Goal: Task Accomplishment & Management: Manage account settings

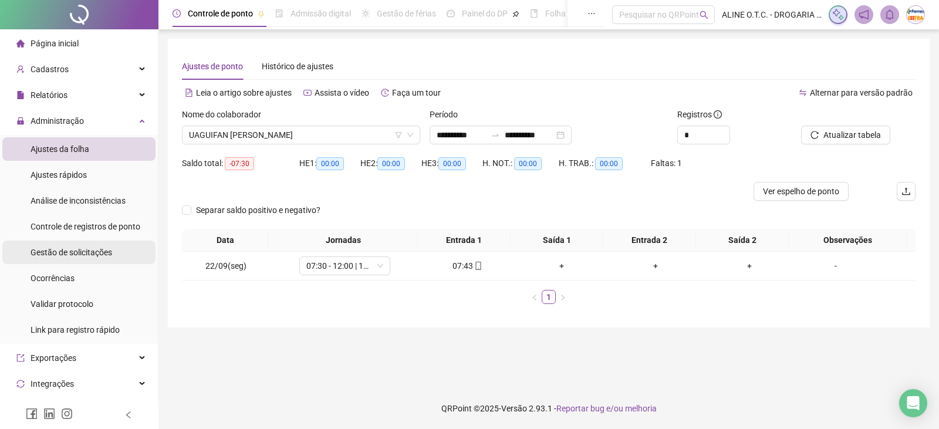
click at [89, 253] on span "Gestão de solicitações" at bounding box center [72, 252] width 82 height 9
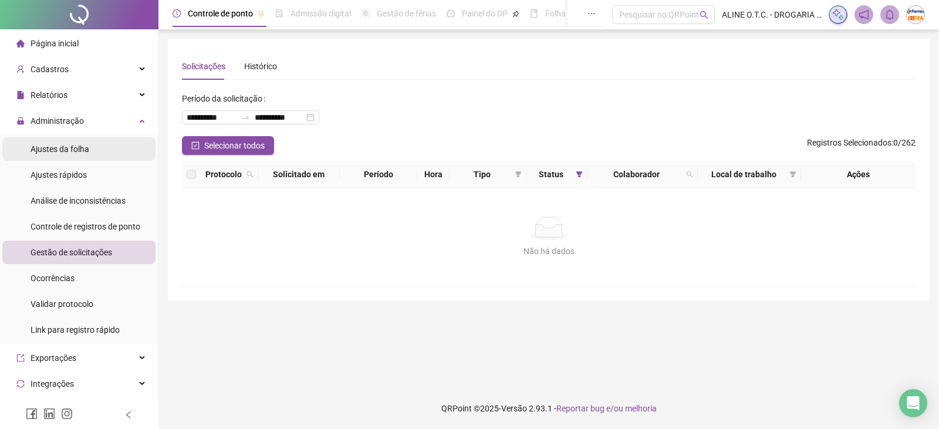
click at [69, 147] on span "Ajustes da folha" at bounding box center [60, 148] width 59 height 9
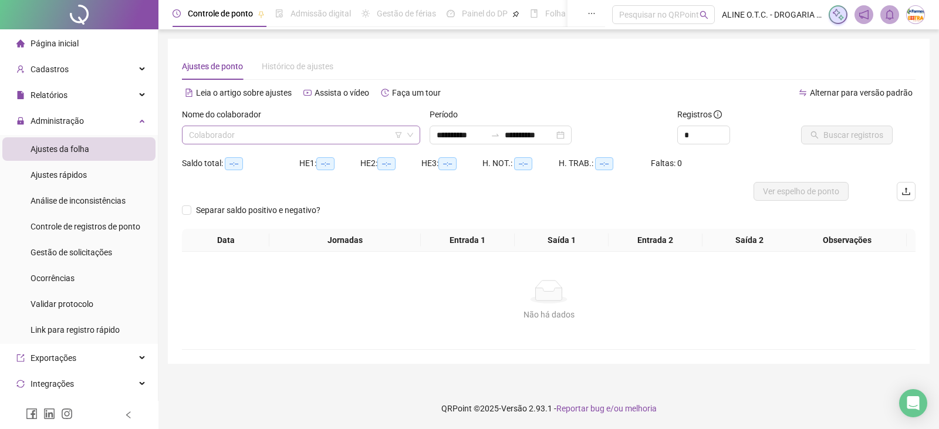
click at [234, 134] on input "search" at bounding box center [296, 135] width 214 height 18
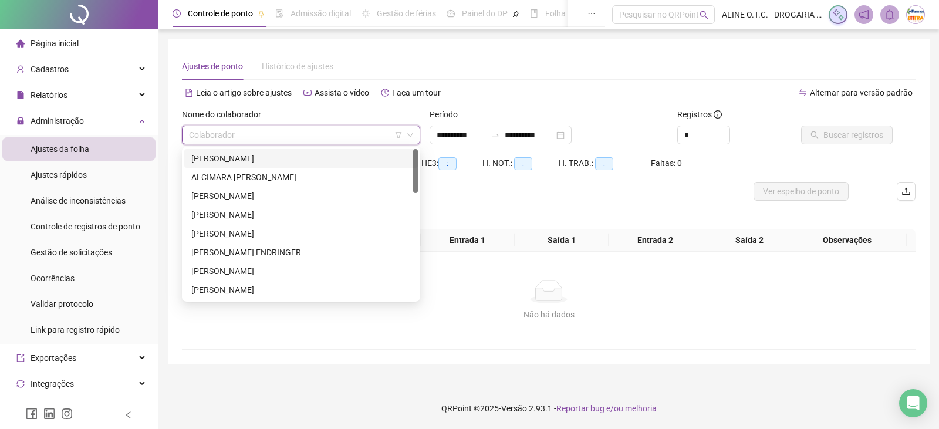
click at [237, 157] on div "[PERSON_NAME]" at bounding box center [300, 158] width 219 height 13
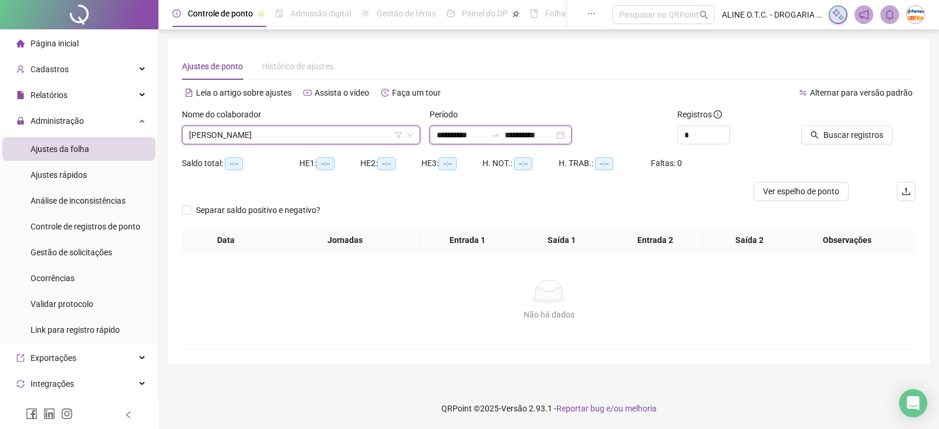
click at [466, 138] on input "**********" at bounding box center [460, 134] width 49 height 13
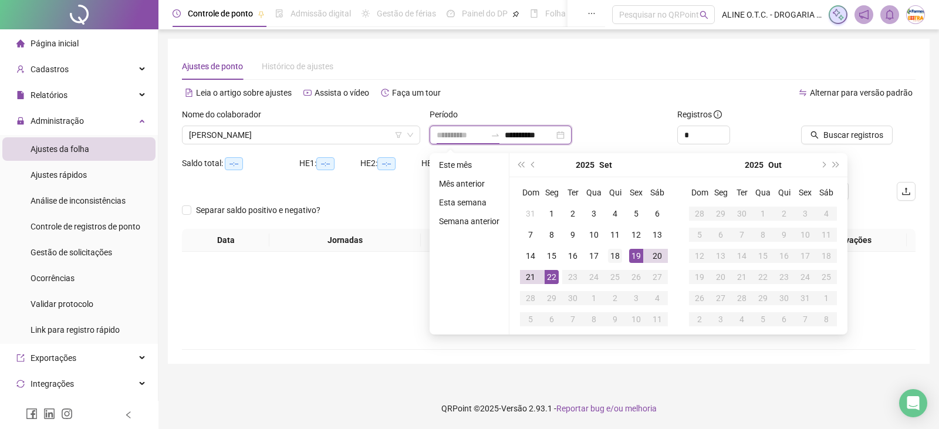
type input "**********"
click at [616, 255] on div "18" at bounding box center [615, 256] width 14 height 14
type input "**********"
click at [545, 283] on div "22" at bounding box center [551, 277] width 14 height 14
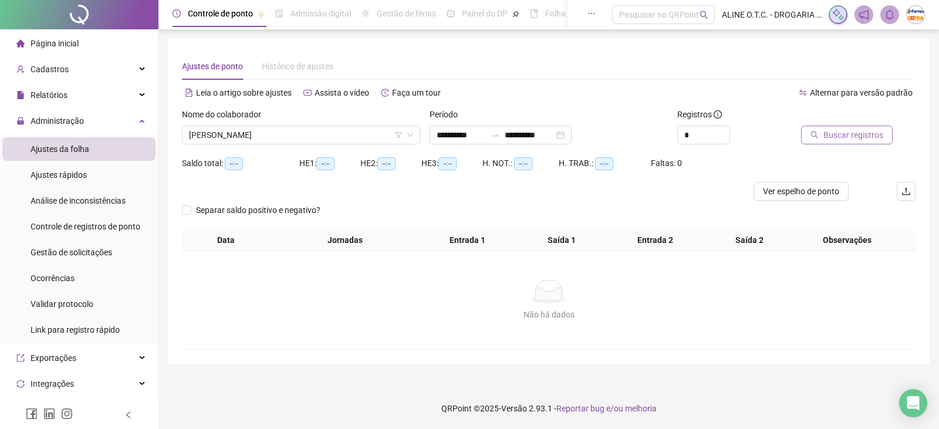
click at [839, 144] on button "Buscar registros" at bounding box center [847, 135] width 92 height 19
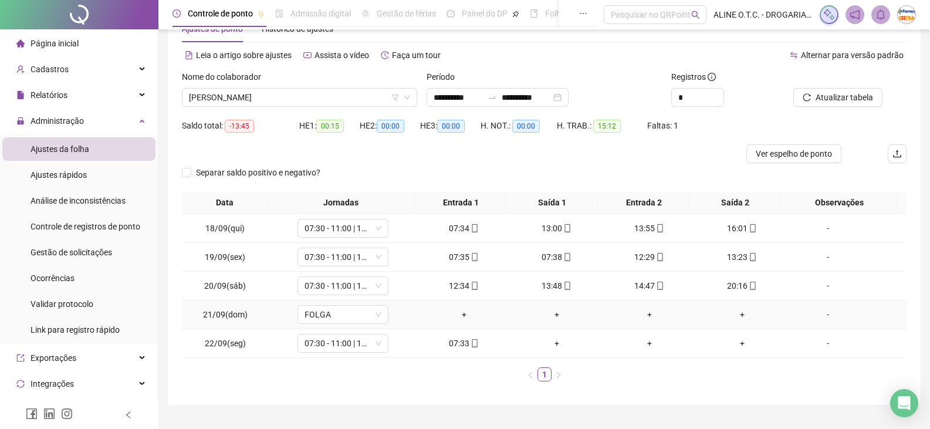
scroll to position [64, 0]
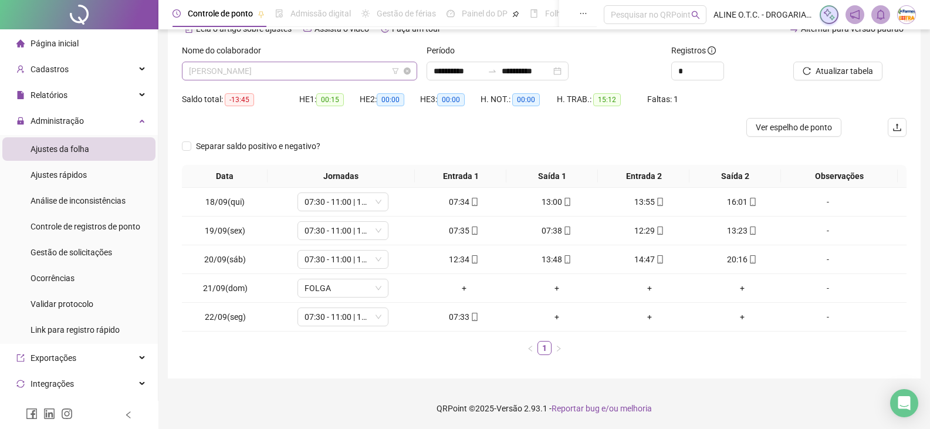
click at [233, 74] on span "[PERSON_NAME]" at bounding box center [299, 71] width 221 height 18
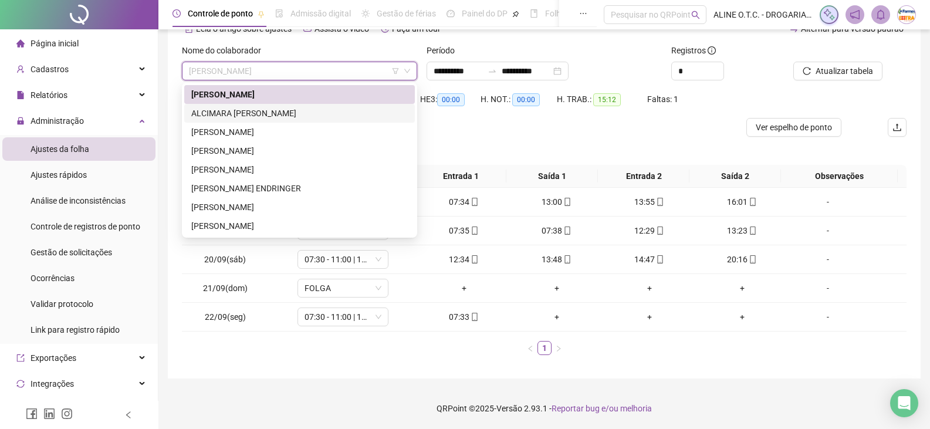
click at [301, 110] on div "ALCIMARA [PERSON_NAME]" at bounding box center [299, 113] width 216 height 13
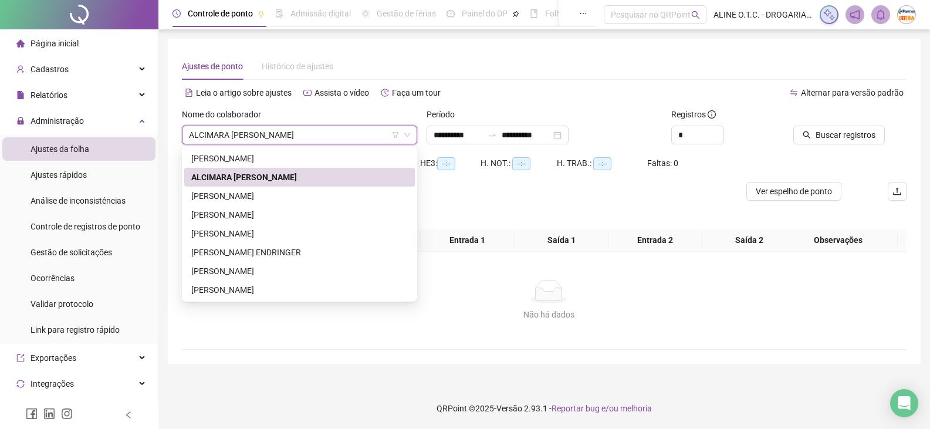
scroll to position [0, 0]
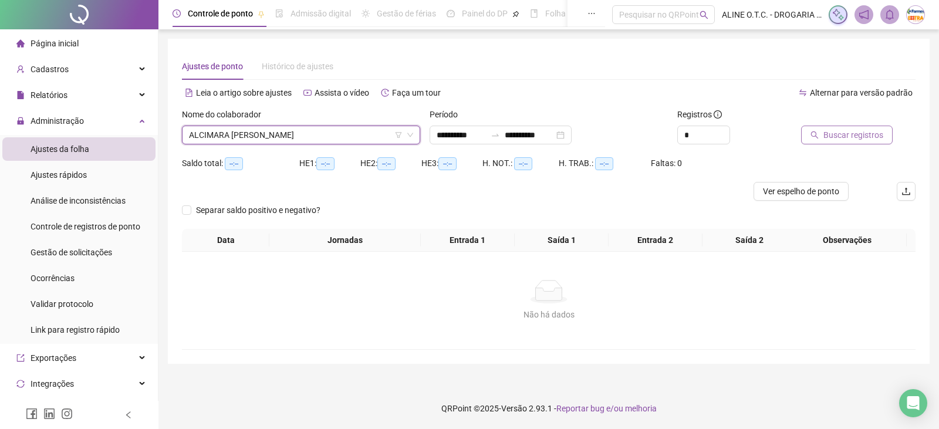
click at [863, 131] on span "Buscar registros" at bounding box center [853, 134] width 60 height 13
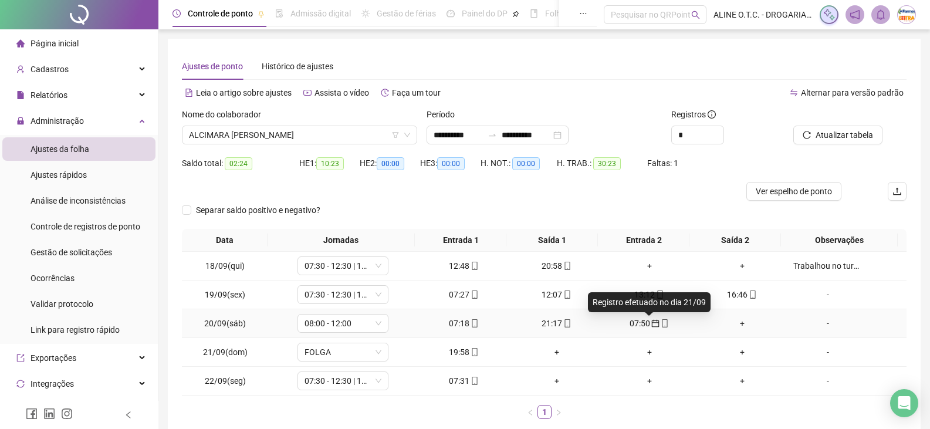
click at [651, 324] on icon "calendar" at bounding box center [655, 323] width 8 height 8
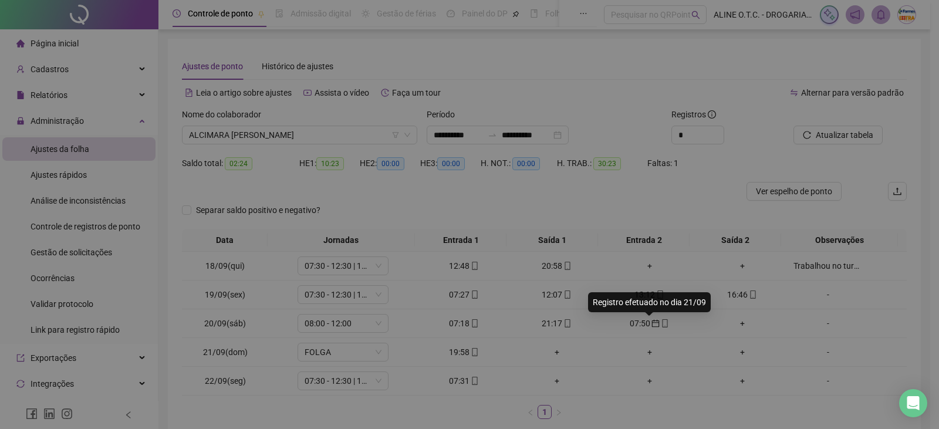
type input "**********"
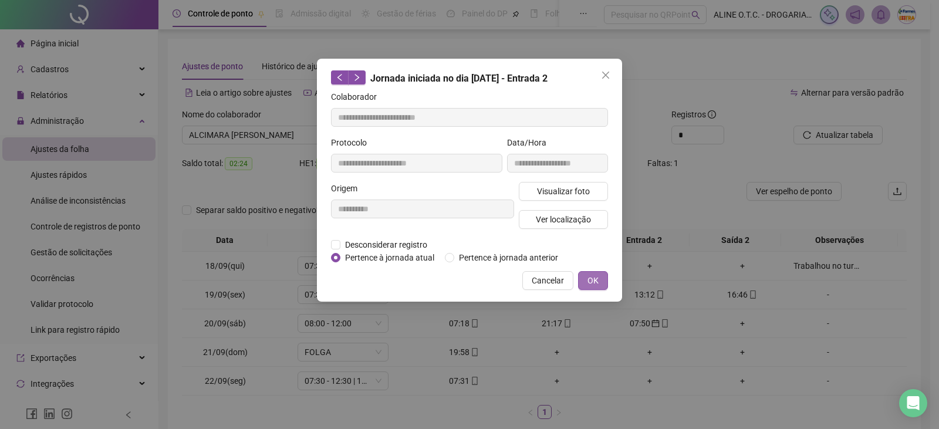
click at [601, 276] on button "OK" at bounding box center [593, 280] width 30 height 19
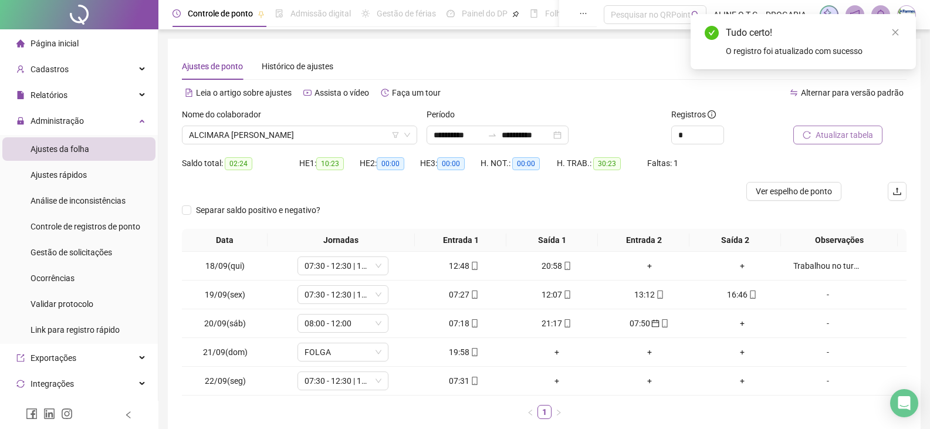
click at [863, 135] on span "Atualizar tabela" at bounding box center [843, 134] width 57 height 13
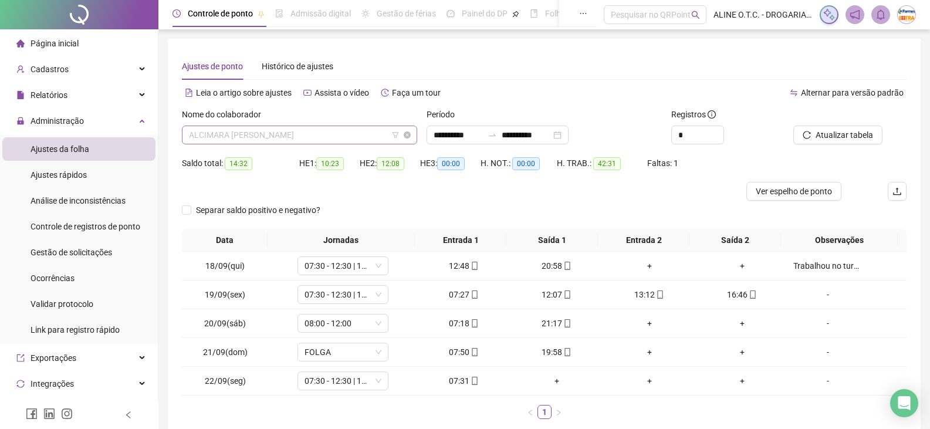
click at [322, 135] on span "ALCIMARA [PERSON_NAME]" at bounding box center [299, 135] width 221 height 18
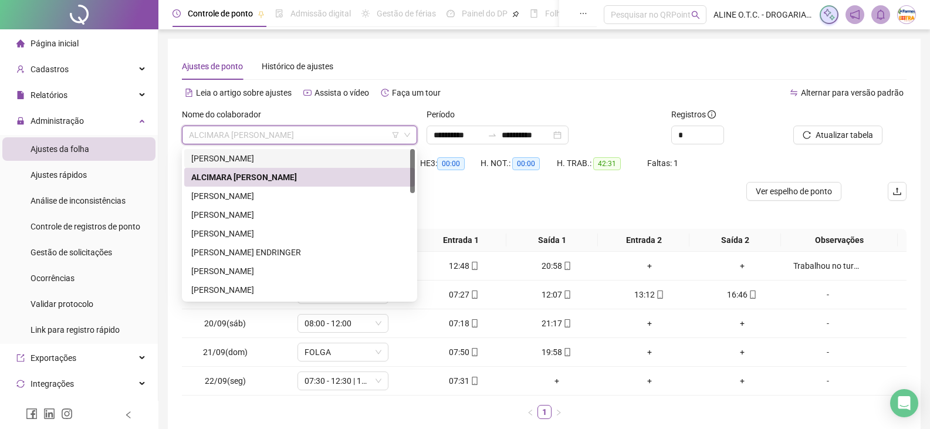
click at [309, 156] on div "[PERSON_NAME]" at bounding box center [299, 158] width 216 height 13
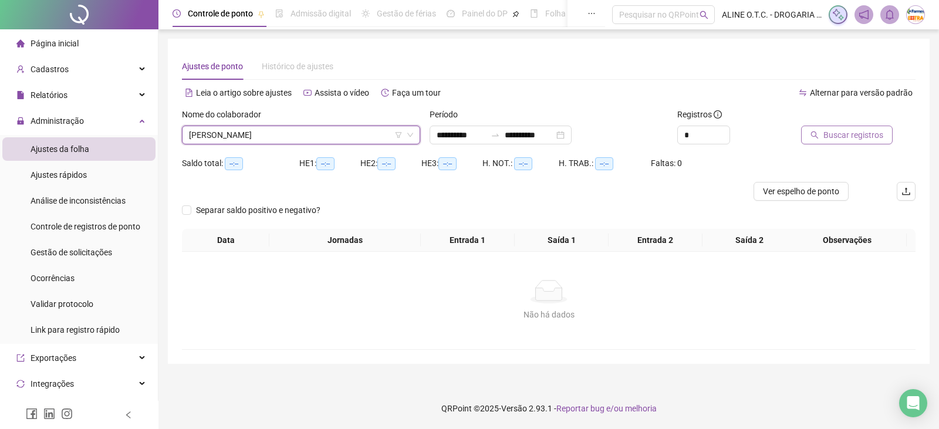
click at [831, 137] on span "Buscar registros" at bounding box center [853, 134] width 60 height 13
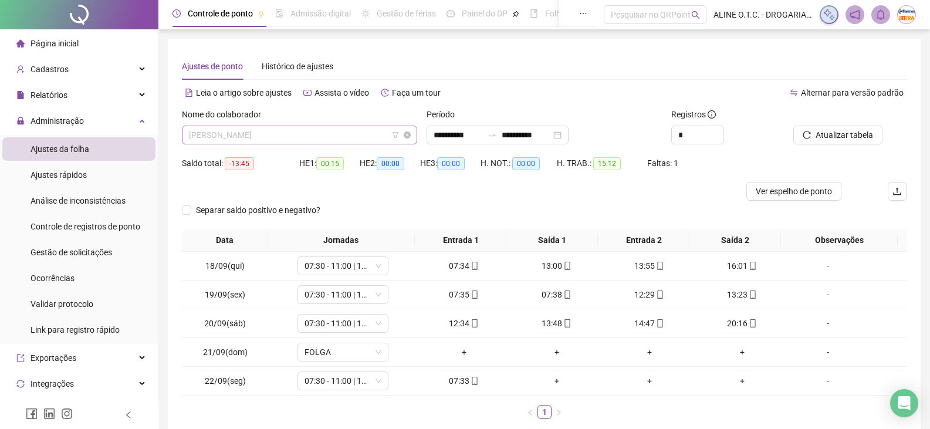
click at [317, 138] on span "[PERSON_NAME]" at bounding box center [299, 135] width 221 height 18
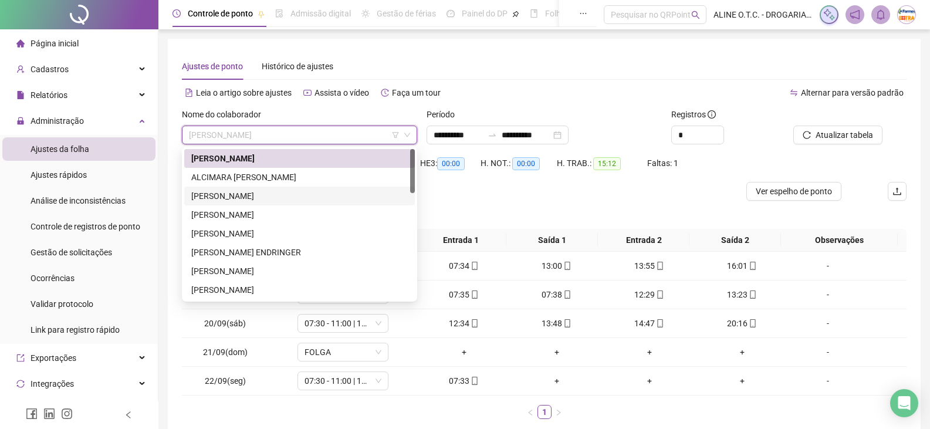
click at [262, 195] on div "[PERSON_NAME]" at bounding box center [299, 195] width 216 height 13
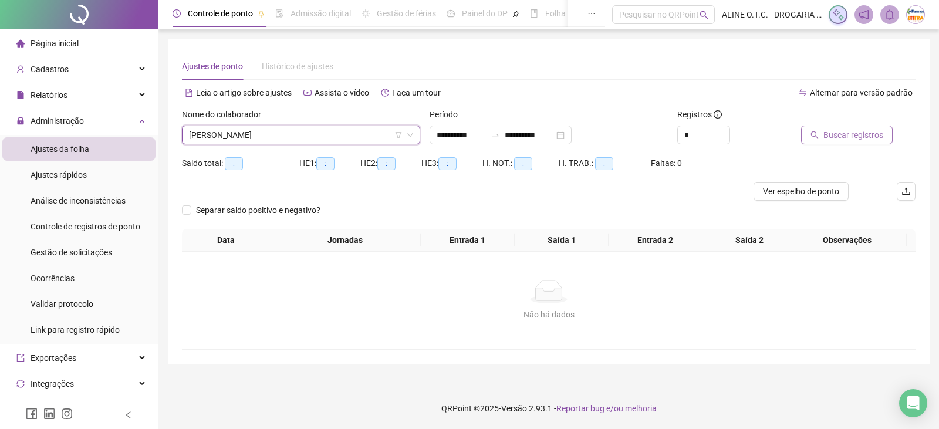
click at [826, 133] on span "Buscar registros" at bounding box center [853, 134] width 60 height 13
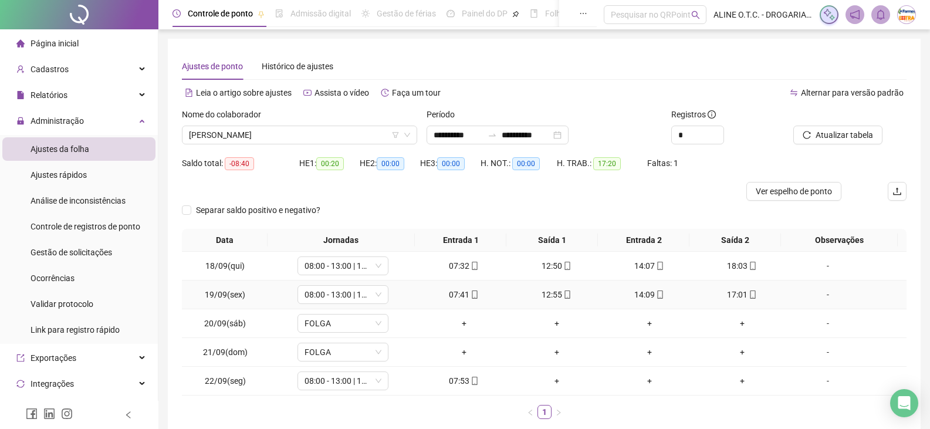
click at [465, 299] on div "07:41" at bounding box center [463, 294] width 83 height 13
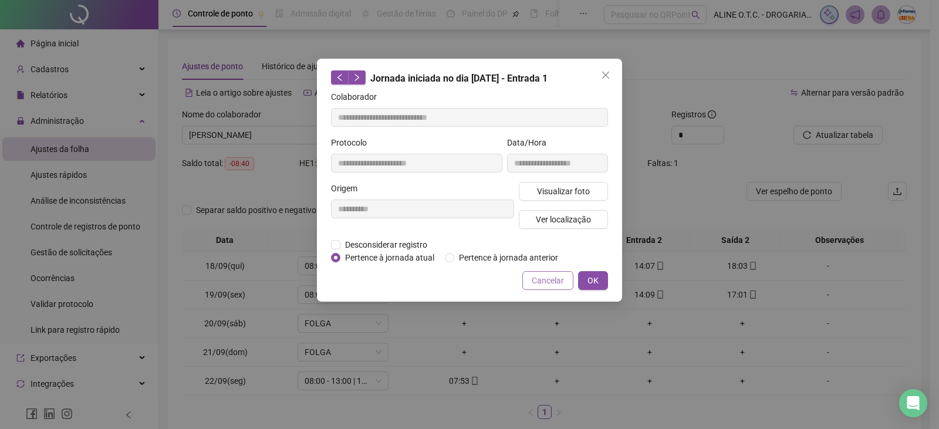
click at [531, 282] on button "Cancelar" at bounding box center [547, 280] width 51 height 19
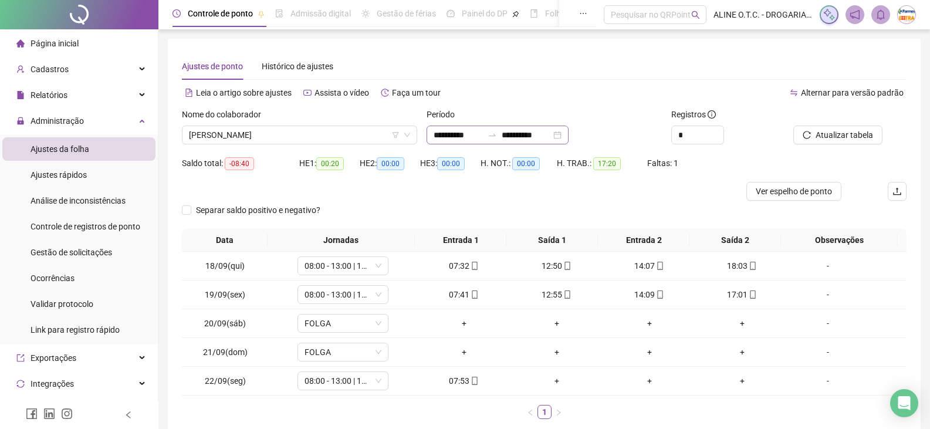
click at [458, 142] on div "**********" at bounding box center [497, 135] width 142 height 19
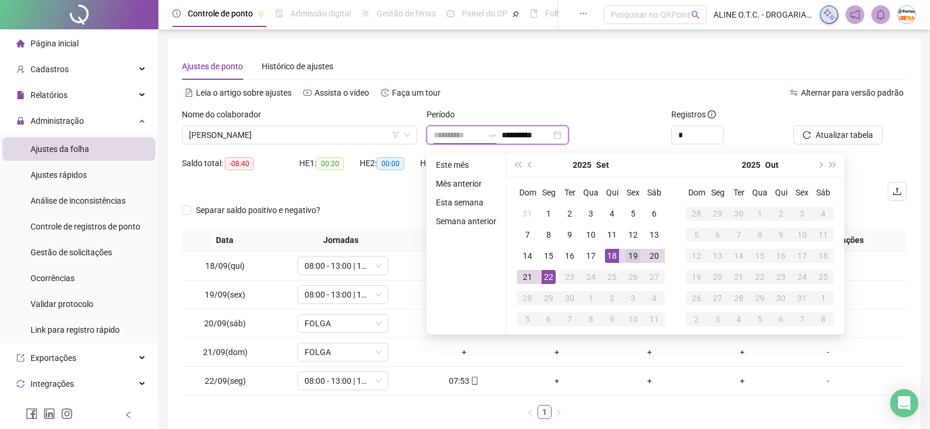
type input "**********"
click at [633, 260] on div "19" at bounding box center [633, 256] width 14 height 14
click at [633, 259] on div "19" at bounding box center [633, 256] width 14 height 14
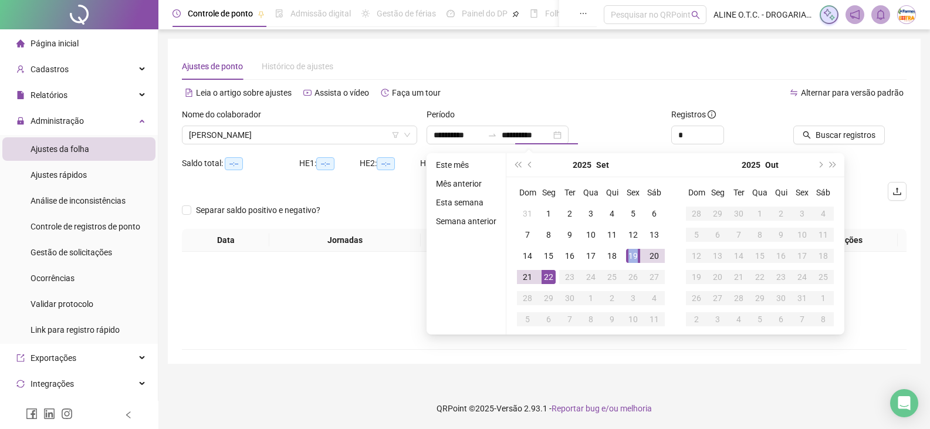
type input "**********"
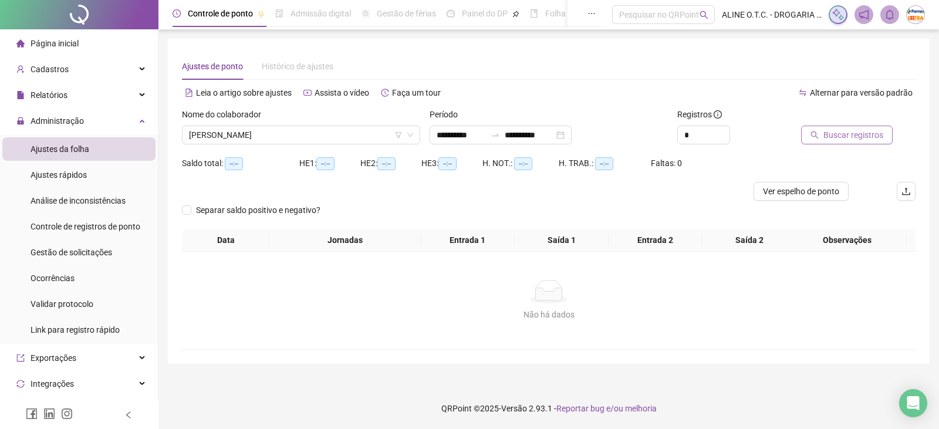
click at [839, 140] on span "Buscar registros" at bounding box center [853, 134] width 60 height 13
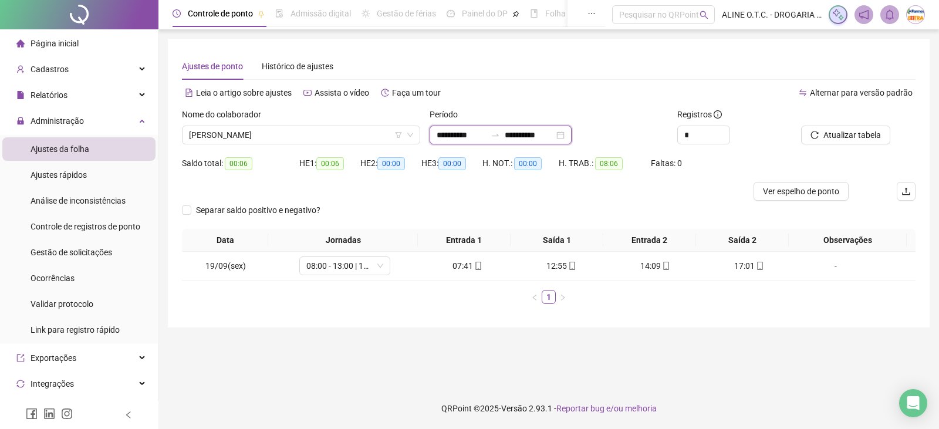
click at [470, 134] on input "**********" at bounding box center [460, 134] width 49 height 13
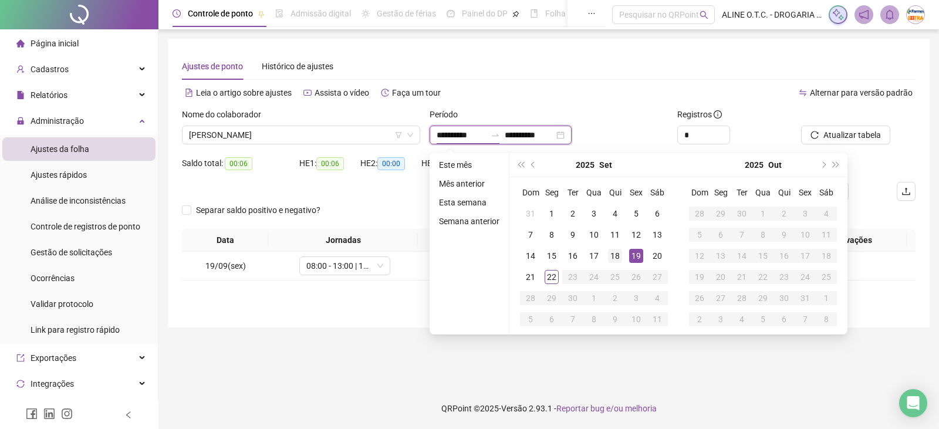
type input "**********"
click at [611, 252] on div "18" at bounding box center [615, 256] width 14 height 14
type input "**********"
click at [552, 279] on div "22" at bounding box center [551, 277] width 14 height 14
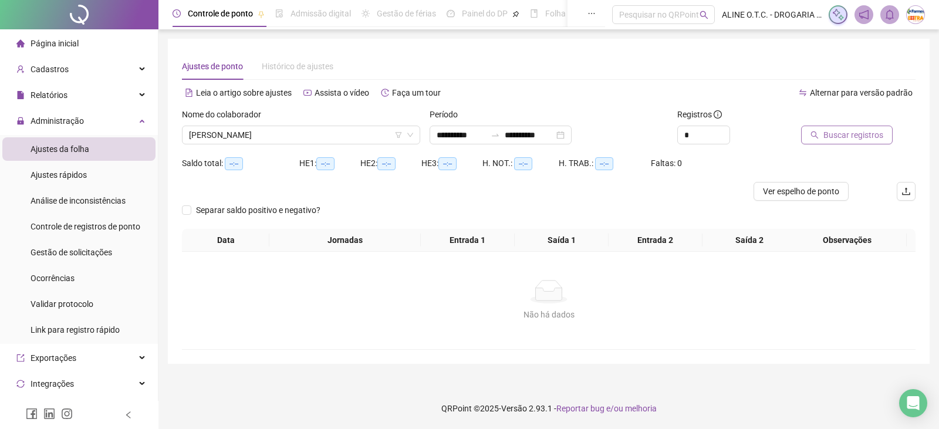
click at [880, 132] on button "Buscar registros" at bounding box center [847, 135] width 92 height 19
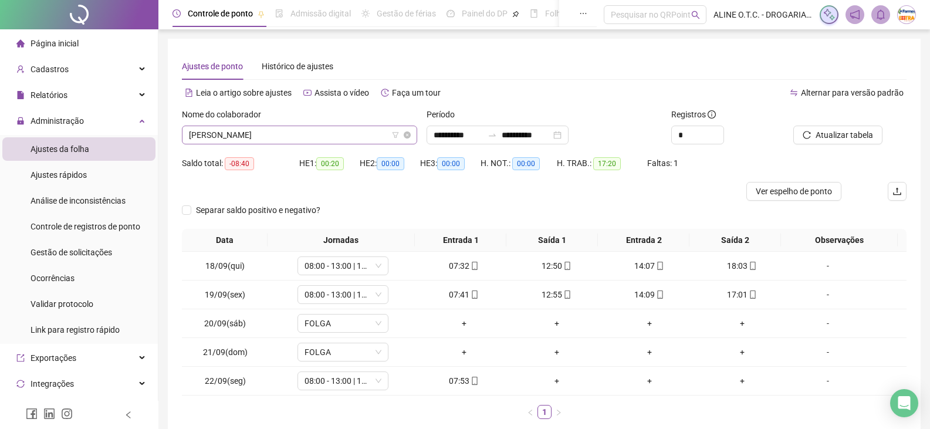
click at [274, 133] on span "[PERSON_NAME]" at bounding box center [299, 135] width 221 height 18
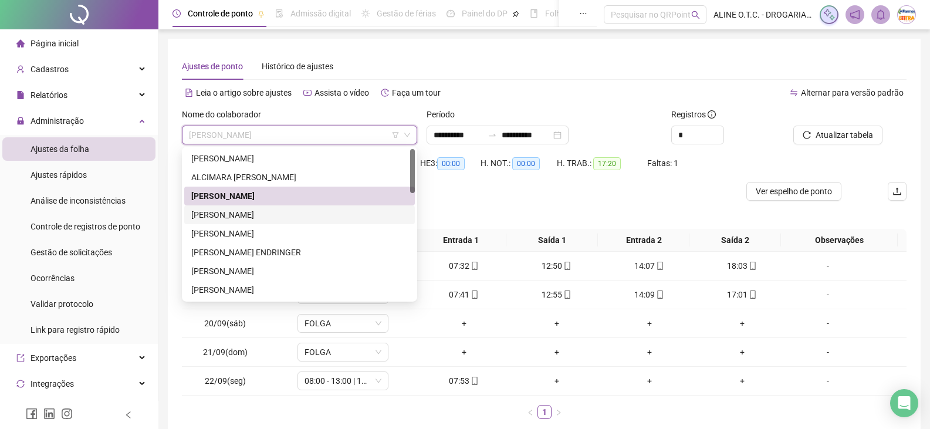
click at [258, 217] on div "[PERSON_NAME]" at bounding box center [299, 214] width 216 height 13
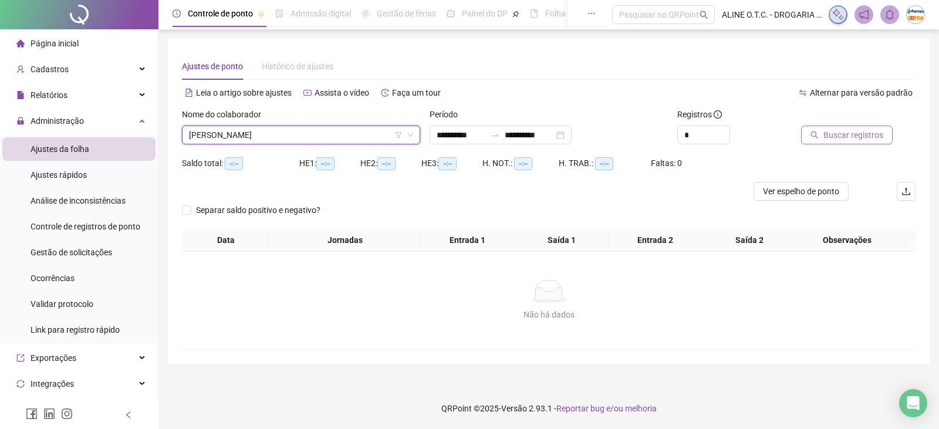
click at [822, 138] on button "Buscar registros" at bounding box center [847, 135] width 92 height 19
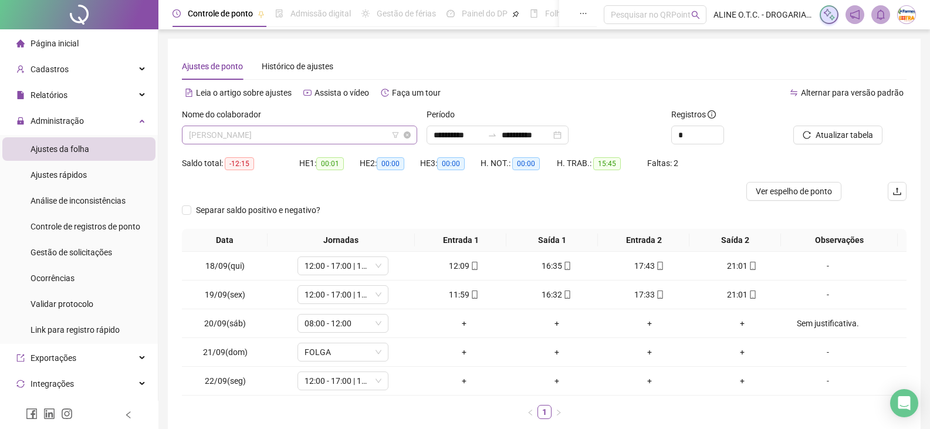
click at [292, 136] on span "[PERSON_NAME]" at bounding box center [299, 135] width 221 height 18
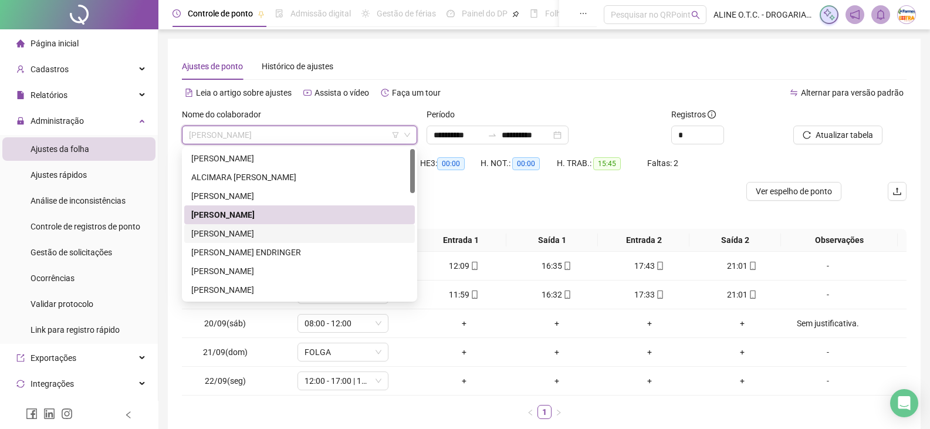
click at [258, 232] on div "[PERSON_NAME]" at bounding box center [299, 233] width 216 height 13
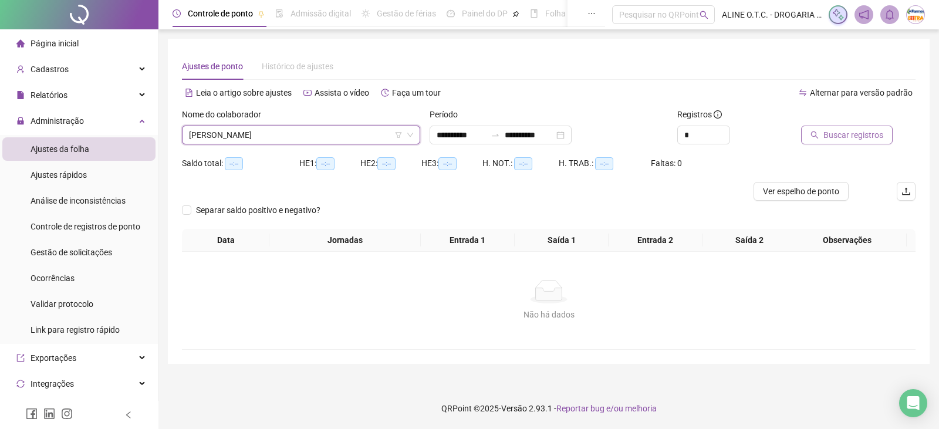
click at [878, 135] on span "Buscar registros" at bounding box center [853, 134] width 60 height 13
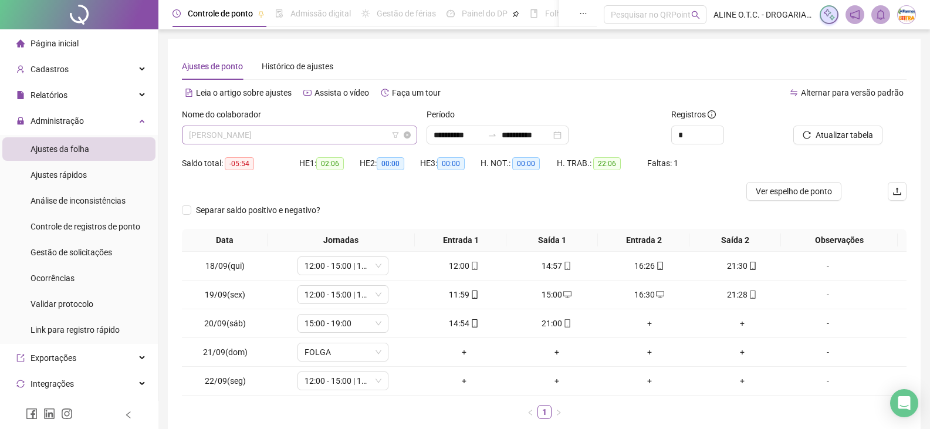
click at [270, 134] on span "[PERSON_NAME]" at bounding box center [299, 135] width 221 height 18
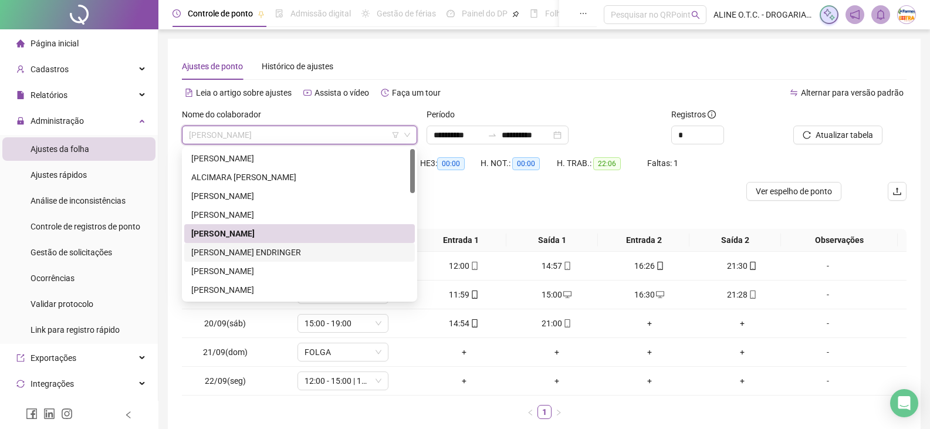
click at [253, 252] on div "[PERSON_NAME] ENDRINGER" at bounding box center [299, 252] width 216 height 13
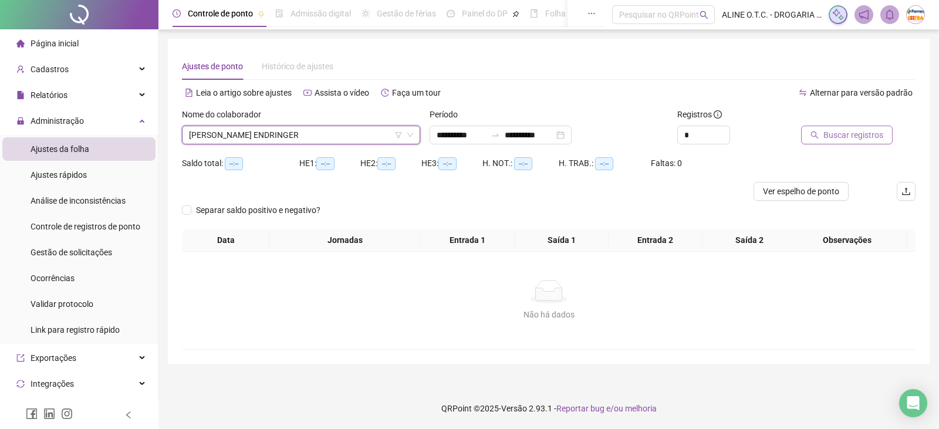
click at [826, 136] on span "Buscar registros" at bounding box center [853, 134] width 60 height 13
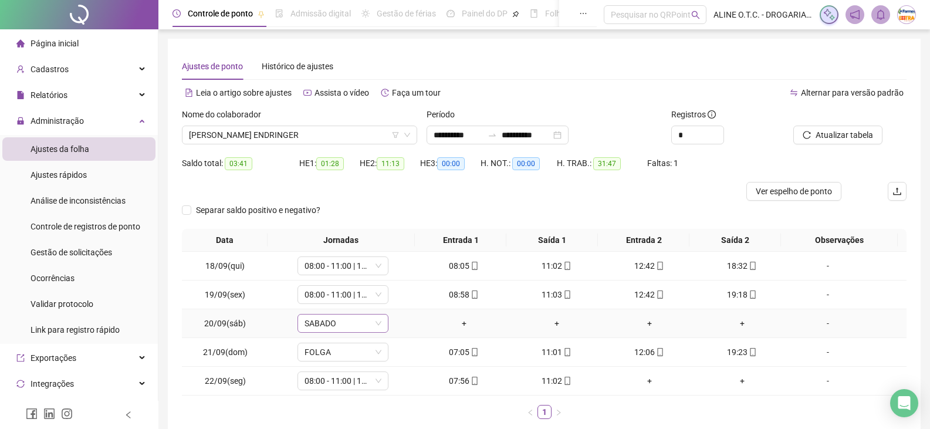
click at [351, 328] on span "SABADO" at bounding box center [342, 323] width 77 height 18
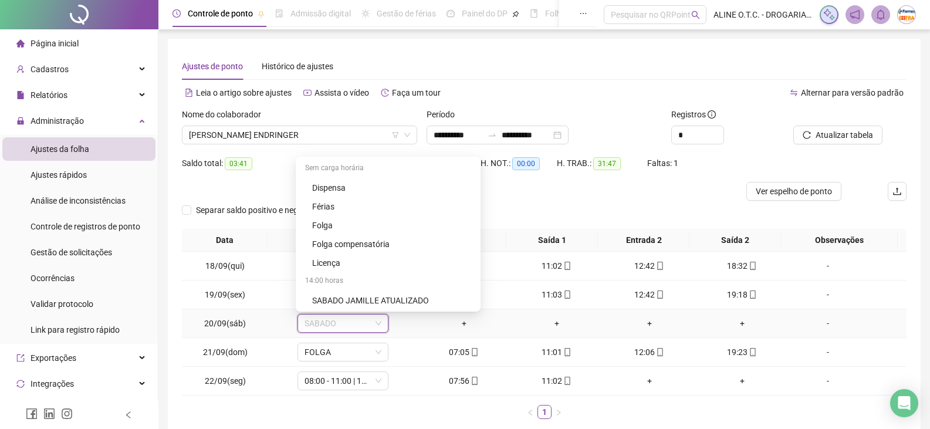
scroll to position [2234, 0]
click at [358, 245] on div "Folga compensatória" at bounding box center [391, 243] width 159 height 13
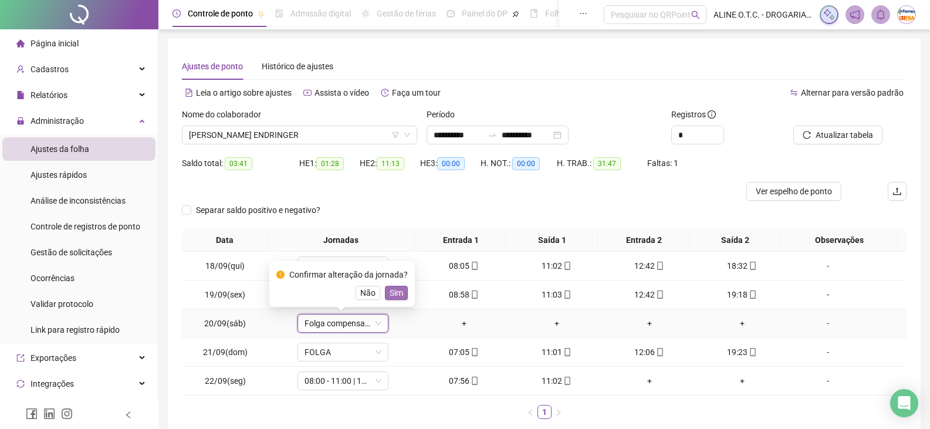
click at [395, 293] on span "Sim" at bounding box center [395, 292] width 13 height 13
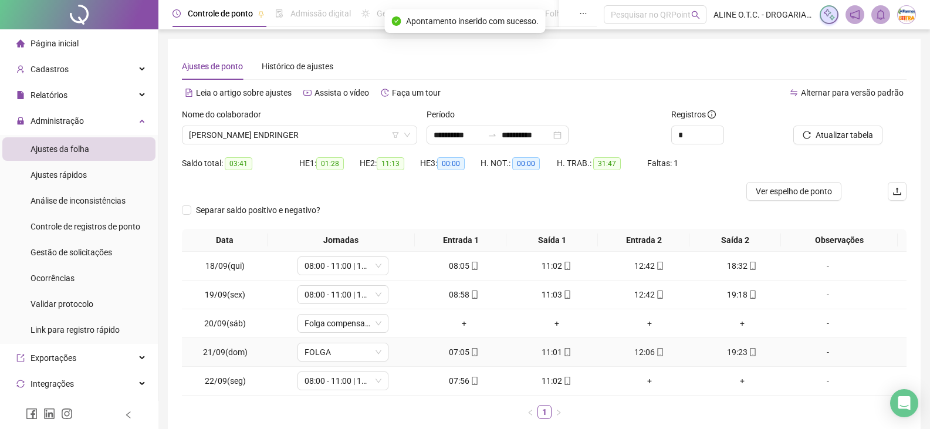
click at [819, 351] on div "-" at bounding box center [827, 351] width 69 height 13
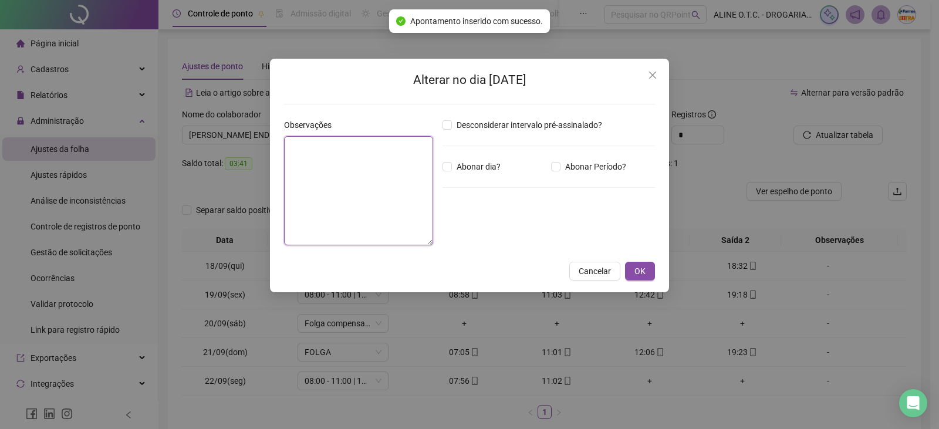
click at [377, 193] on textarea at bounding box center [358, 190] width 149 height 109
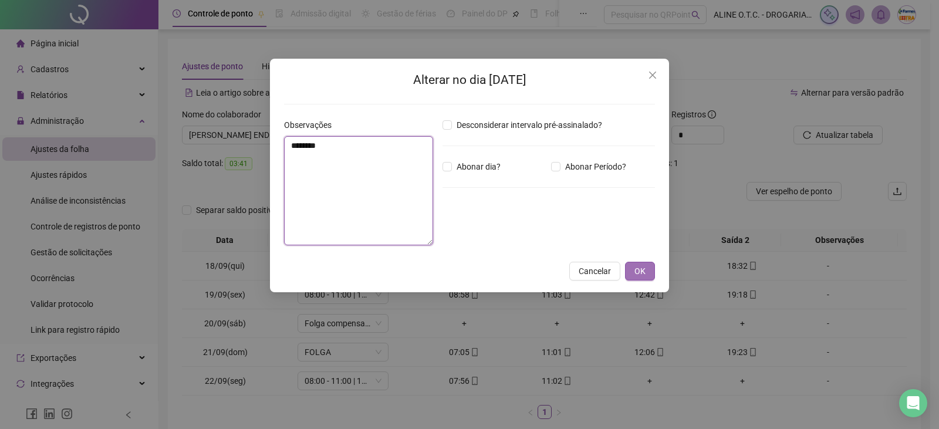
type textarea "*******"
click at [636, 265] on span "OK" at bounding box center [639, 271] width 11 height 13
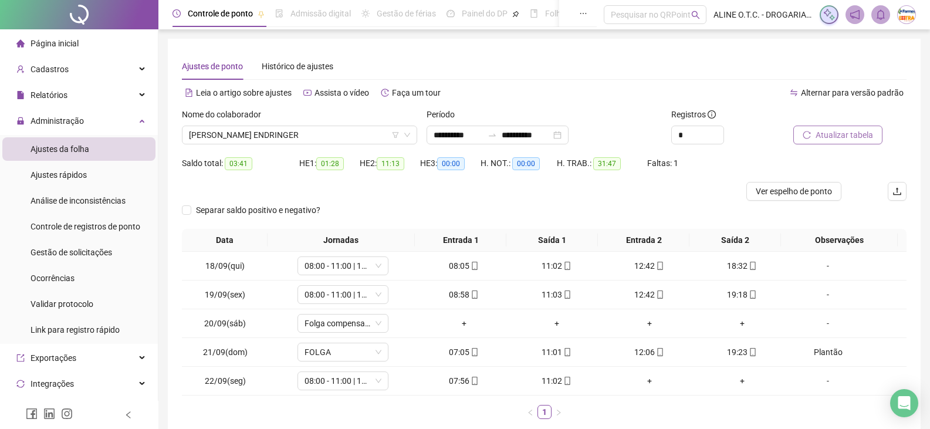
click at [839, 137] on span "Atualizar tabela" at bounding box center [843, 134] width 57 height 13
click at [297, 135] on span "[PERSON_NAME] ENDRINGER" at bounding box center [299, 135] width 221 height 18
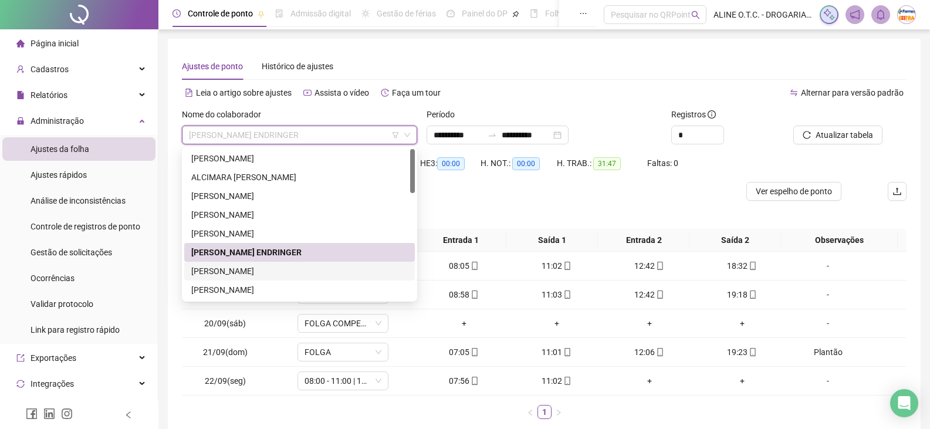
click at [211, 270] on div "[PERSON_NAME]" at bounding box center [299, 271] width 216 height 13
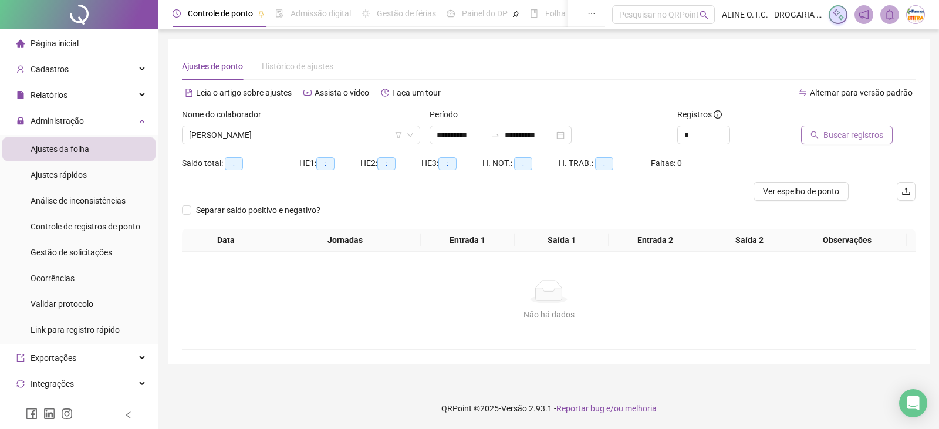
click at [854, 141] on span "Buscar registros" at bounding box center [853, 134] width 60 height 13
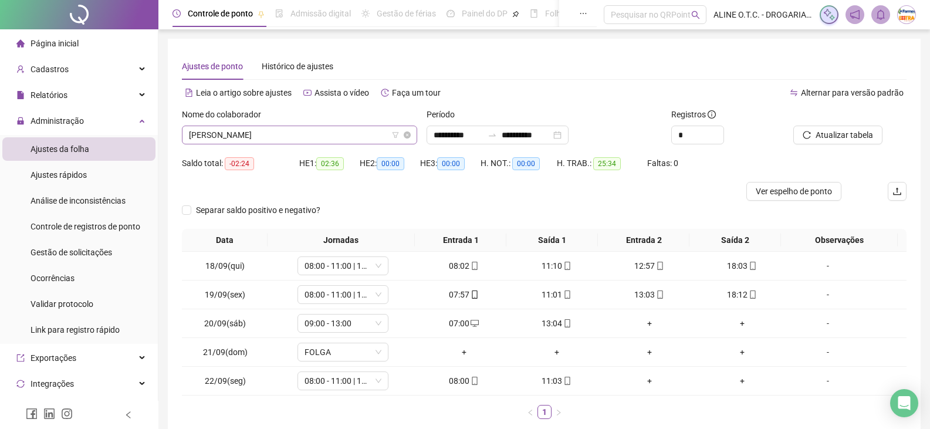
click at [265, 134] on span "[PERSON_NAME]" at bounding box center [299, 135] width 221 height 18
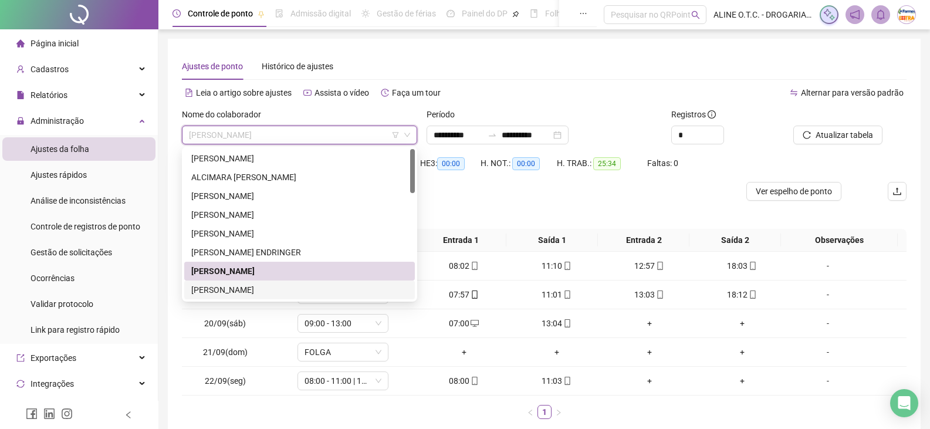
click at [247, 289] on div "[PERSON_NAME]" at bounding box center [299, 289] width 216 height 13
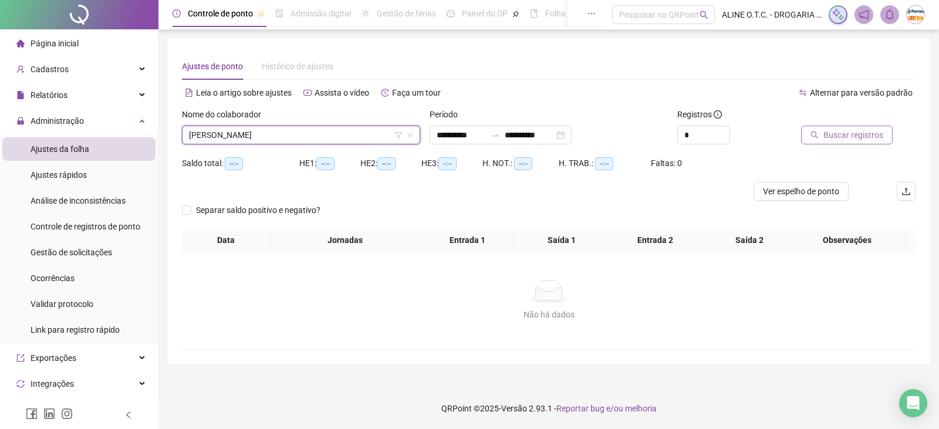
click at [842, 136] on span "Buscar registros" at bounding box center [853, 134] width 60 height 13
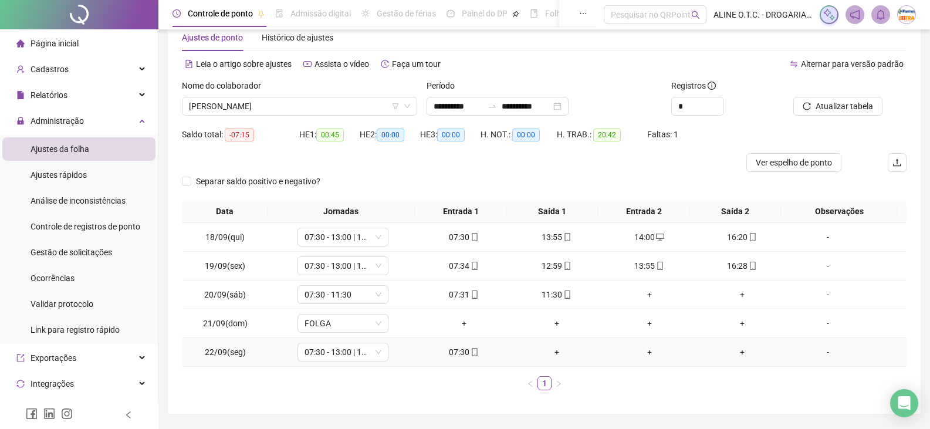
scroll to position [64, 0]
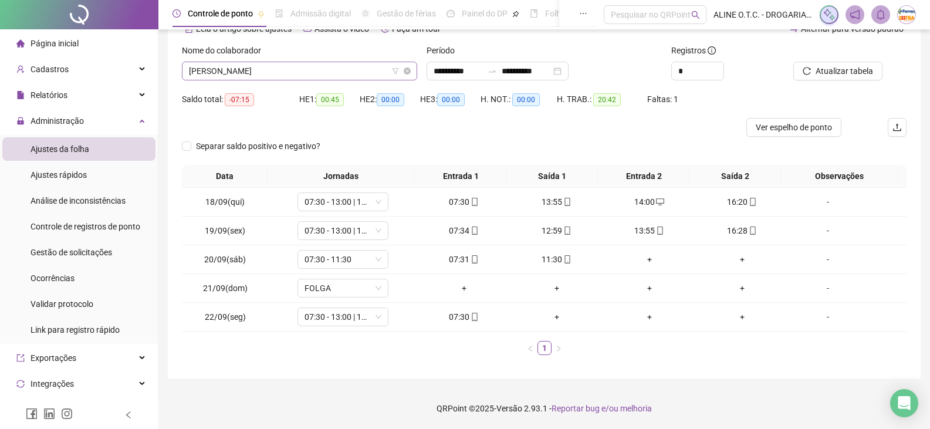
click at [262, 68] on span "[PERSON_NAME]" at bounding box center [299, 71] width 221 height 18
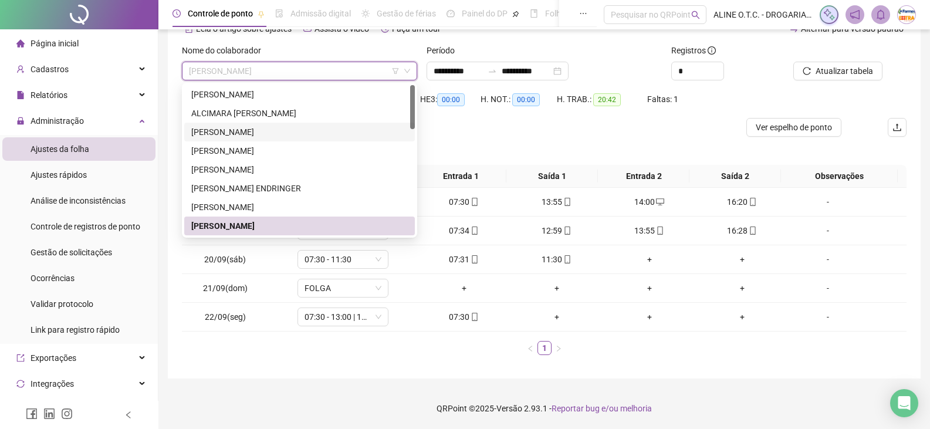
scroll to position [117, 0]
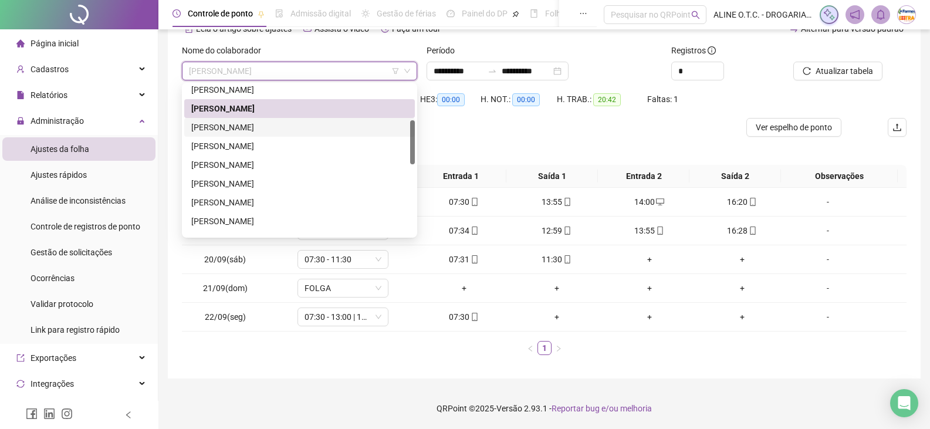
click at [238, 130] on div "[PERSON_NAME]" at bounding box center [299, 127] width 216 height 13
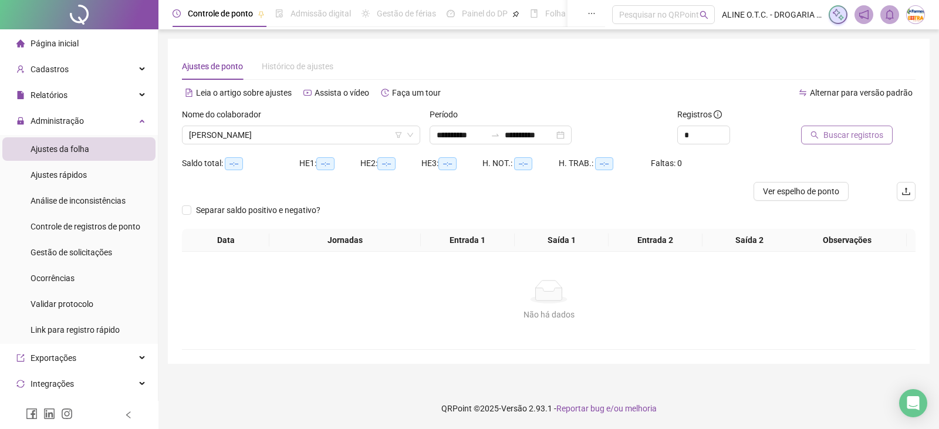
click at [826, 138] on span "Buscar registros" at bounding box center [853, 134] width 60 height 13
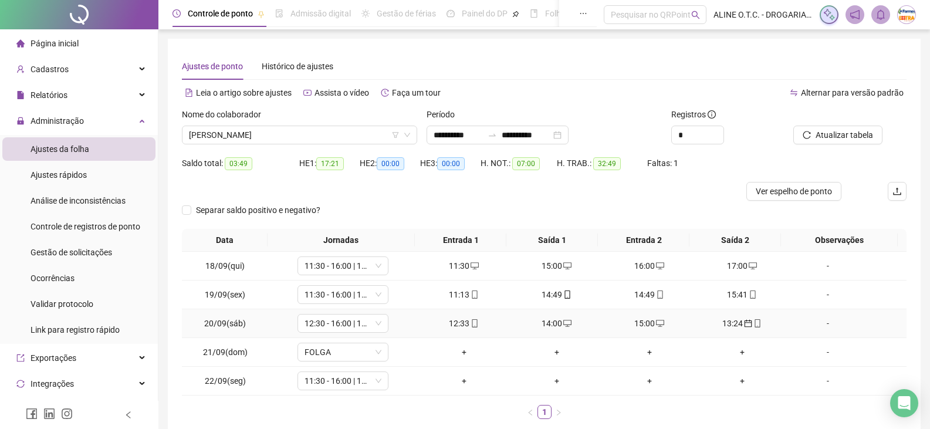
click at [744, 324] on icon "calendar" at bounding box center [748, 323] width 8 height 8
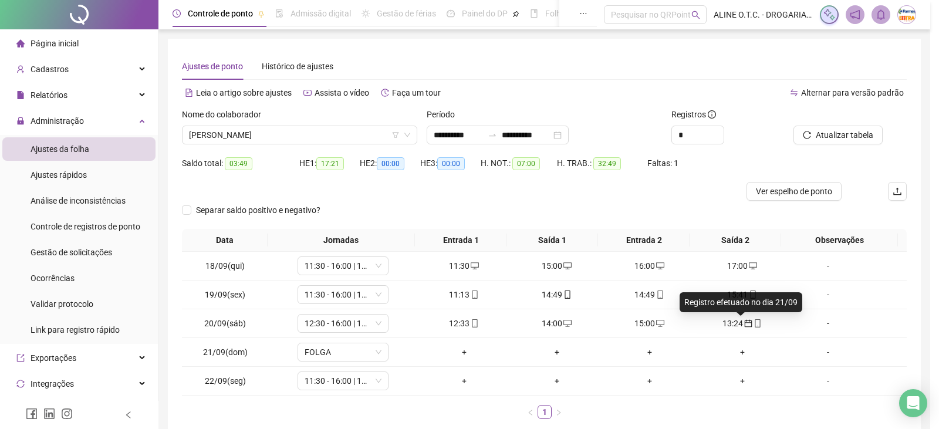
type input "**********"
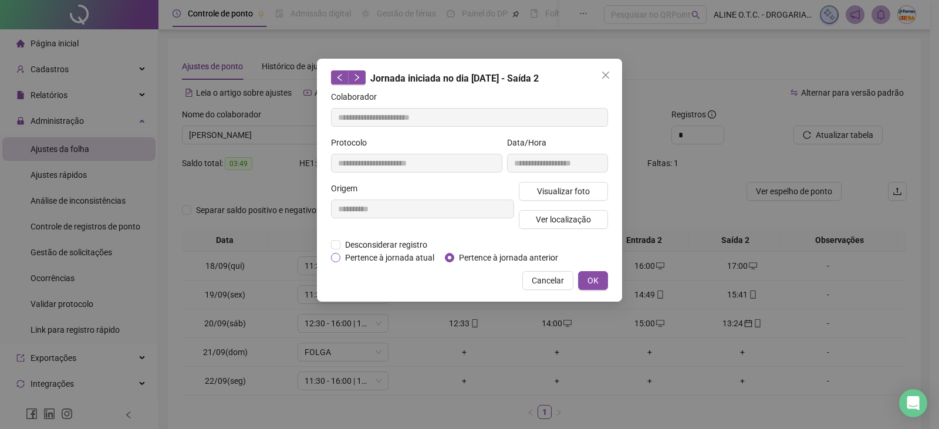
click at [372, 258] on span "Pertence à jornada atual" at bounding box center [389, 257] width 99 height 13
click at [603, 284] on button "OK" at bounding box center [593, 280] width 30 height 19
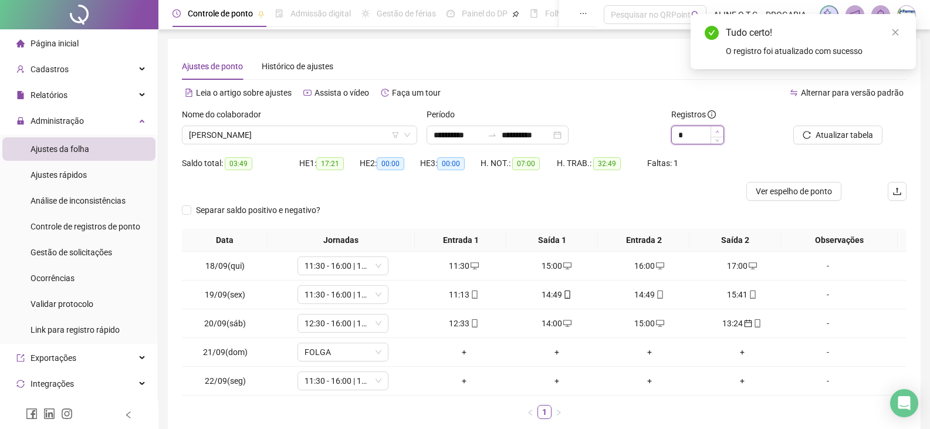
click at [716, 130] on icon "up" at bounding box center [717, 132] width 4 height 4
type input "*"
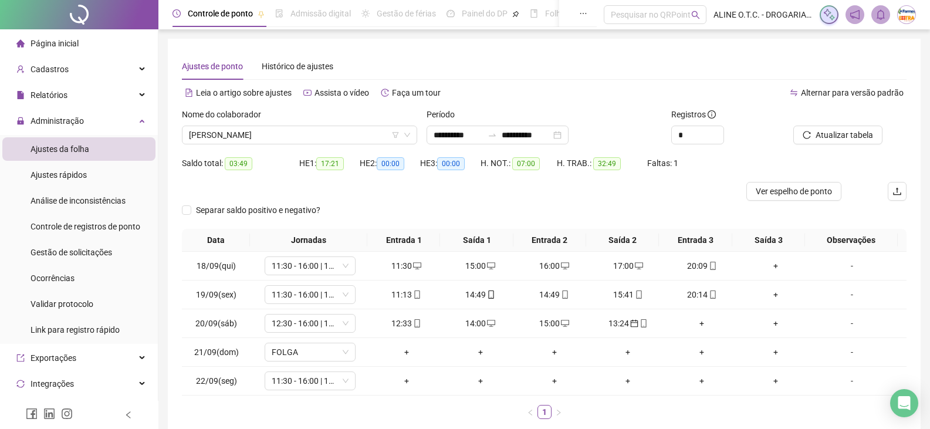
click at [825, 123] on div at bounding box center [835, 117] width 84 height 18
click at [822, 133] on span "Atualizar tabela" at bounding box center [843, 134] width 57 height 13
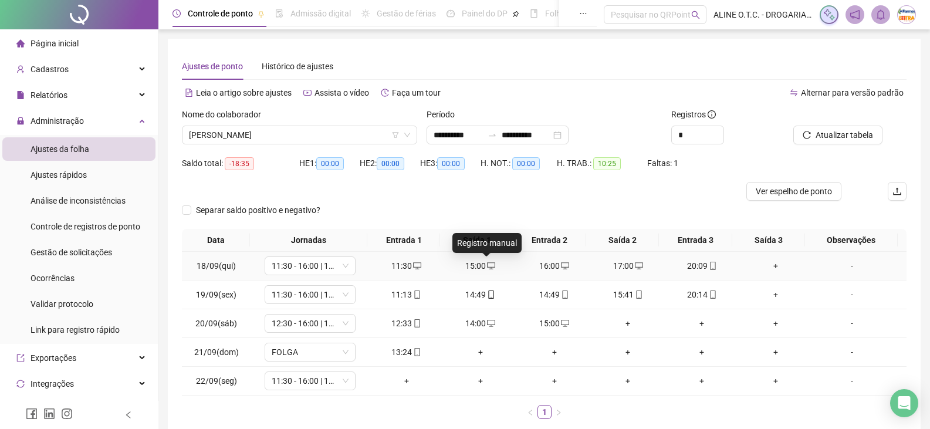
click at [487, 262] on icon "desktop" at bounding box center [491, 265] width 8 height 7
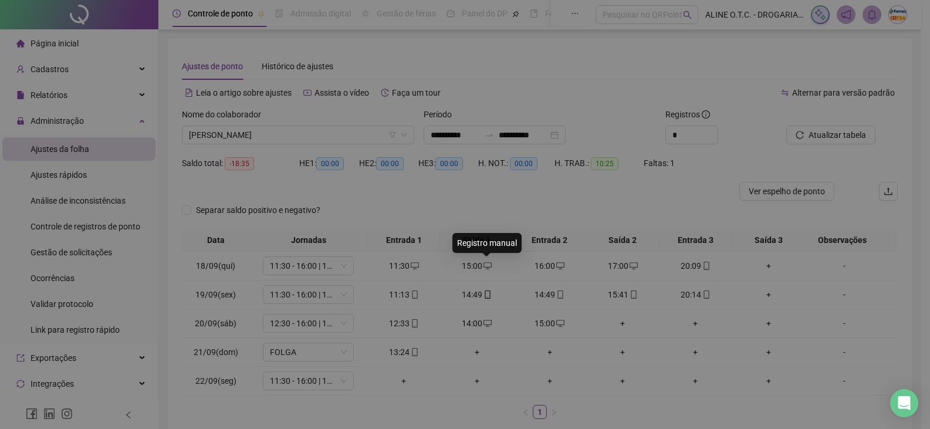
type input "**********"
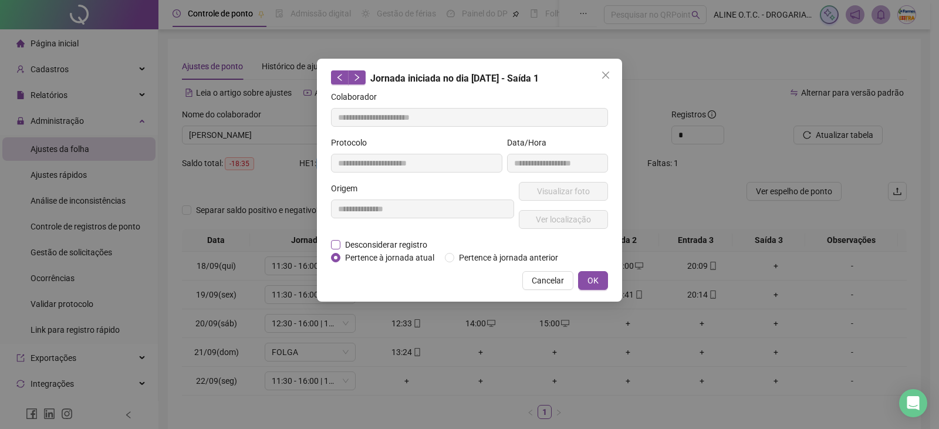
click at [409, 245] on span "Desconsiderar registro" at bounding box center [386, 244] width 92 height 13
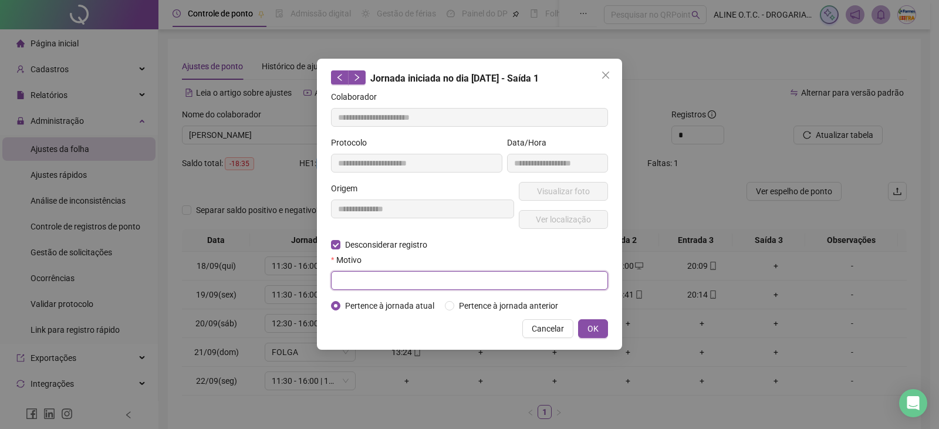
click at [463, 285] on input "text" at bounding box center [469, 280] width 277 height 19
type input "**********"
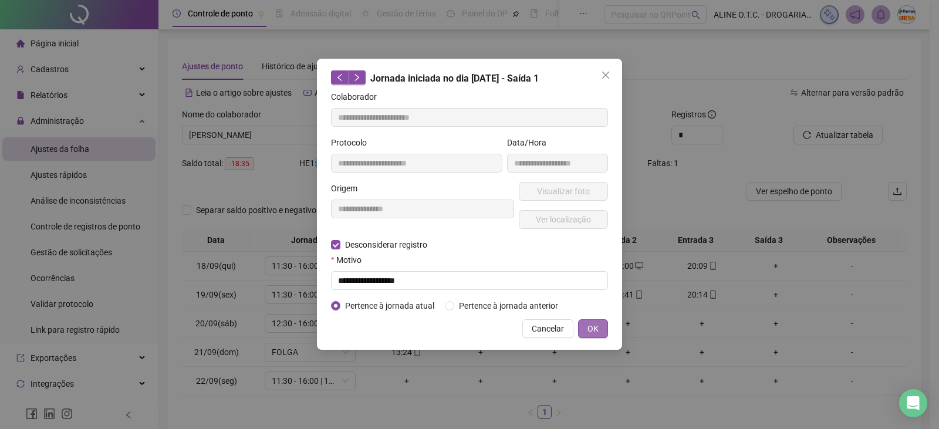
click at [594, 328] on span "OK" at bounding box center [592, 328] width 11 height 13
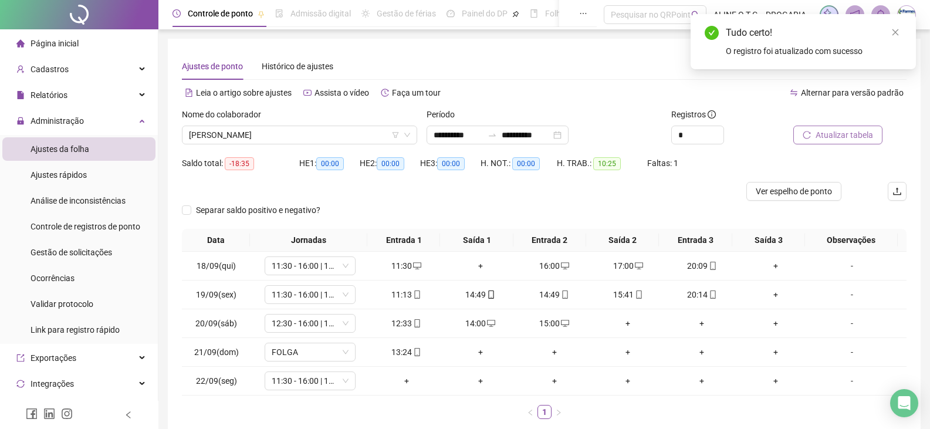
click at [845, 134] on span "Atualizar tabela" at bounding box center [843, 134] width 57 height 13
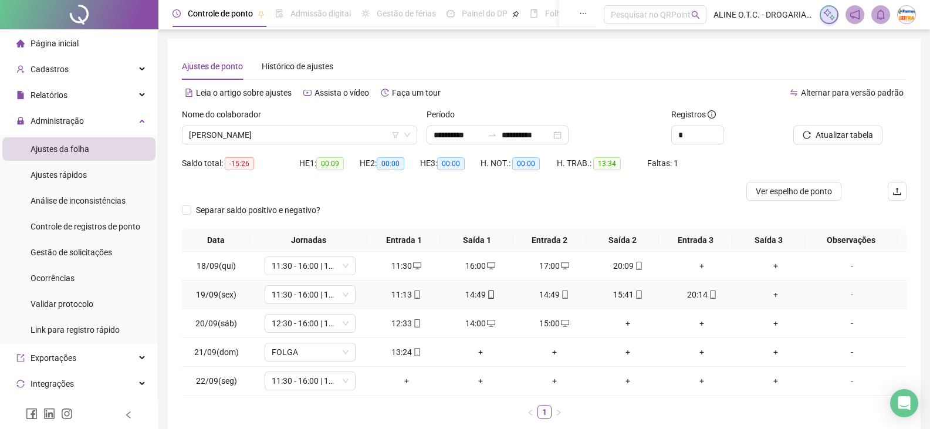
click at [487, 294] on icon "mobile" at bounding box center [491, 294] width 8 height 8
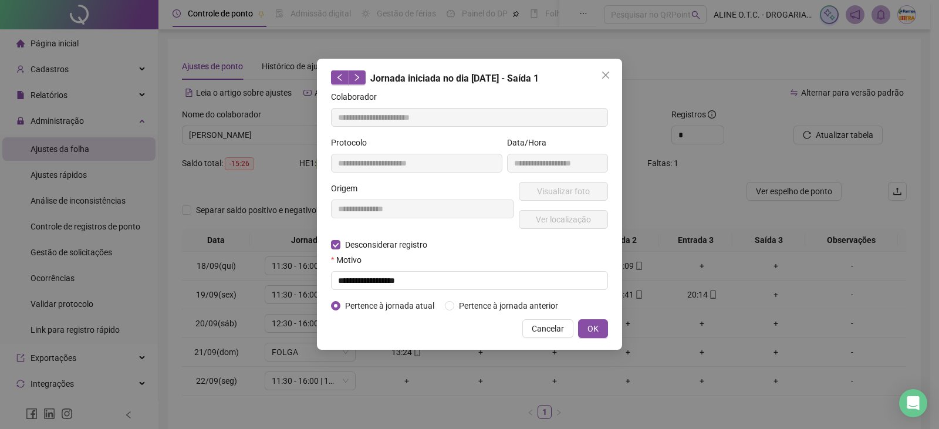
type input "**********"
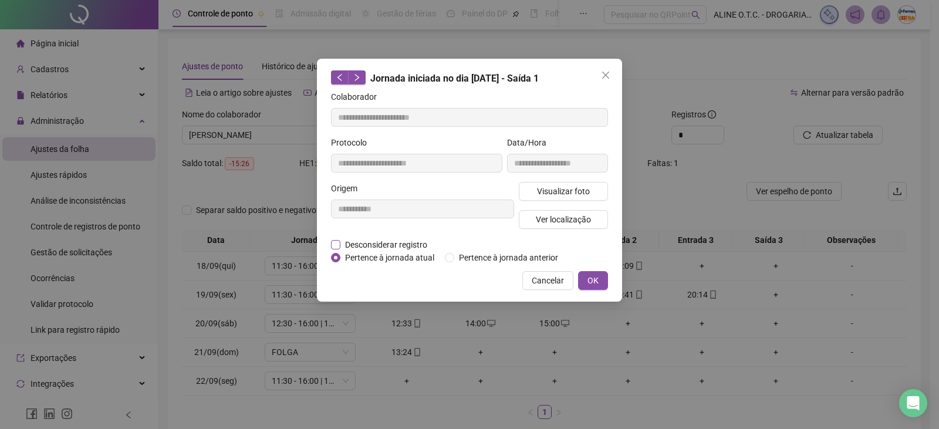
click at [366, 245] on span "Desconsiderar registro" at bounding box center [386, 244] width 92 height 13
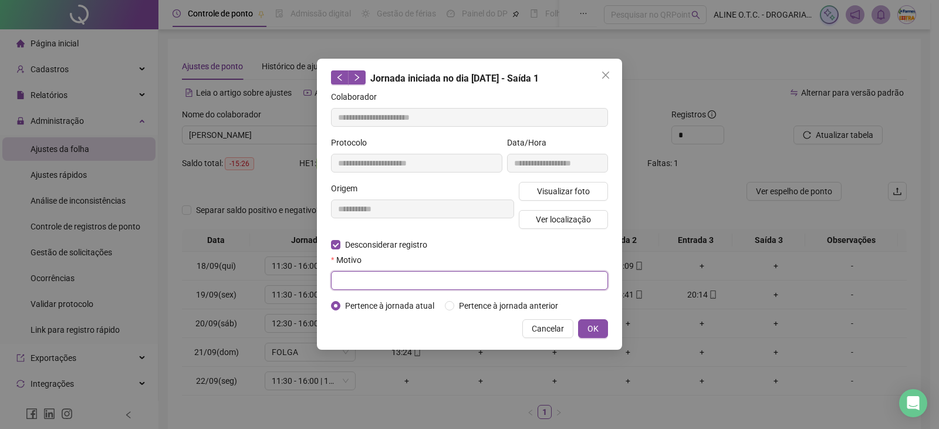
click at [382, 279] on input "text" at bounding box center [469, 280] width 277 height 19
type input "**********"
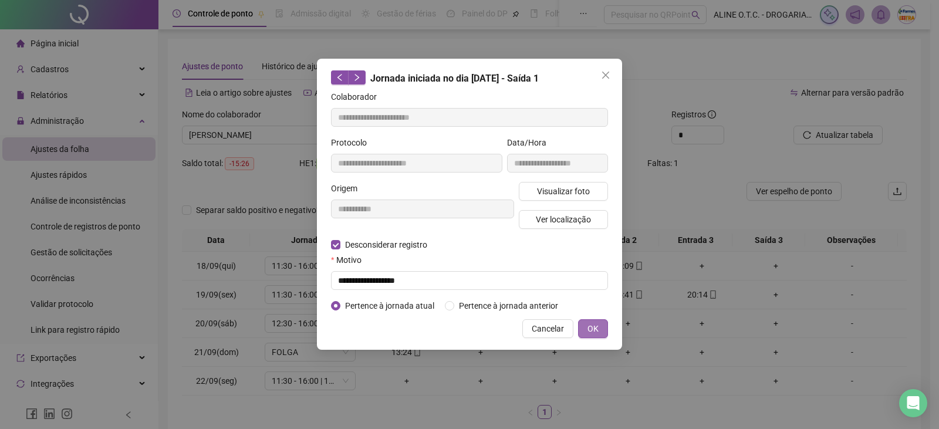
click at [593, 327] on span "OK" at bounding box center [592, 328] width 11 height 13
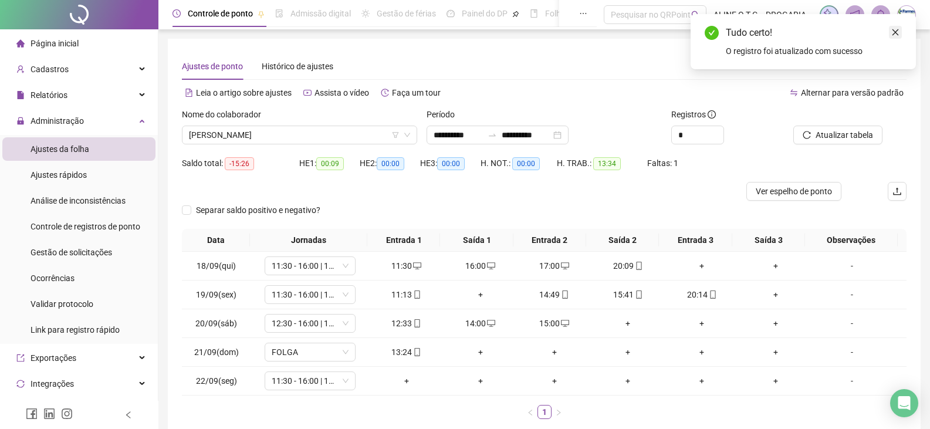
click at [896, 27] on link "Close" at bounding box center [895, 32] width 13 height 13
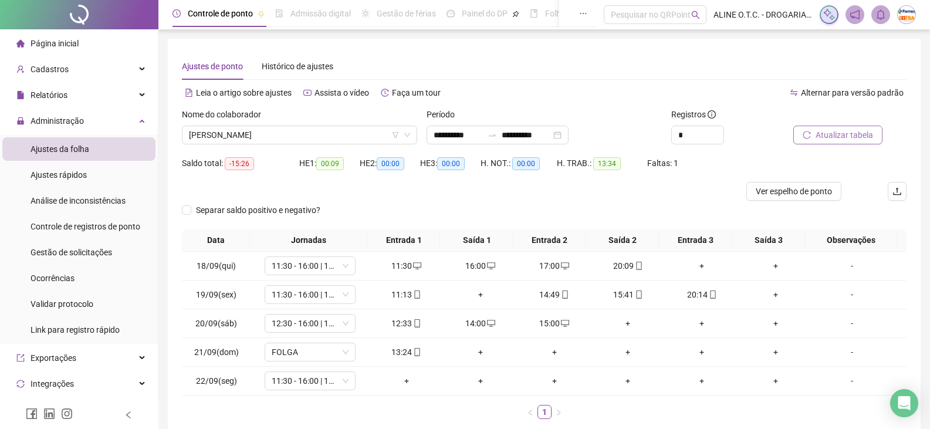
click at [833, 137] on span "Atualizar tabela" at bounding box center [843, 134] width 57 height 13
click at [235, 141] on span "[PERSON_NAME]" at bounding box center [299, 135] width 221 height 18
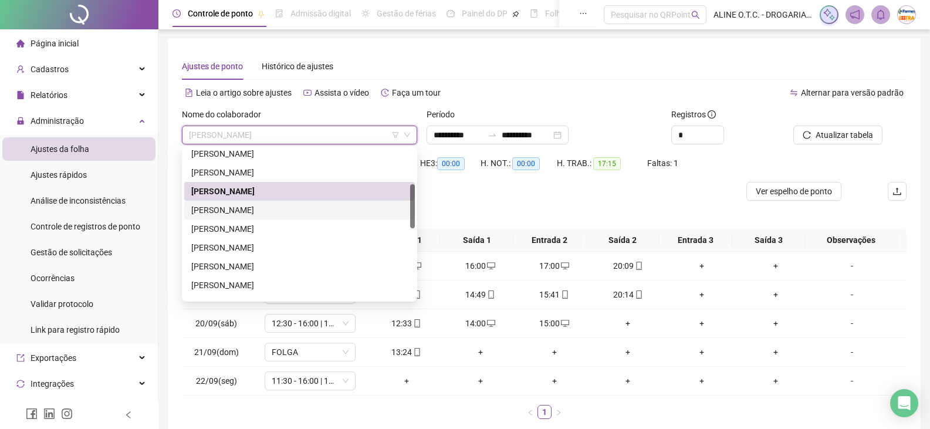
click at [243, 213] on div "[PERSON_NAME]" at bounding box center [299, 210] width 216 height 13
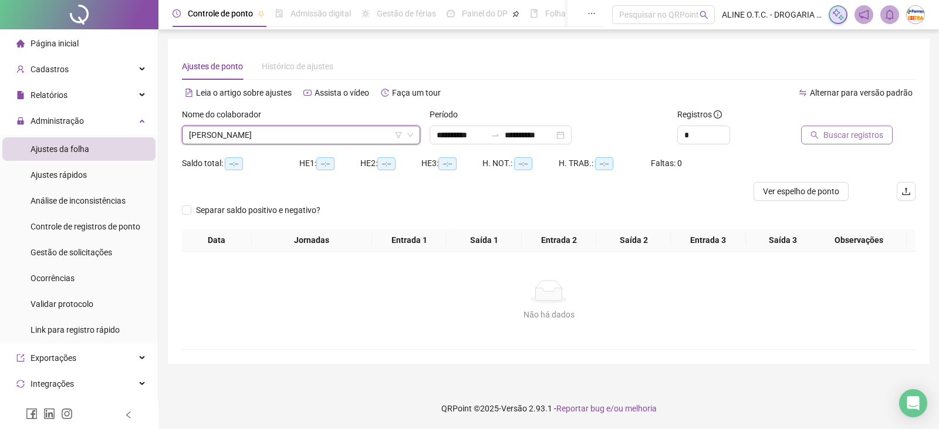
click at [847, 128] on span "Buscar registros" at bounding box center [853, 134] width 60 height 13
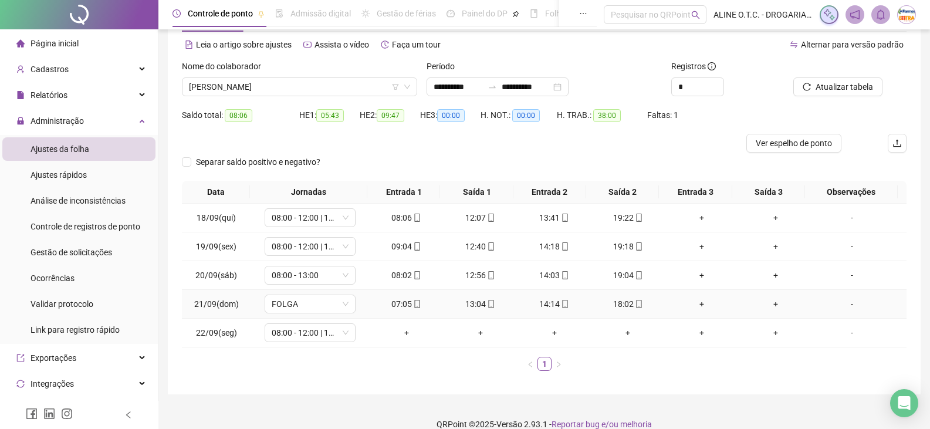
scroll to position [64, 0]
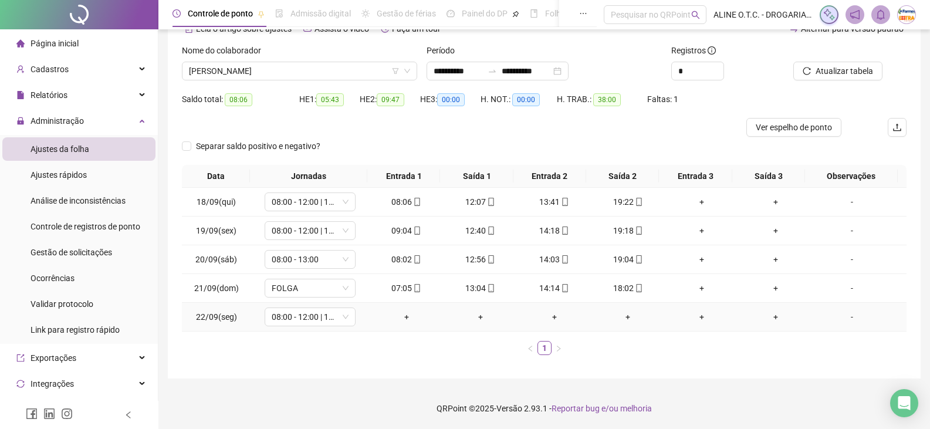
click at [843, 319] on div "-" at bounding box center [851, 316] width 69 height 13
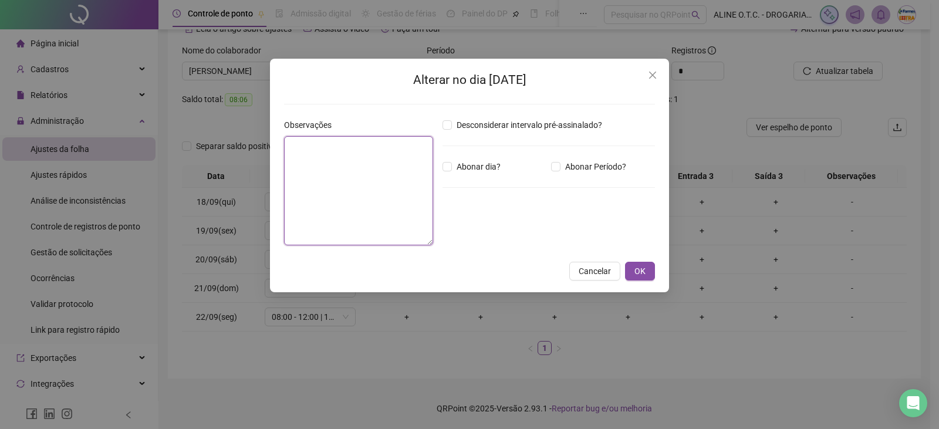
click at [363, 204] on textarea at bounding box center [358, 190] width 149 height 109
type textarea "*********"
click at [640, 275] on span "OK" at bounding box center [639, 271] width 11 height 13
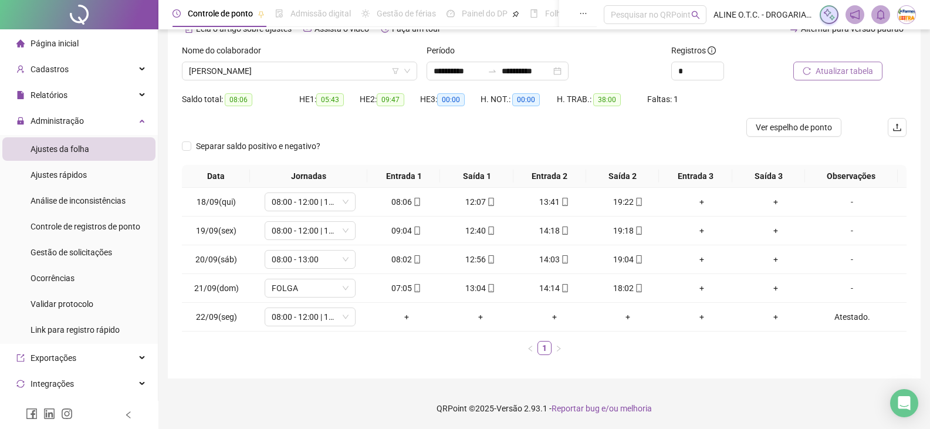
click at [837, 76] on span "Atualizar tabela" at bounding box center [843, 71] width 57 height 13
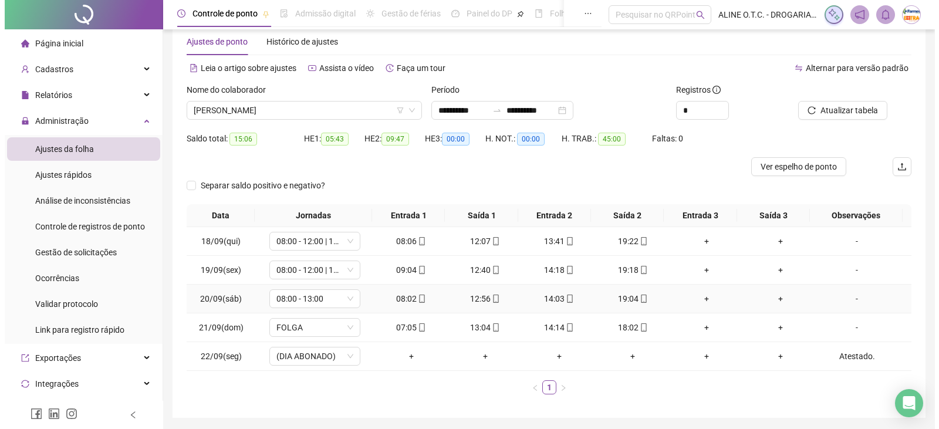
scroll to position [0, 0]
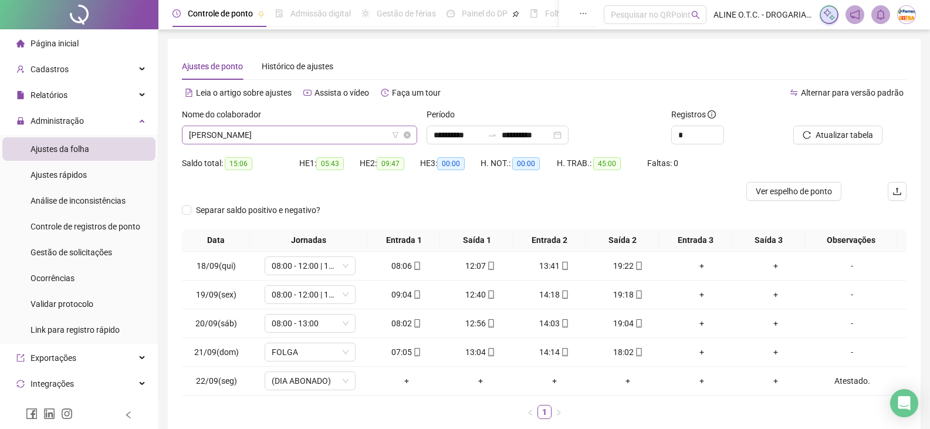
click at [250, 135] on span "[PERSON_NAME]" at bounding box center [299, 135] width 221 height 18
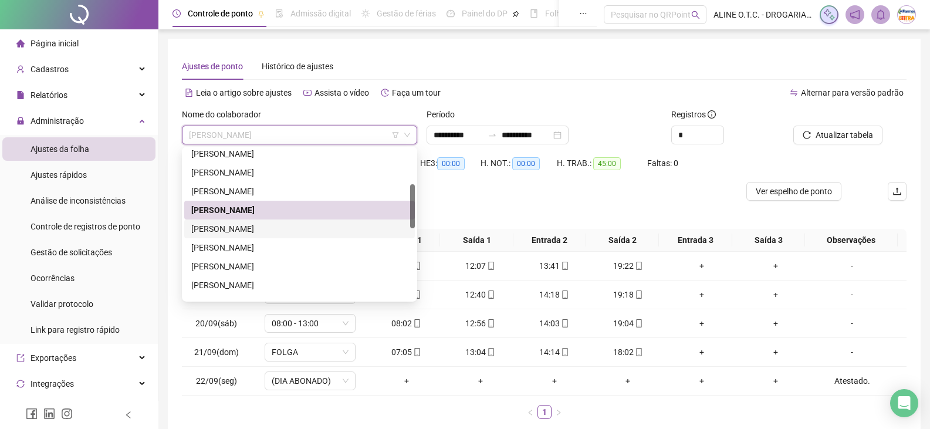
click at [221, 228] on div "[PERSON_NAME]" at bounding box center [299, 228] width 216 height 13
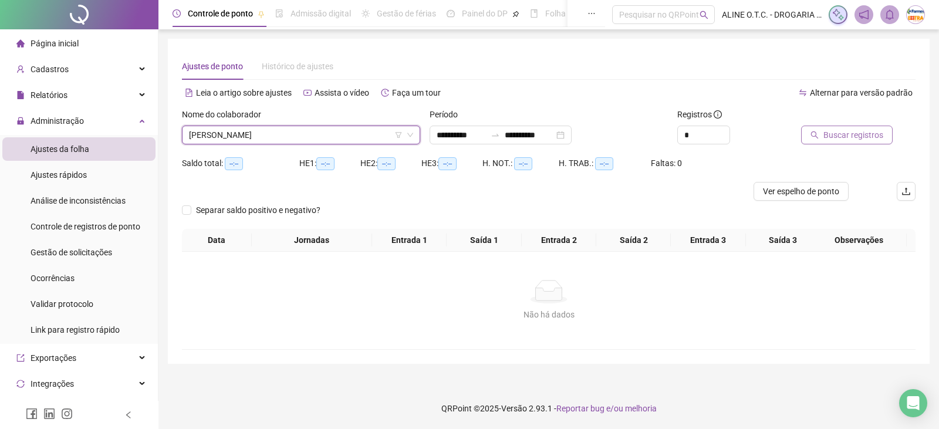
click at [828, 135] on span "Buscar registros" at bounding box center [853, 134] width 60 height 13
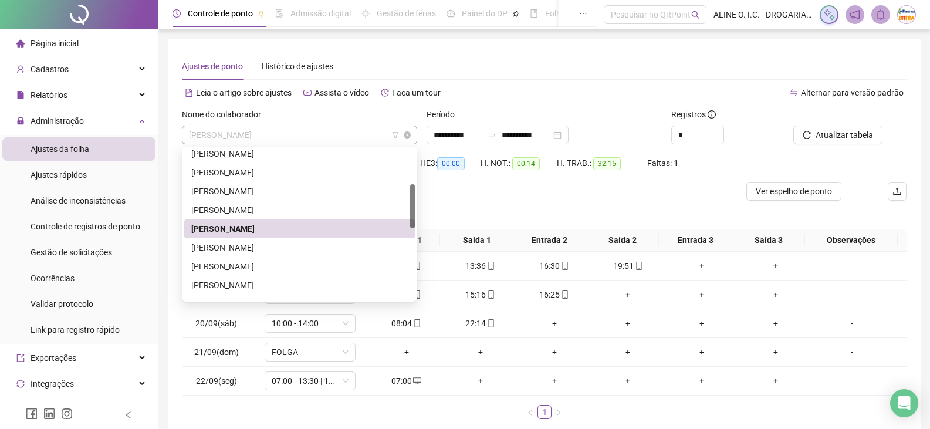
click at [238, 137] on span "[PERSON_NAME]" at bounding box center [299, 135] width 221 height 18
click at [238, 245] on div "[PERSON_NAME]" at bounding box center [299, 247] width 216 height 13
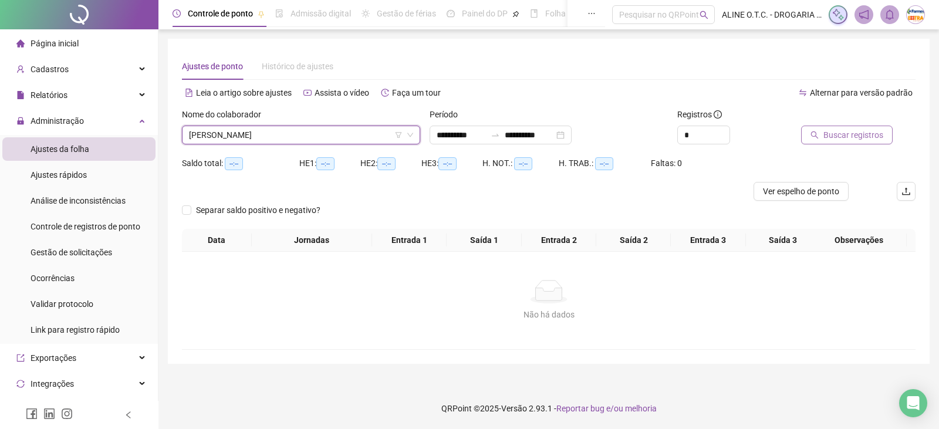
click at [873, 130] on span "Buscar registros" at bounding box center [853, 134] width 60 height 13
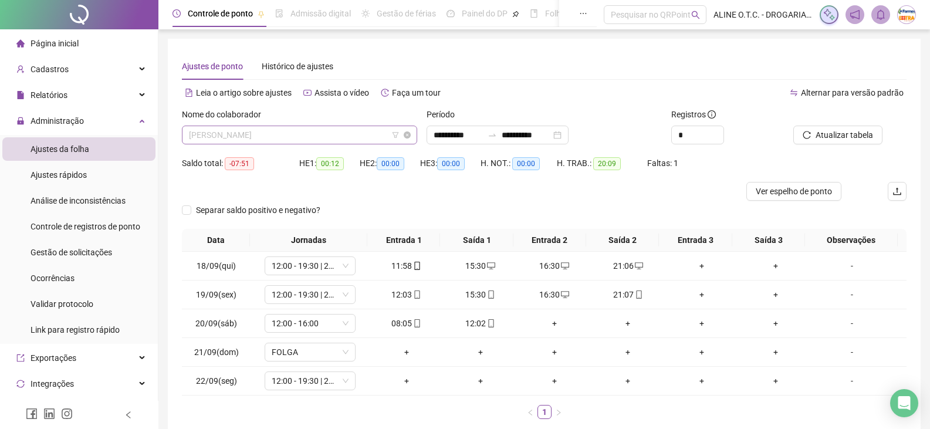
click at [272, 130] on span "[PERSON_NAME]" at bounding box center [299, 135] width 221 height 18
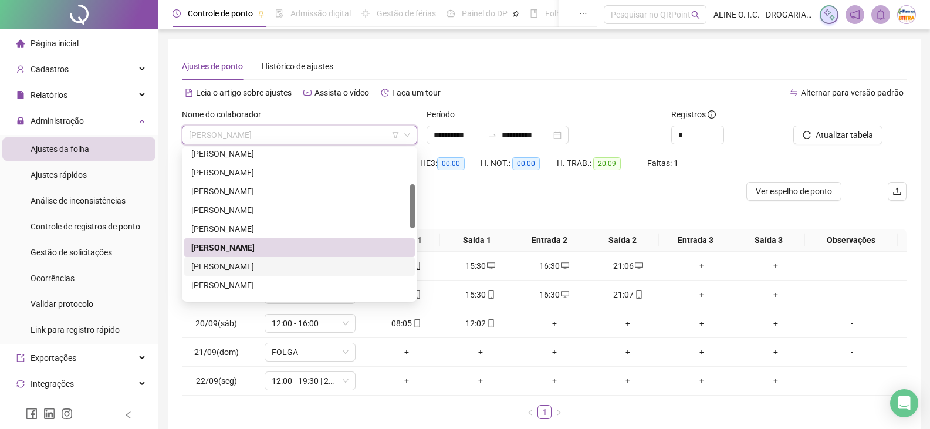
click at [243, 267] on div "[PERSON_NAME]" at bounding box center [299, 266] width 216 height 13
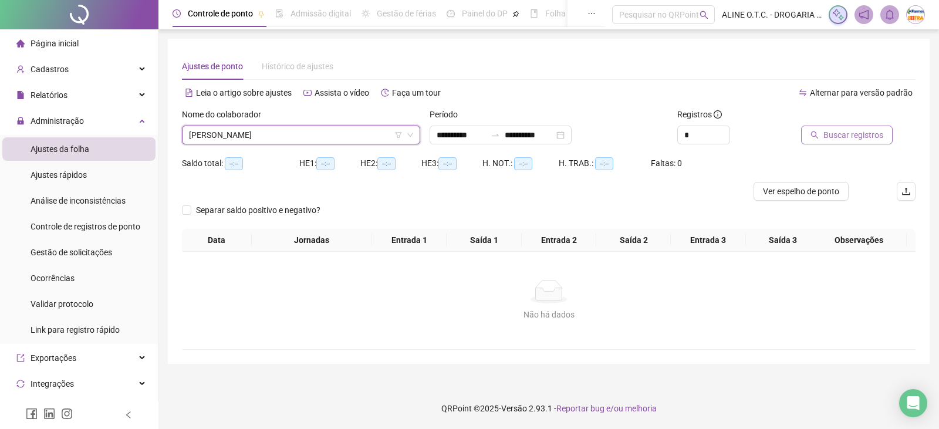
click at [823, 132] on span "Buscar registros" at bounding box center [853, 134] width 60 height 13
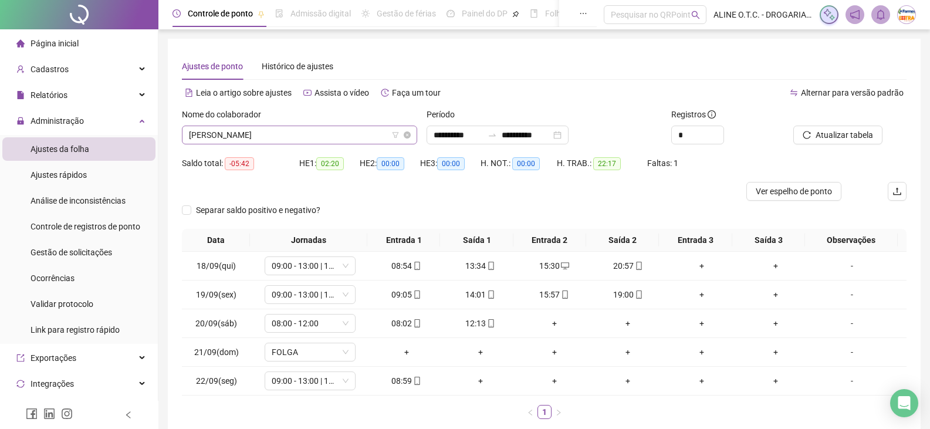
click at [221, 132] on span "[PERSON_NAME]" at bounding box center [299, 135] width 221 height 18
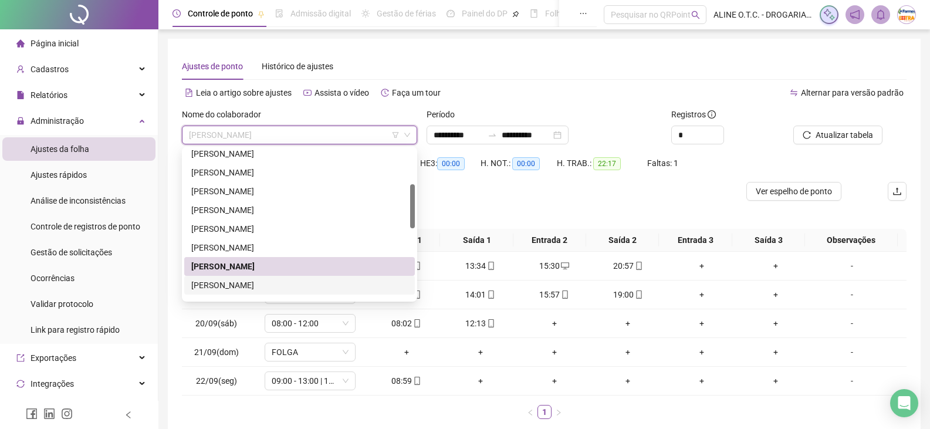
click at [214, 283] on div "[PERSON_NAME]" at bounding box center [299, 285] width 216 height 13
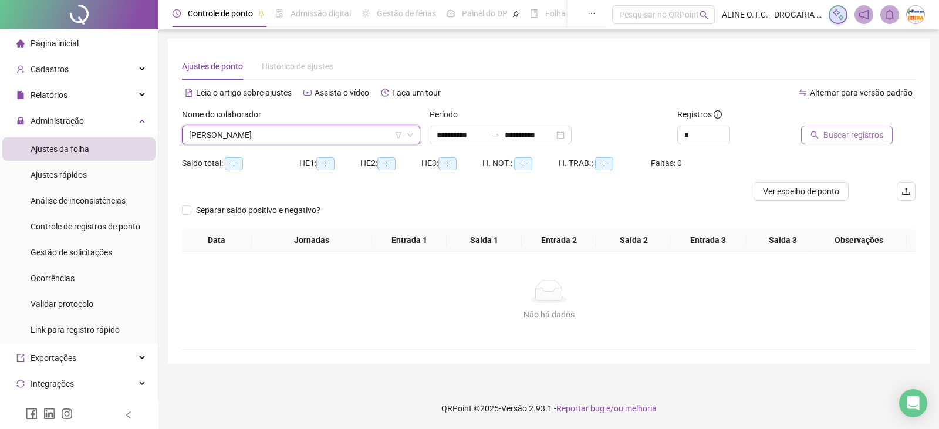
click at [824, 137] on span "Buscar registros" at bounding box center [853, 134] width 60 height 13
click at [308, 135] on span "[PERSON_NAME]" at bounding box center [301, 135] width 224 height 18
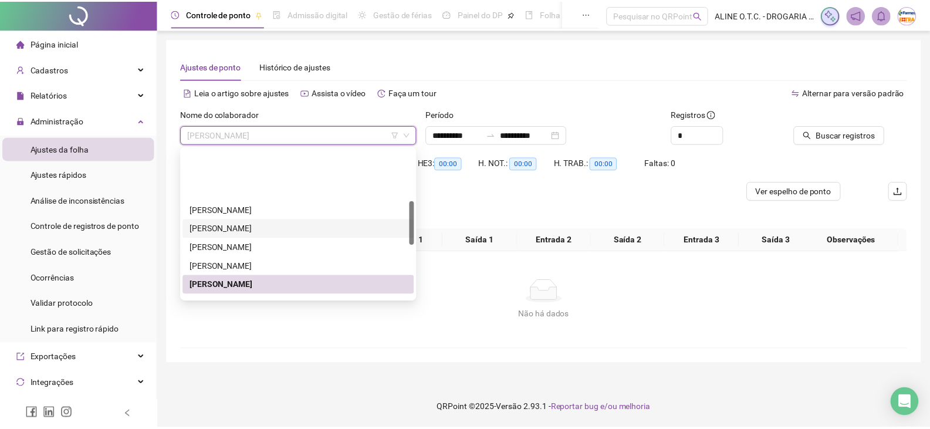
scroll to position [176, 0]
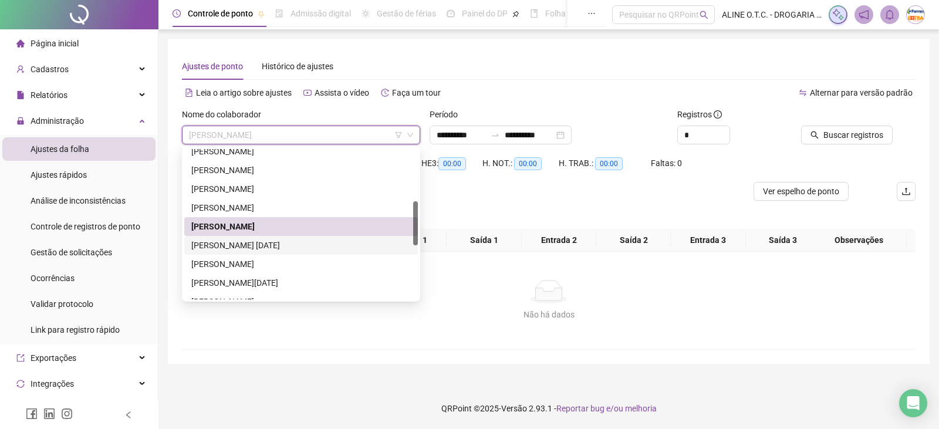
click at [246, 246] on div "[PERSON_NAME] [DATE]" at bounding box center [300, 245] width 219 height 13
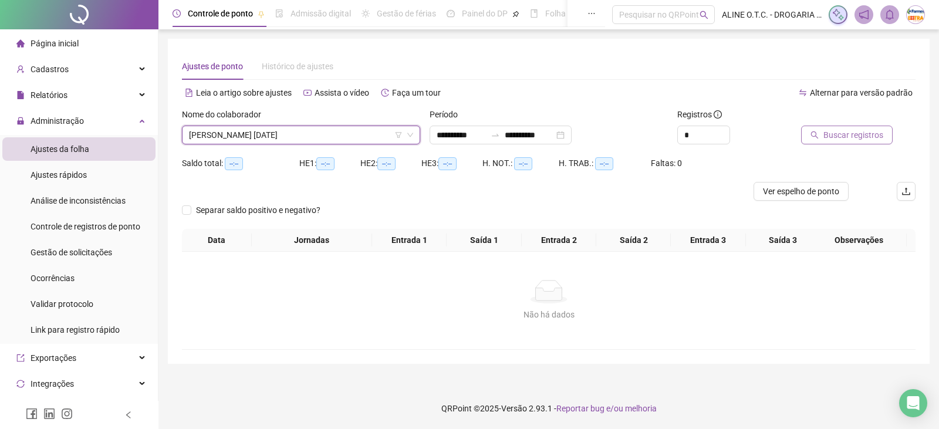
click at [843, 135] on span "Buscar registros" at bounding box center [853, 134] width 60 height 13
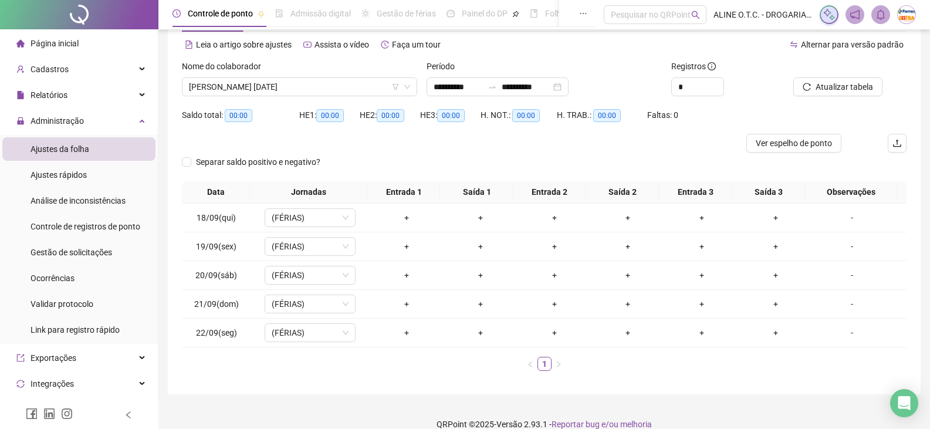
scroll to position [60, 0]
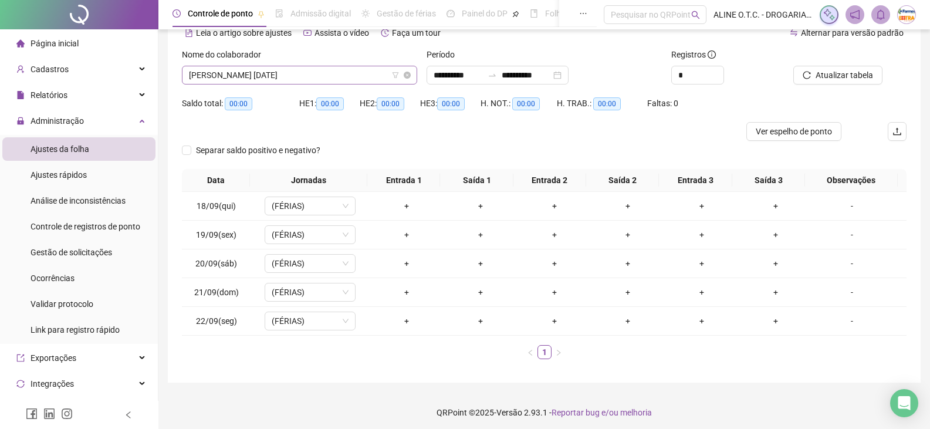
click at [285, 79] on span "[PERSON_NAME] [DATE]" at bounding box center [299, 75] width 221 height 18
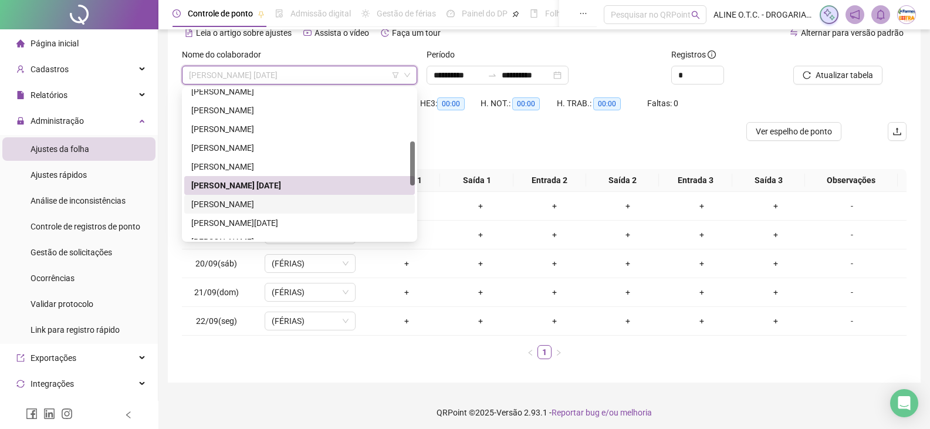
click at [268, 201] on div "[PERSON_NAME]" at bounding box center [299, 204] width 216 height 13
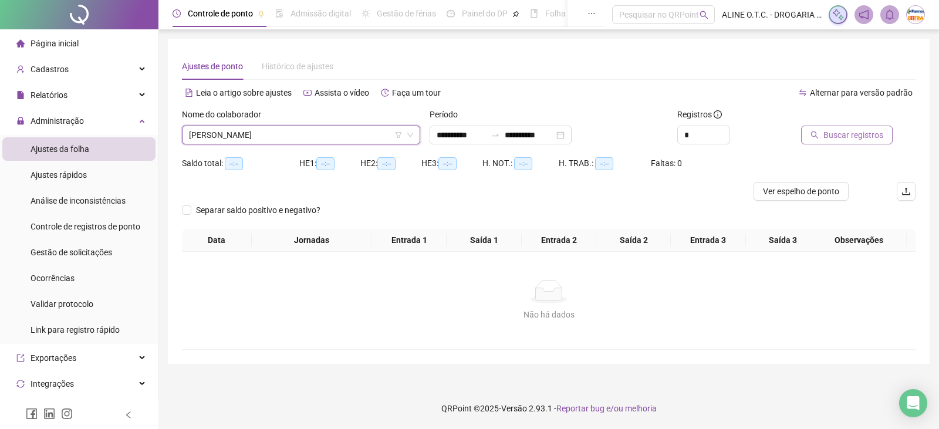
click at [817, 131] on icon "search" at bounding box center [814, 135] width 8 height 8
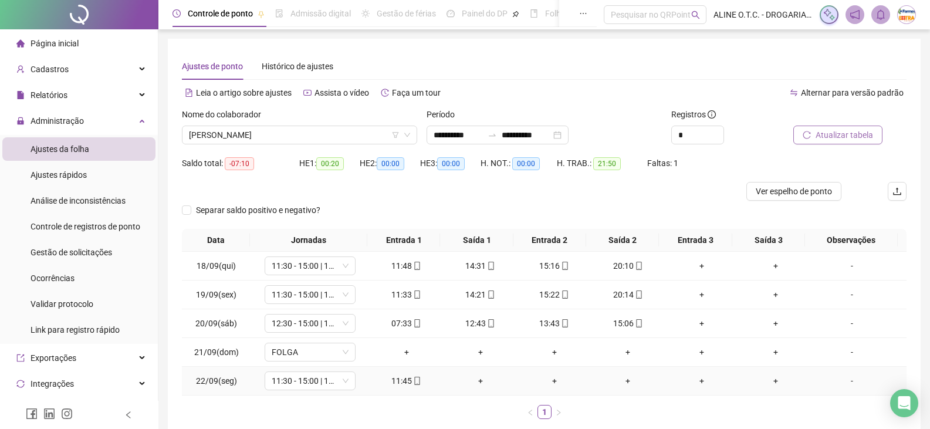
scroll to position [64, 0]
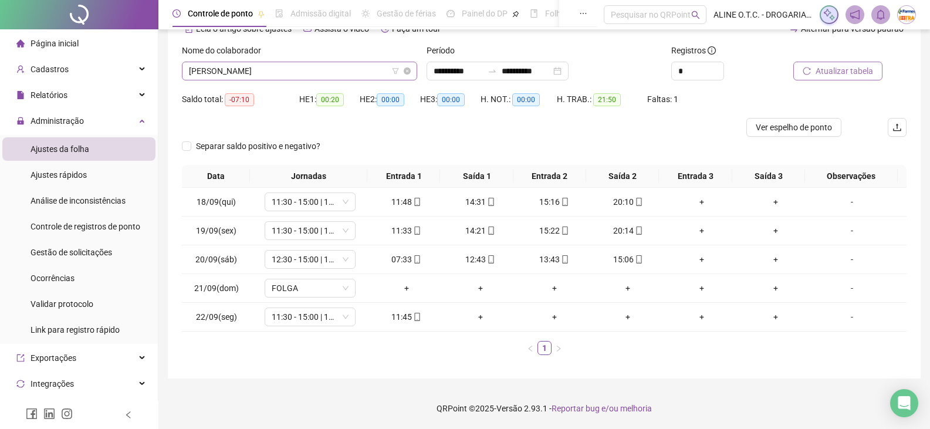
click at [273, 71] on span "[PERSON_NAME]" at bounding box center [299, 71] width 221 height 18
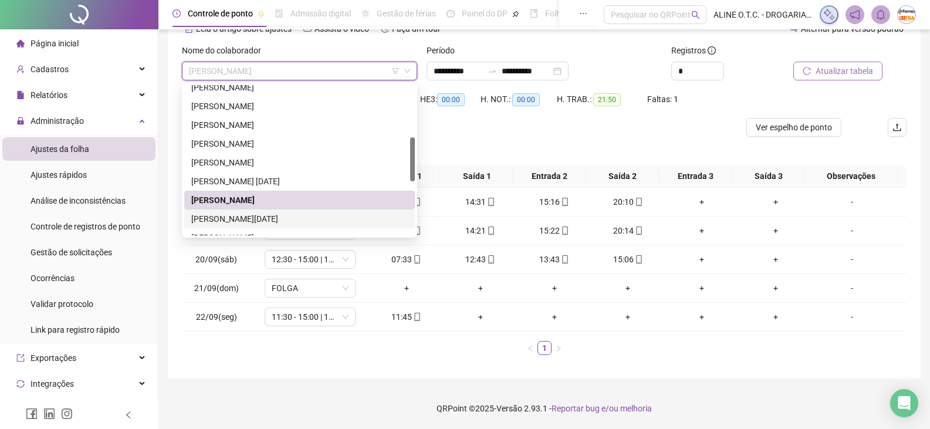
click at [246, 218] on div "[PERSON_NAME][DATE]" at bounding box center [299, 218] width 216 height 13
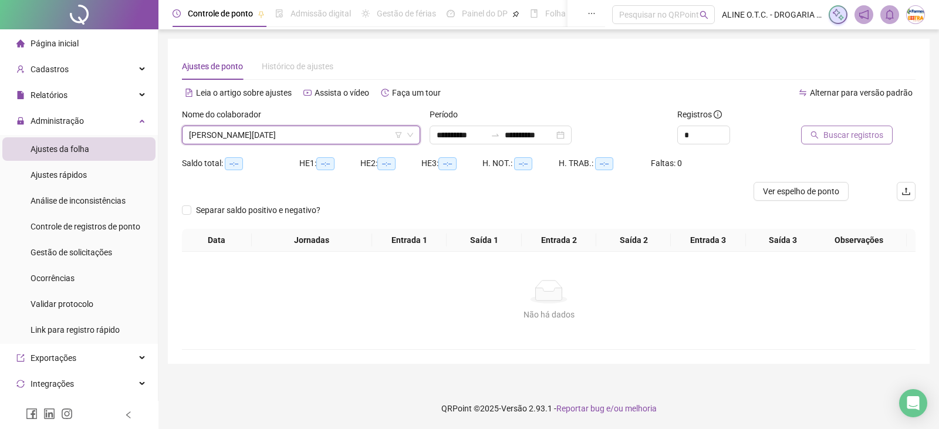
click at [868, 134] on span "Buscar registros" at bounding box center [853, 134] width 60 height 13
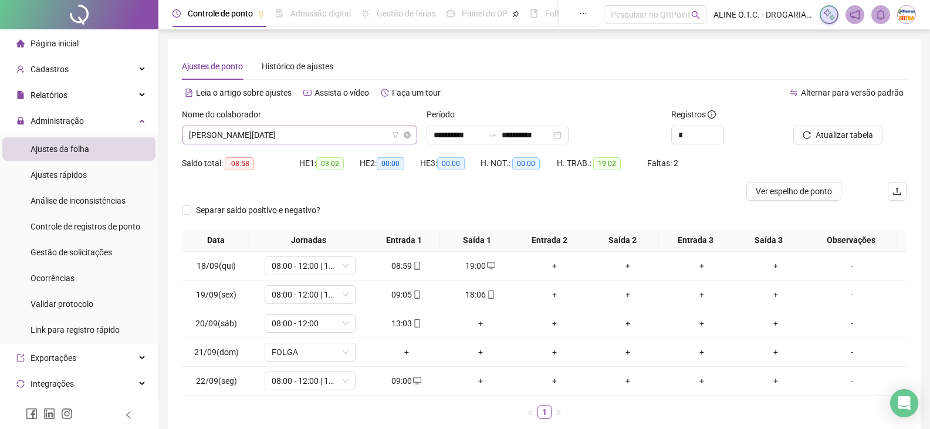
click at [319, 132] on span "[PERSON_NAME][DATE]" at bounding box center [299, 135] width 221 height 18
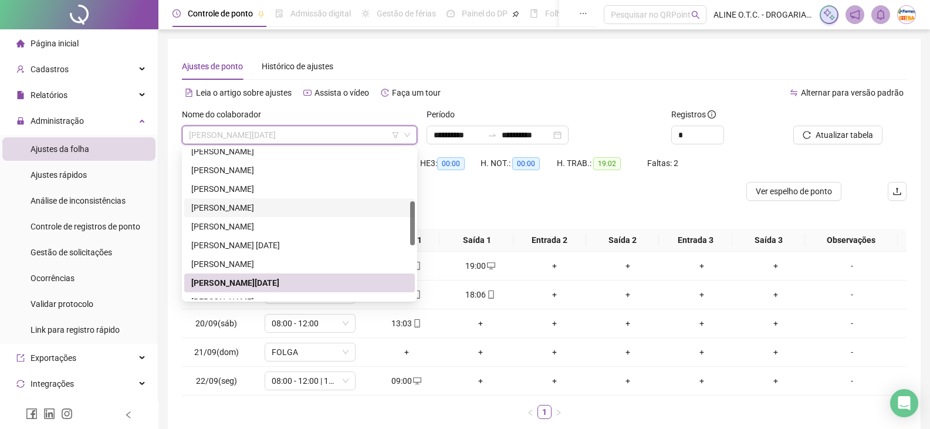
scroll to position [235, 0]
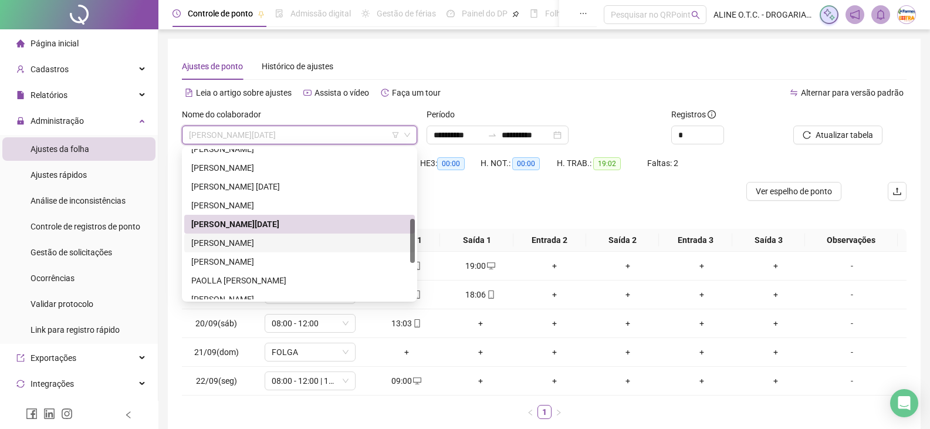
click at [349, 245] on div "[PERSON_NAME]" at bounding box center [299, 242] width 216 height 13
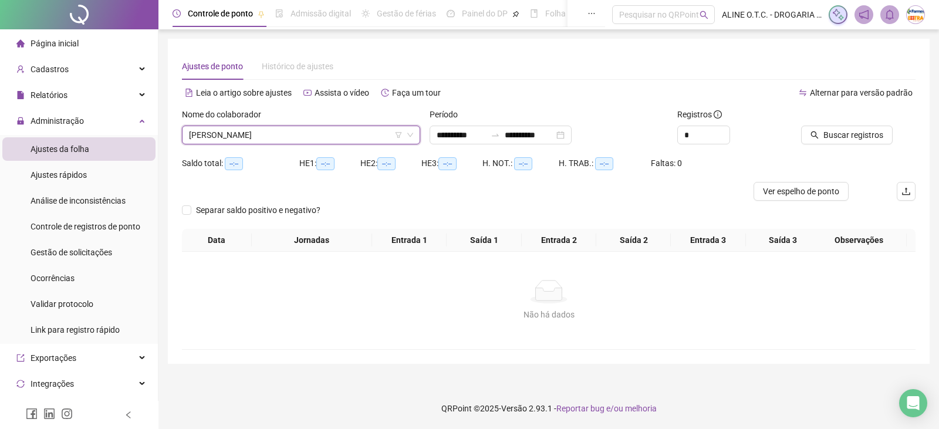
click at [812, 134] on icon "search" at bounding box center [814, 135] width 8 height 8
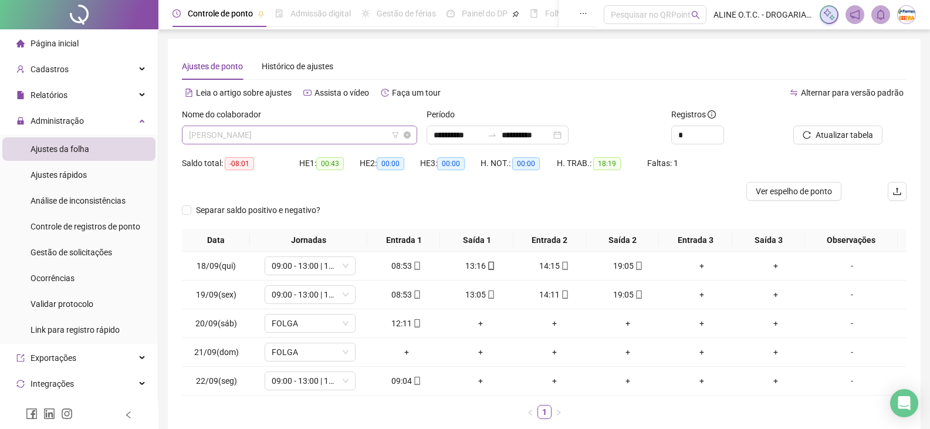
click at [324, 135] on span "[PERSON_NAME]" at bounding box center [299, 135] width 221 height 18
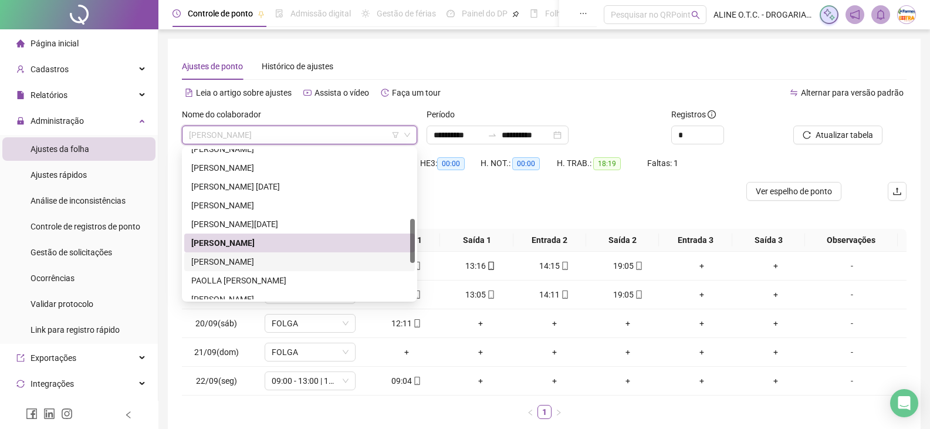
click at [259, 260] on div "[PERSON_NAME]" at bounding box center [299, 261] width 216 height 13
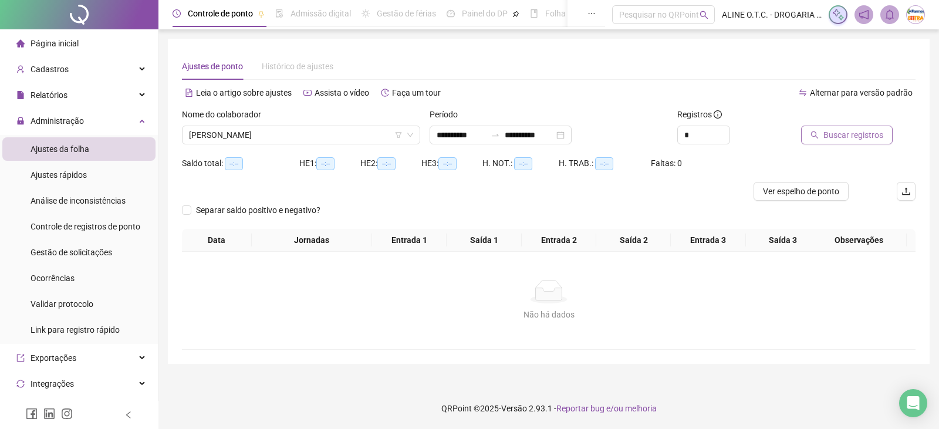
click at [861, 133] on span "Buscar registros" at bounding box center [853, 134] width 60 height 13
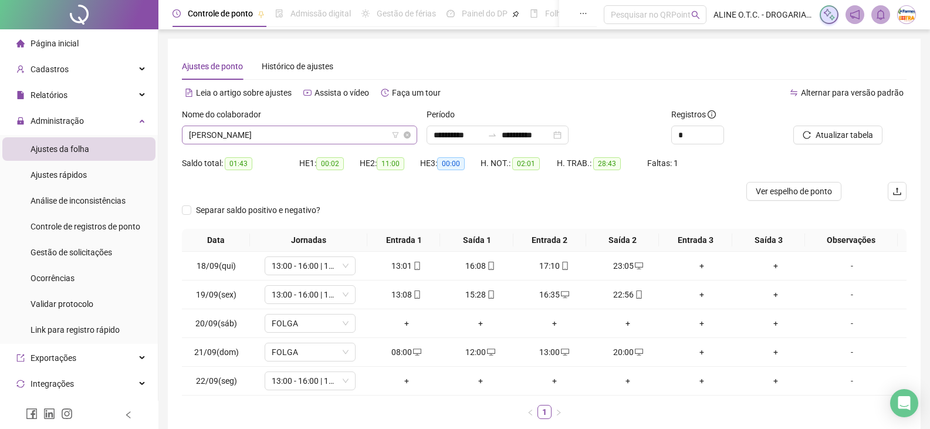
click at [244, 134] on span "[PERSON_NAME]" at bounding box center [299, 135] width 221 height 18
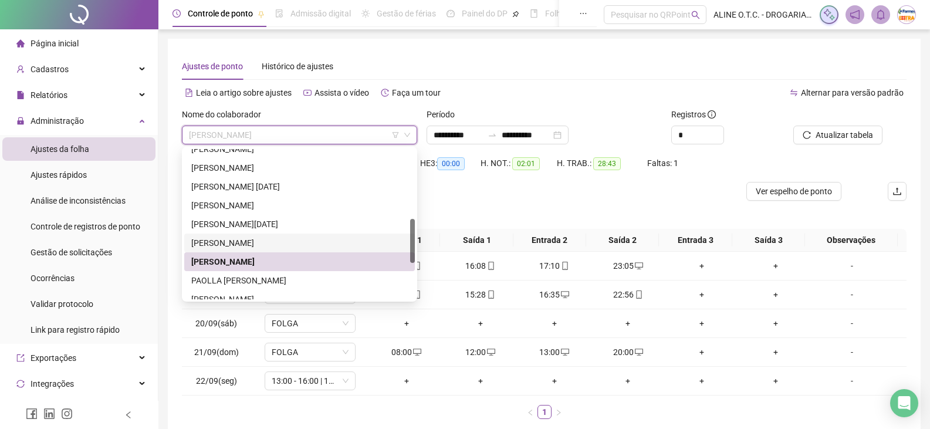
click at [327, 235] on div "[PERSON_NAME]" at bounding box center [299, 242] width 231 height 19
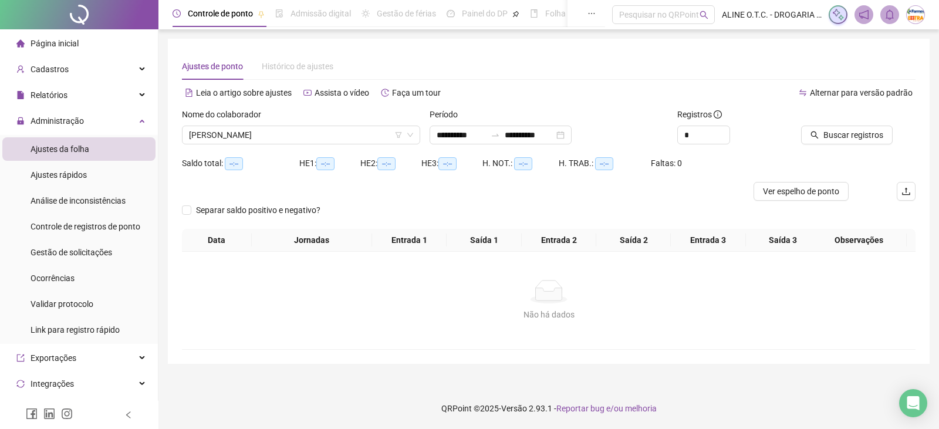
click at [890, 141] on div "Buscar registros" at bounding box center [858, 126] width 114 height 36
click at [886, 138] on button "Buscar registros" at bounding box center [847, 135] width 92 height 19
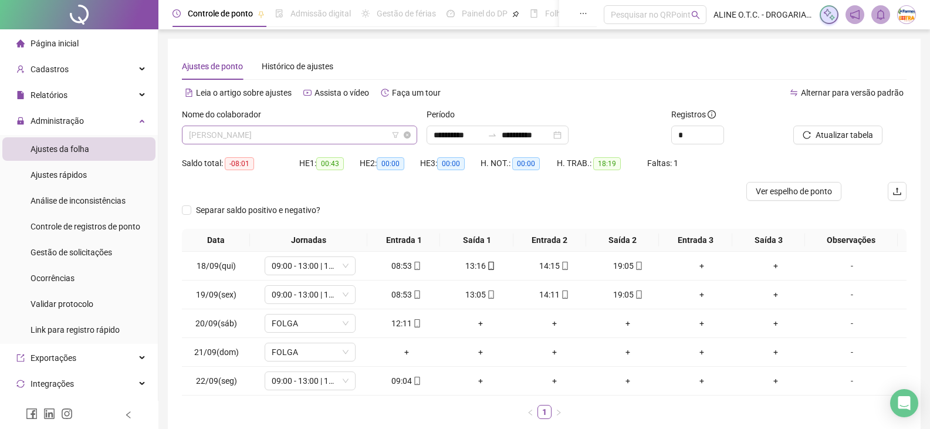
click at [279, 136] on span "[PERSON_NAME]" at bounding box center [299, 135] width 221 height 18
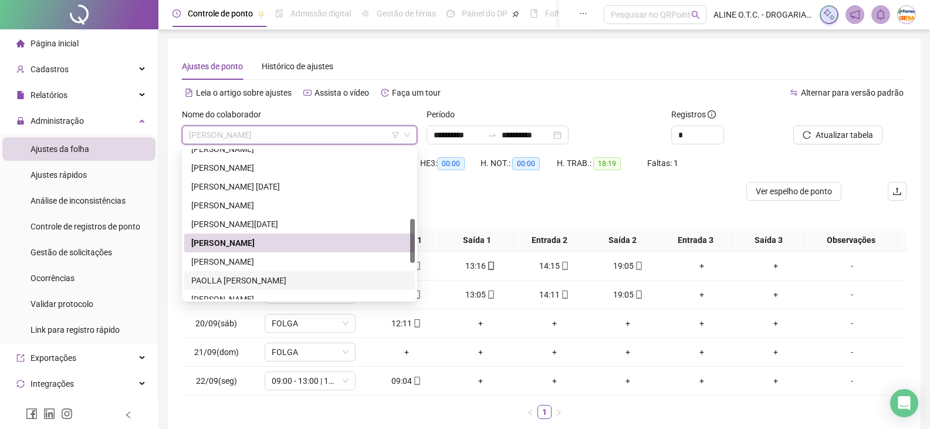
click at [265, 278] on div "PAOLLA [PERSON_NAME]" at bounding box center [299, 280] width 216 height 13
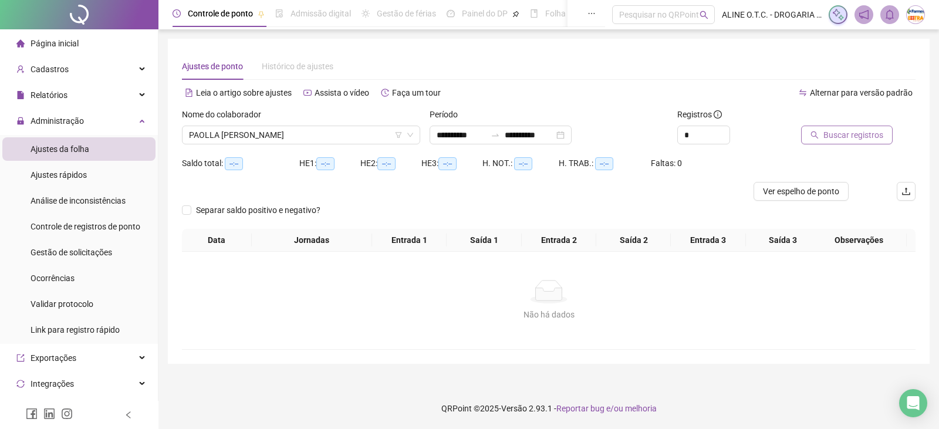
click at [866, 127] on div "Buscar registros" at bounding box center [843, 126] width 85 height 36
click at [864, 136] on span "Buscar registros" at bounding box center [853, 134] width 60 height 13
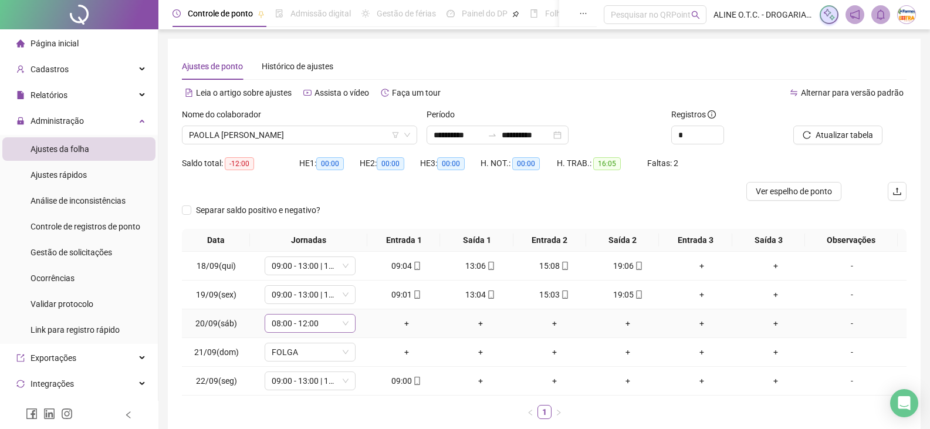
click at [321, 319] on span "08:00 - 12:00" at bounding box center [310, 323] width 77 height 18
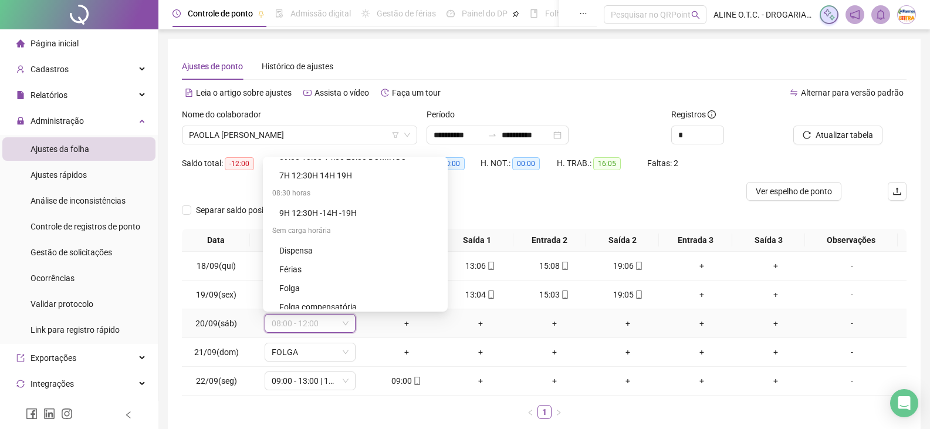
scroll to position [2234, 0]
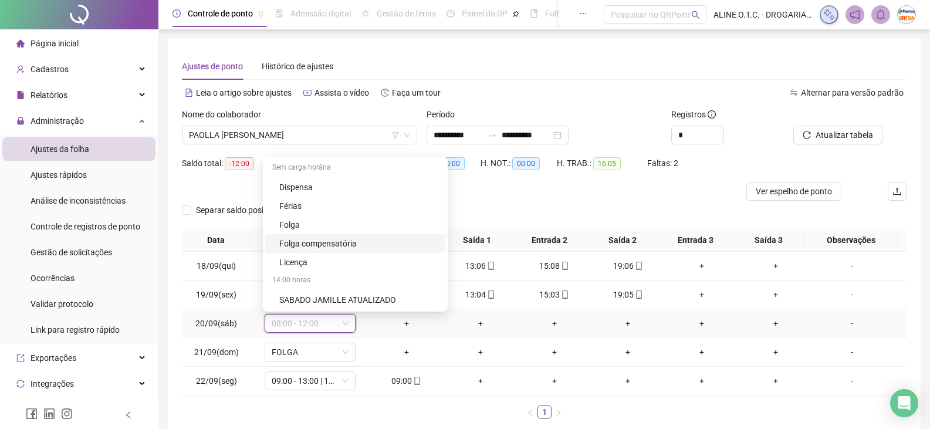
click at [362, 245] on div "Folga compensatória" at bounding box center [358, 243] width 159 height 13
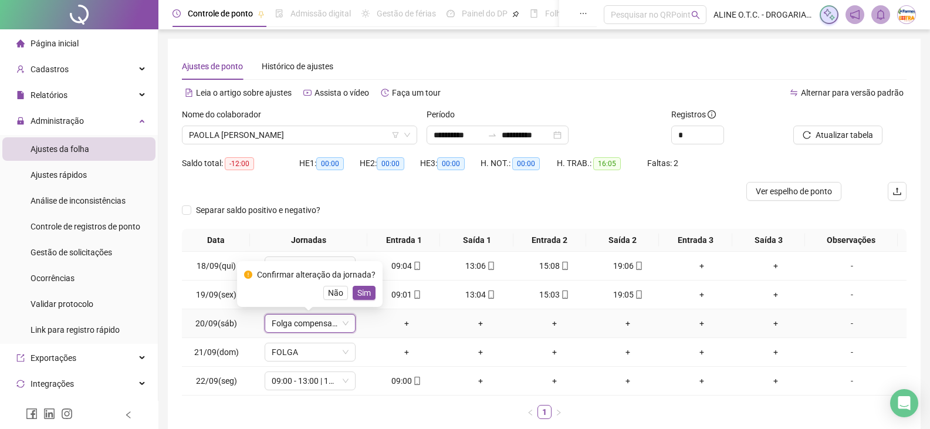
click at [363, 292] on span "Sim" at bounding box center [363, 292] width 13 height 13
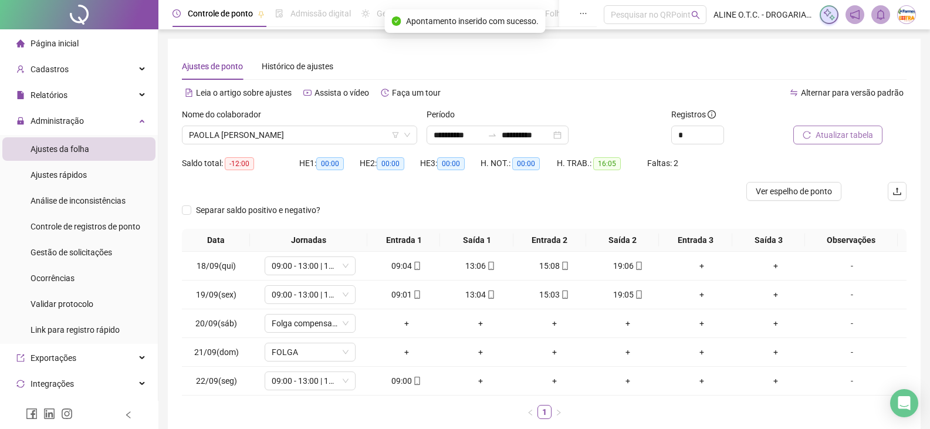
click at [848, 134] on span "Atualizar tabela" at bounding box center [843, 134] width 57 height 13
click at [260, 142] on span "PAOLLA [PERSON_NAME]" at bounding box center [299, 135] width 221 height 18
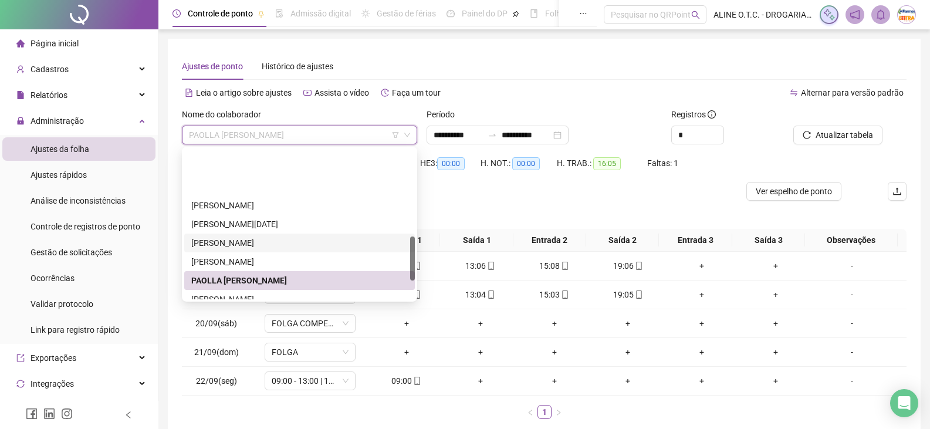
scroll to position [293, 0]
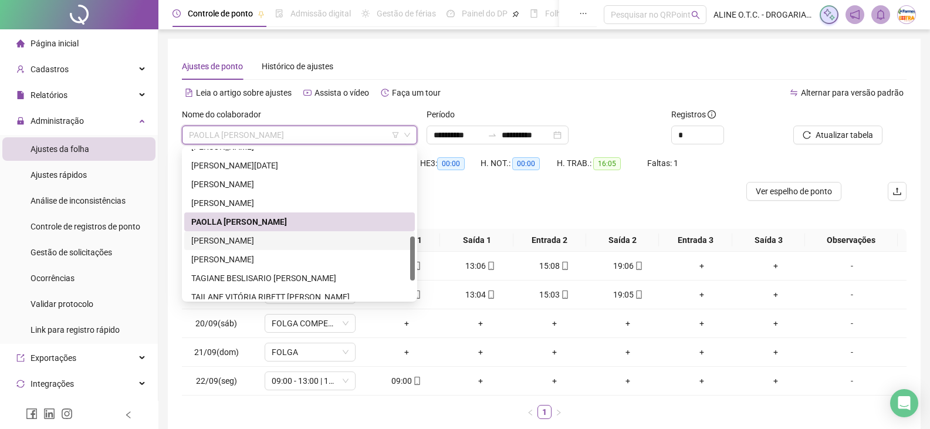
click at [239, 245] on div "[PERSON_NAME]" at bounding box center [299, 240] width 216 height 13
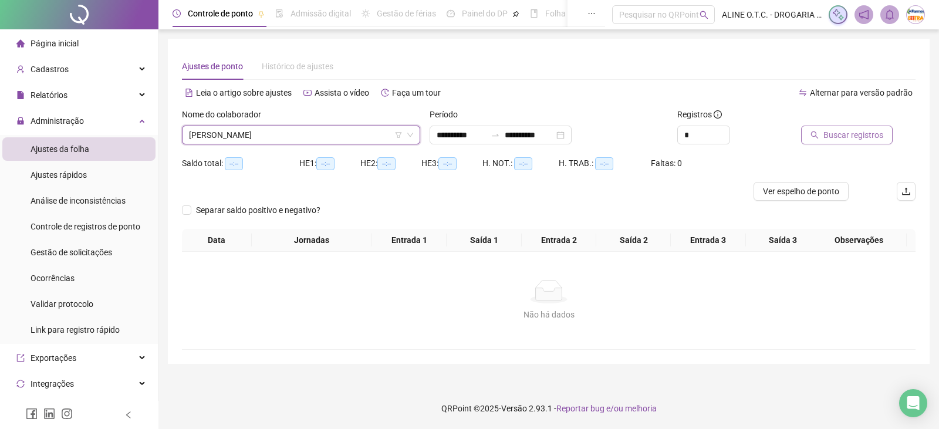
click at [856, 139] on span "Buscar registros" at bounding box center [853, 134] width 60 height 13
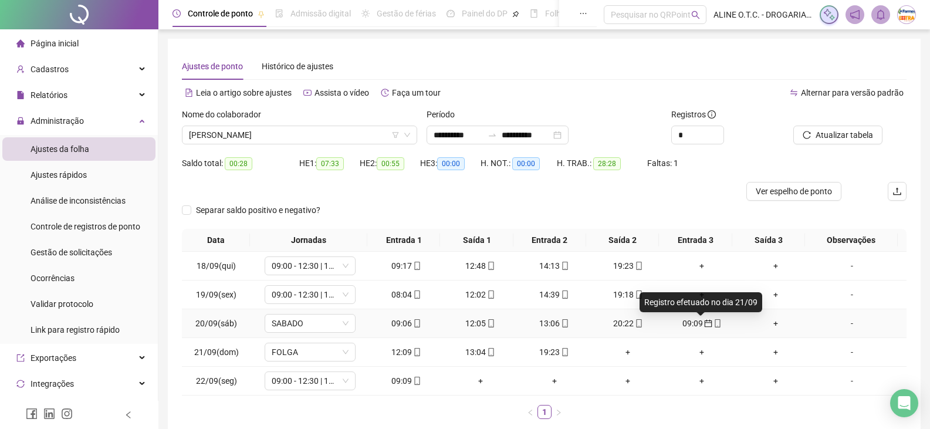
click at [704, 326] on icon "calendar" at bounding box center [708, 324] width 8 height 8
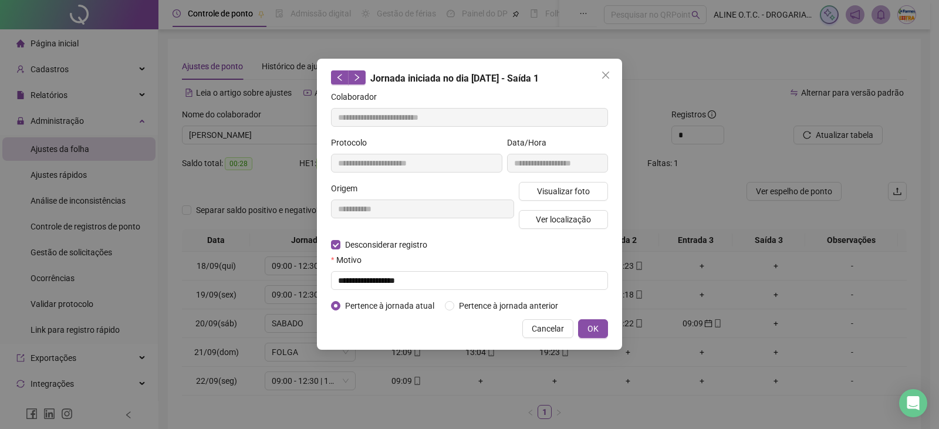
type input "**********"
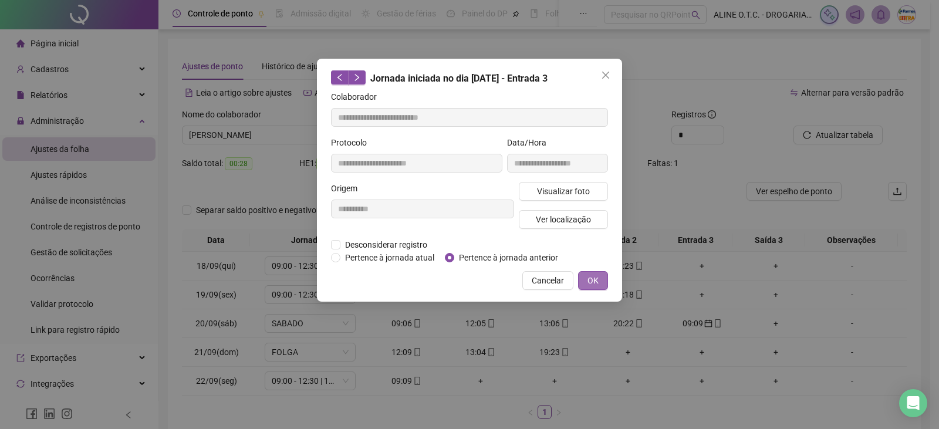
click at [598, 278] on button "OK" at bounding box center [593, 280] width 30 height 19
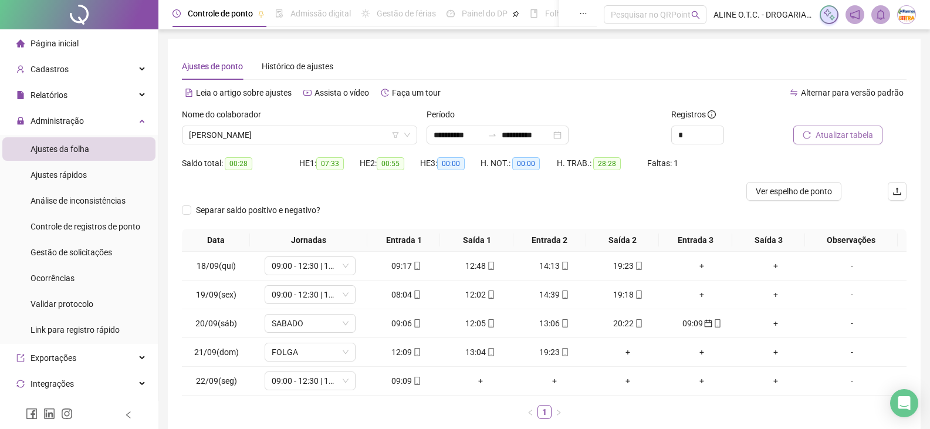
click at [804, 139] on button "Atualizar tabela" at bounding box center [837, 135] width 89 height 19
click at [713, 322] on icon "mobile" at bounding box center [717, 323] width 8 height 8
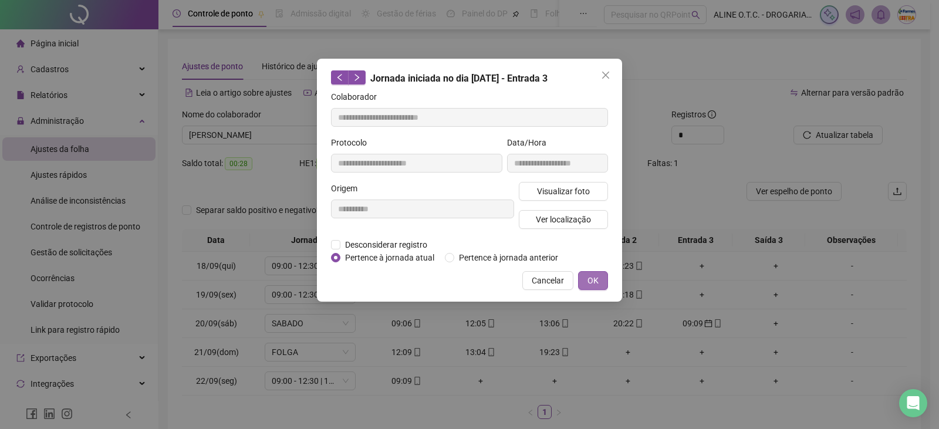
click at [598, 282] on span "OK" at bounding box center [592, 280] width 11 height 13
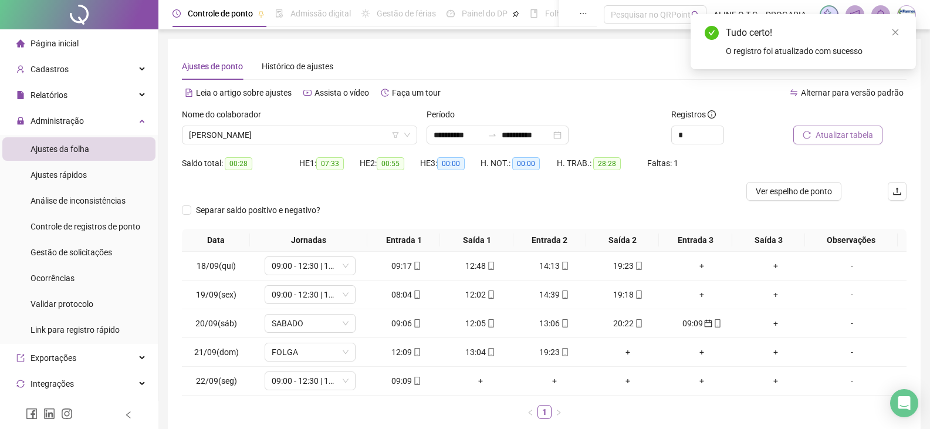
click at [845, 131] on span "Atualizar tabela" at bounding box center [843, 134] width 57 height 13
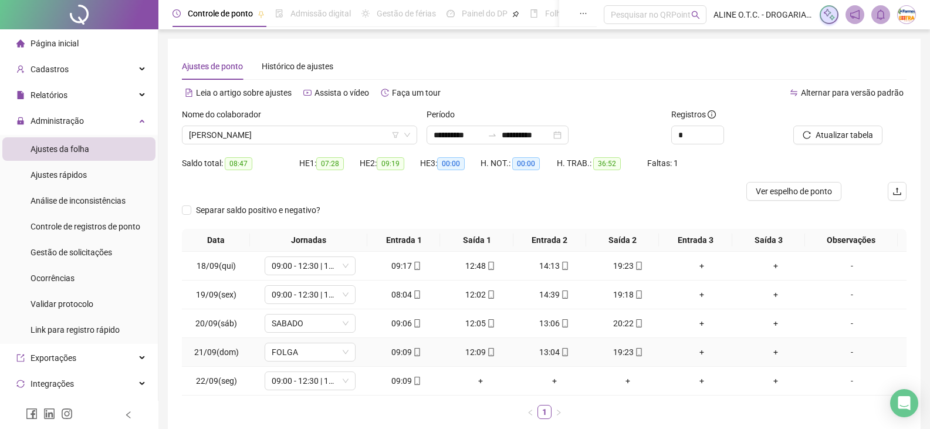
click at [846, 353] on div "-" at bounding box center [851, 351] width 69 height 13
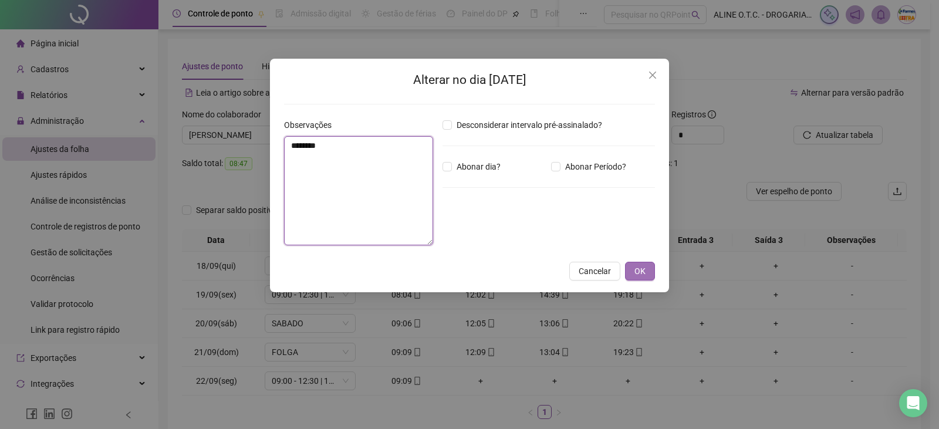
type textarea "*******"
click at [653, 268] on button "OK" at bounding box center [640, 271] width 30 height 19
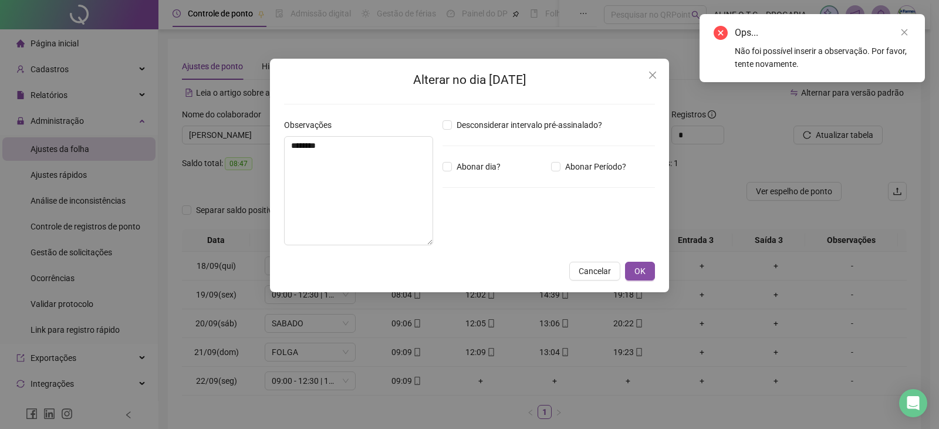
click at [901, 32] on icon "close" at bounding box center [904, 32] width 8 height 8
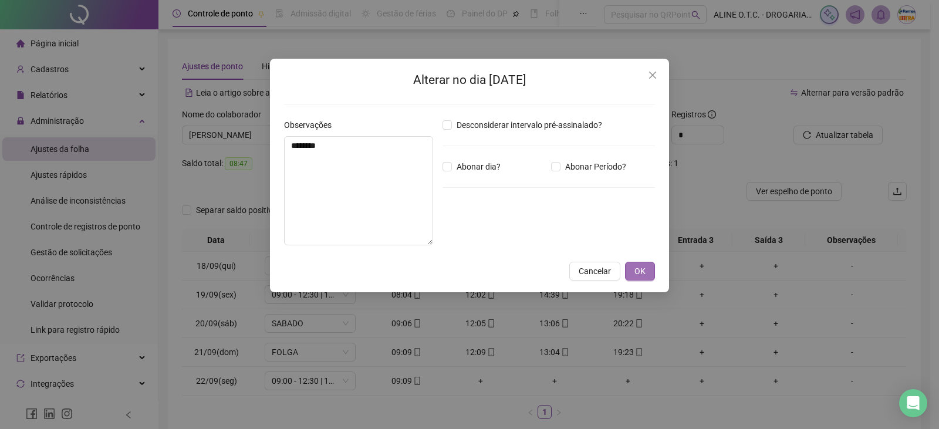
click at [632, 268] on button "OK" at bounding box center [640, 271] width 30 height 19
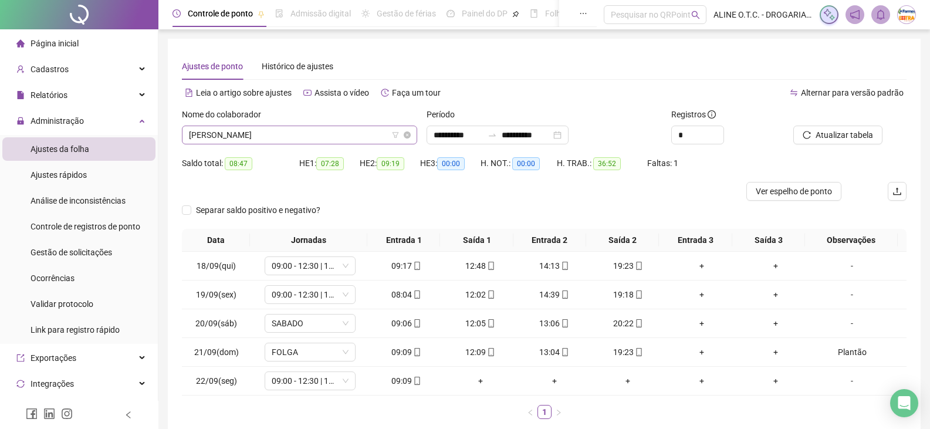
click at [271, 135] on span "[PERSON_NAME]" at bounding box center [299, 135] width 221 height 18
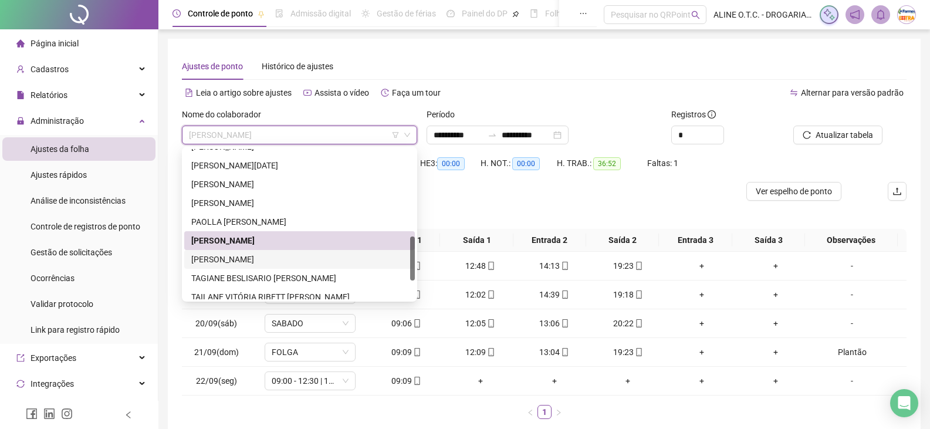
click at [229, 263] on div "[PERSON_NAME]" at bounding box center [299, 259] width 216 height 13
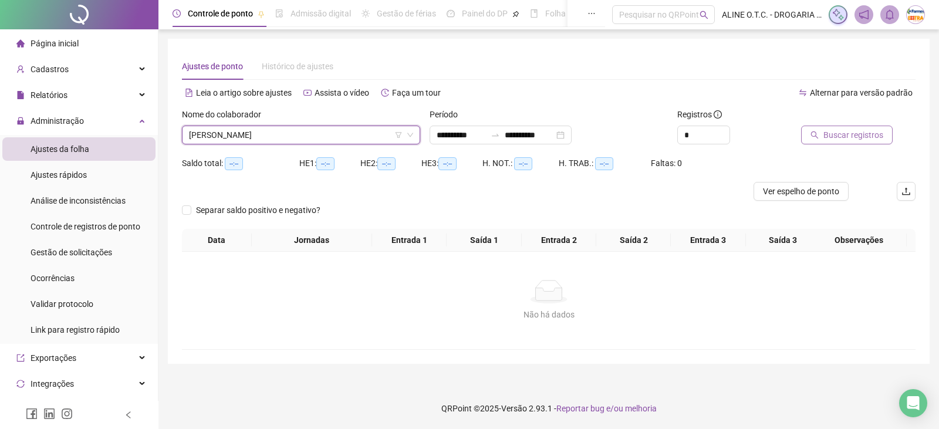
click at [830, 133] on span "Buscar registros" at bounding box center [853, 134] width 60 height 13
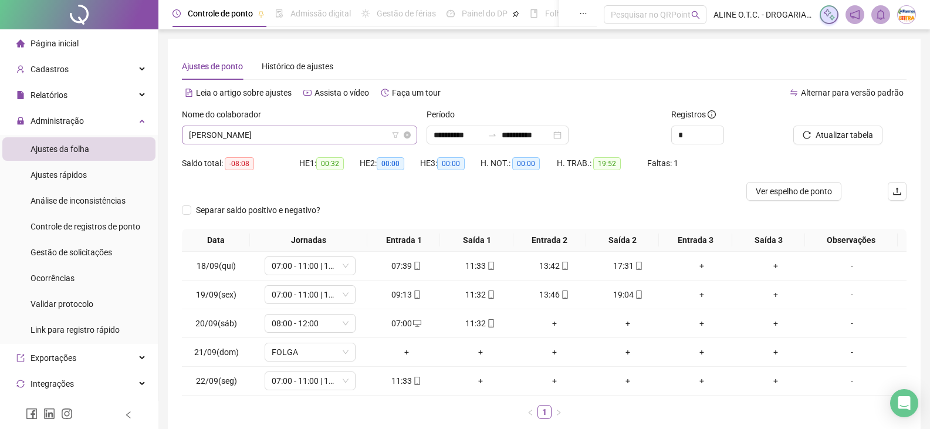
click at [263, 141] on span "[PERSON_NAME]" at bounding box center [299, 135] width 221 height 18
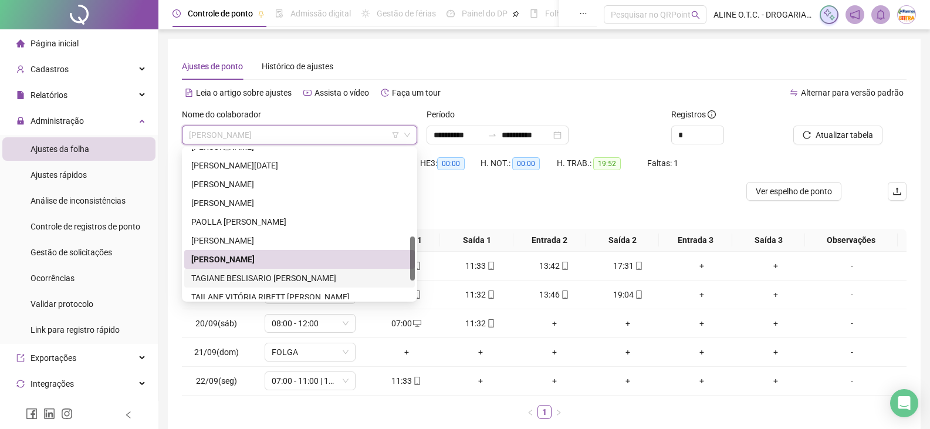
click at [277, 279] on div "TAGIANE BESLISARIO [PERSON_NAME]" at bounding box center [299, 278] width 216 height 13
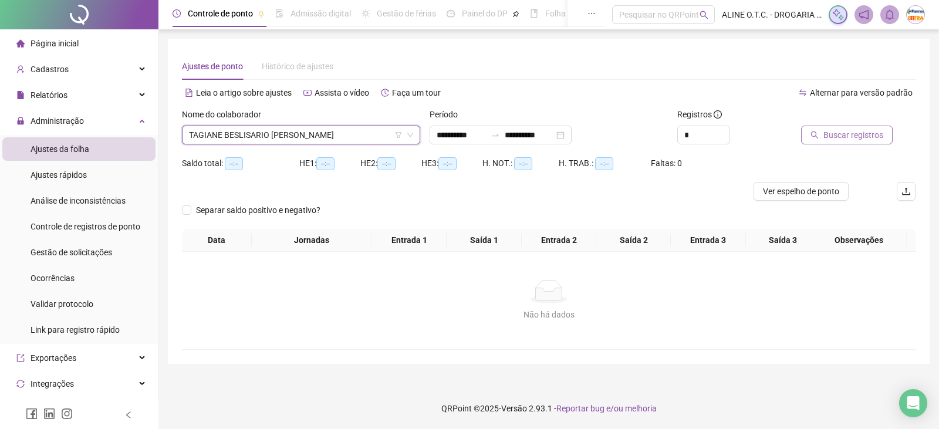
click at [863, 134] on span "Buscar registros" at bounding box center [853, 134] width 60 height 13
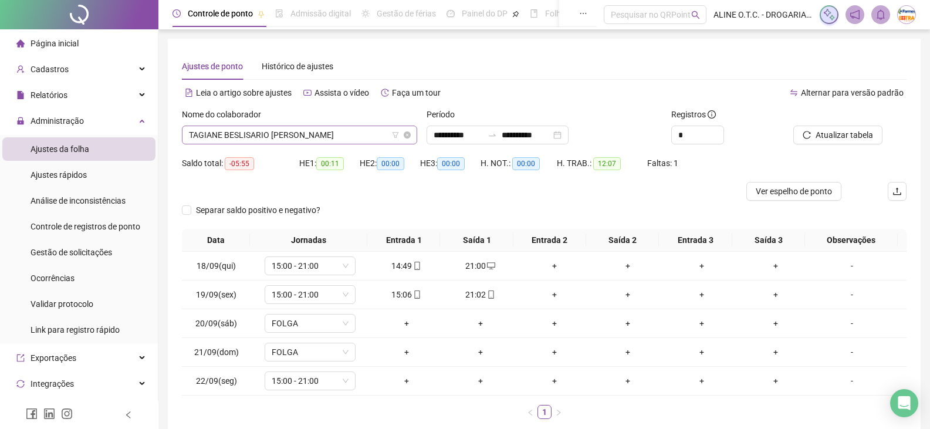
click at [250, 138] on span "TAGIANE BESLISARIO [PERSON_NAME]" at bounding box center [299, 135] width 221 height 18
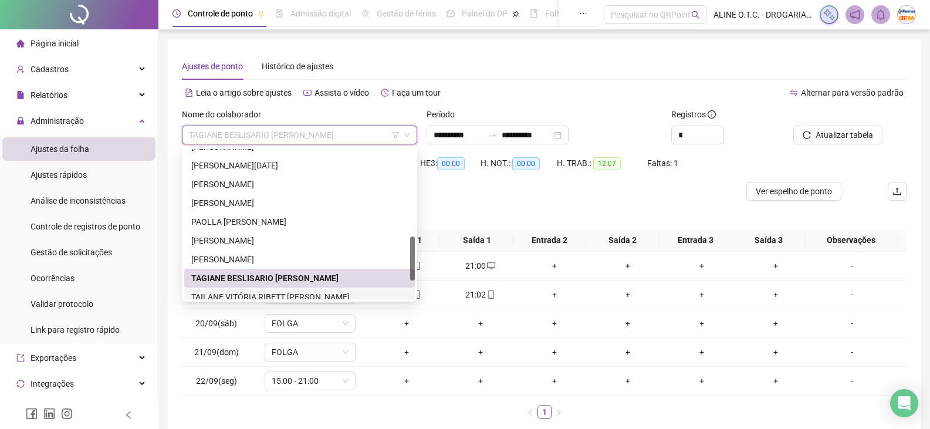
click at [257, 292] on div "TAILANE VITÓRIA RIBETT [PERSON_NAME]" at bounding box center [299, 296] width 216 height 13
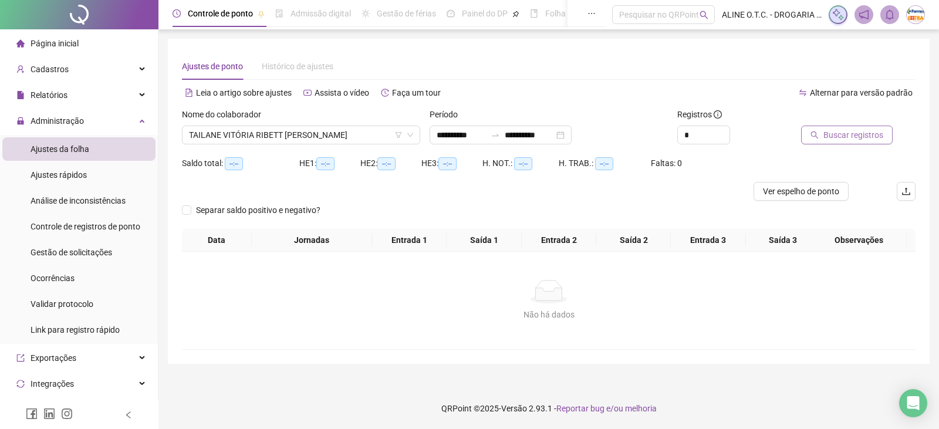
click at [841, 134] on span "Buscar registros" at bounding box center [853, 134] width 60 height 13
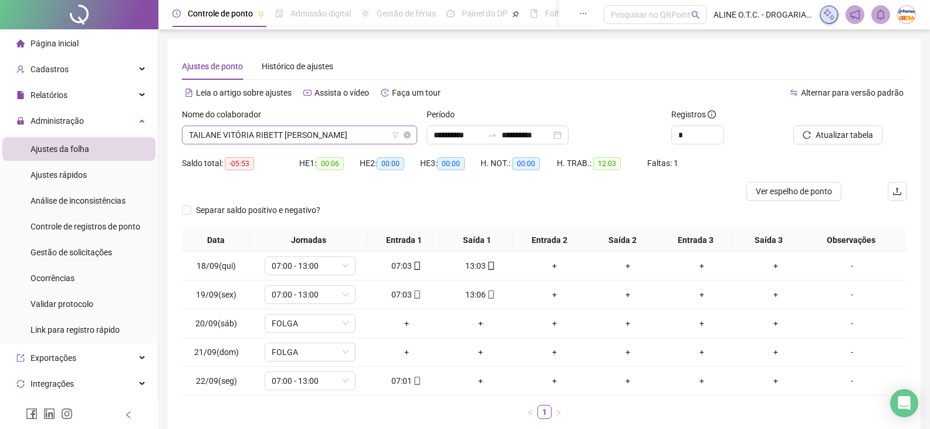
click at [258, 135] on span "TAILANE VITÓRIA RIBETT [PERSON_NAME]" at bounding box center [299, 135] width 221 height 18
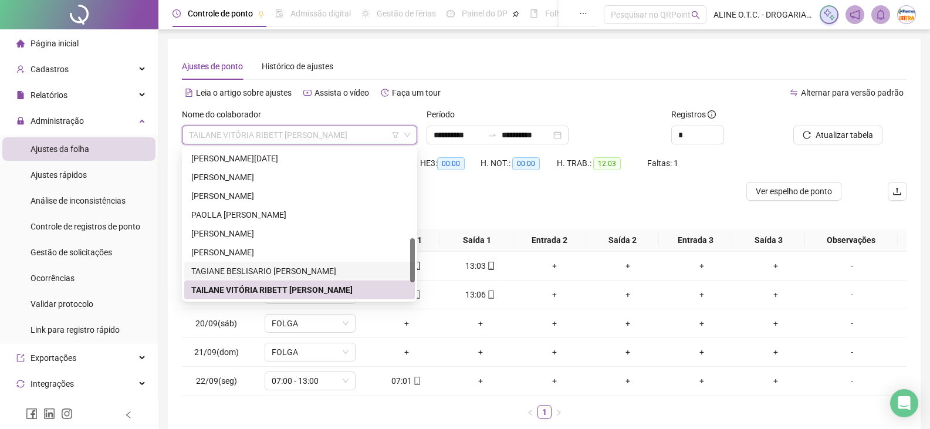
scroll to position [357, 0]
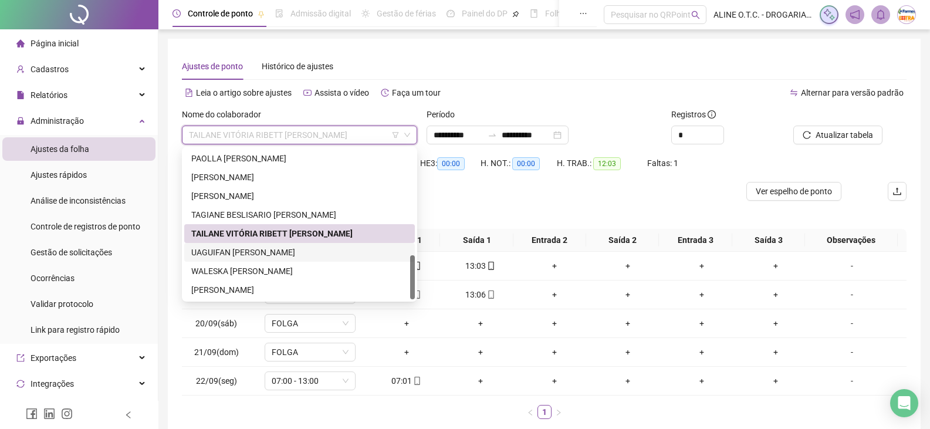
click at [277, 255] on div "UAGUIFAN [PERSON_NAME]" at bounding box center [299, 252] width 216 height 13
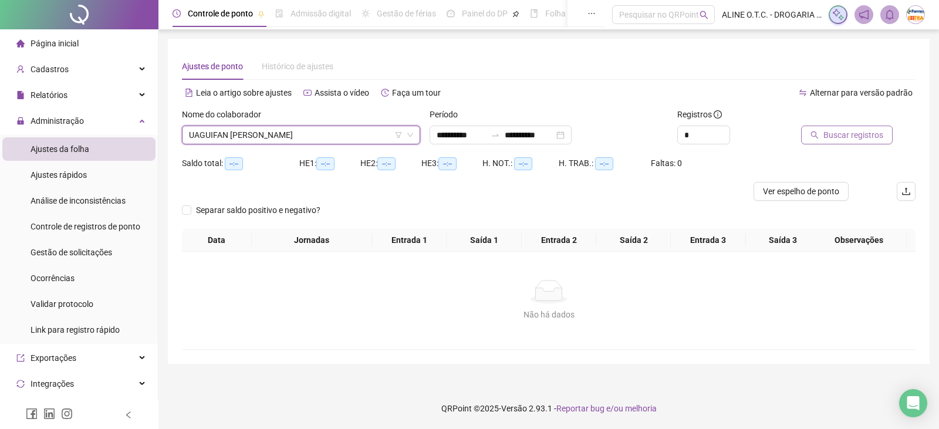
click at [829, 131] on span "Buscar registros" at bounding box center [853, 134] width 60 height 13
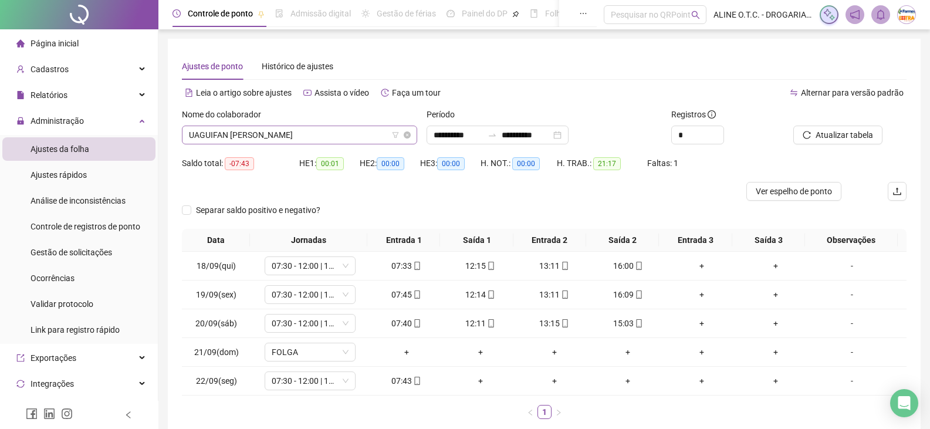
click at [267, 135] on span "UAGUIFAN [PERSON_NAME]" at bounding box center [299, 135] width 221 height 18
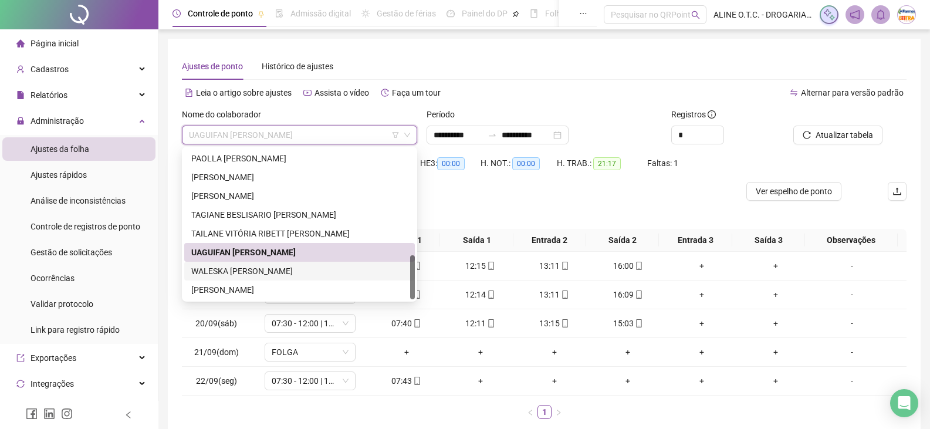
click at [228, 267] on div "WALESKA [PERSON_NAME]" at bounding box center [299, 271] width 216 height 13
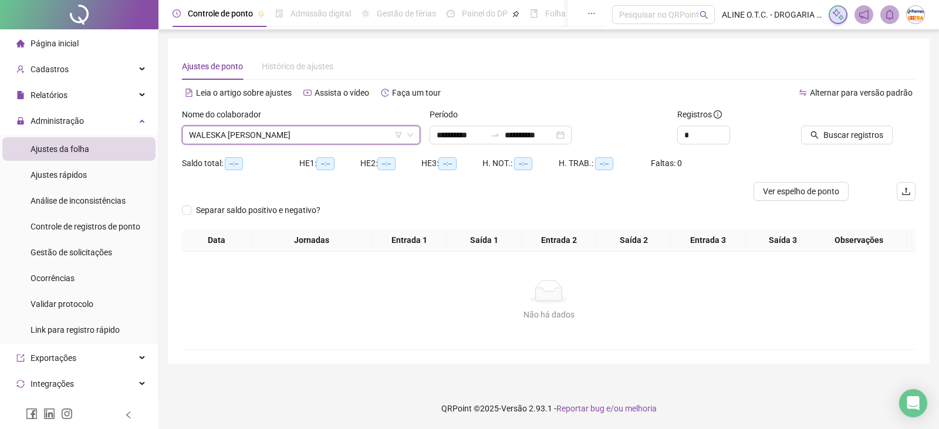
click at [817, 137] on icon "search" at bounding box center [815, 135] width 8 height 8
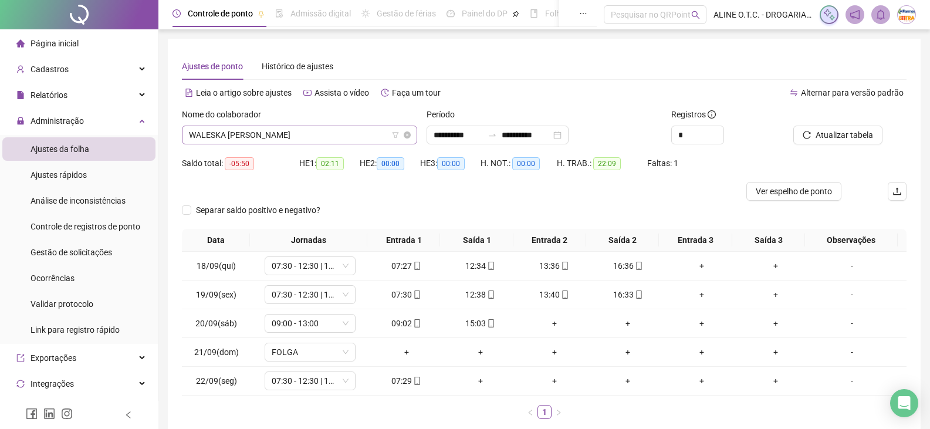
click at [276, 133] on span "WALESKA [PERSON_NAME]" at bounding box center [299, 135] width 221 height 18
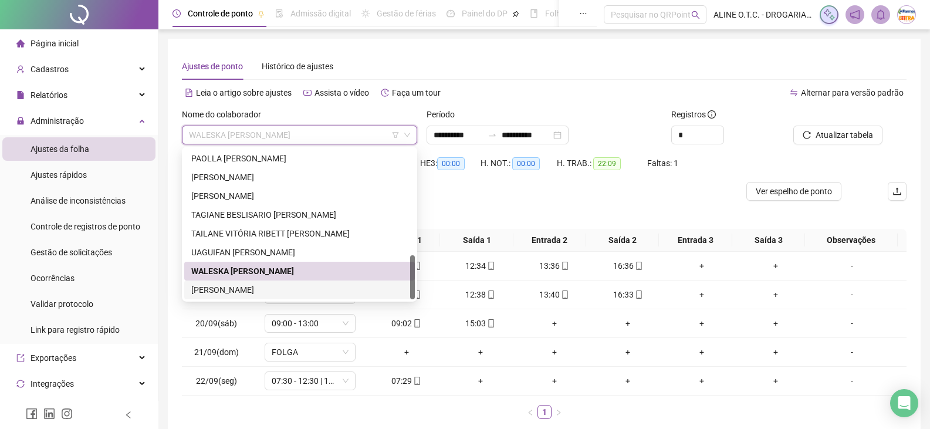
click at [269, 291] on div "[PERSON_NAME]" at bounding box center [299, 289] width 216 height 13
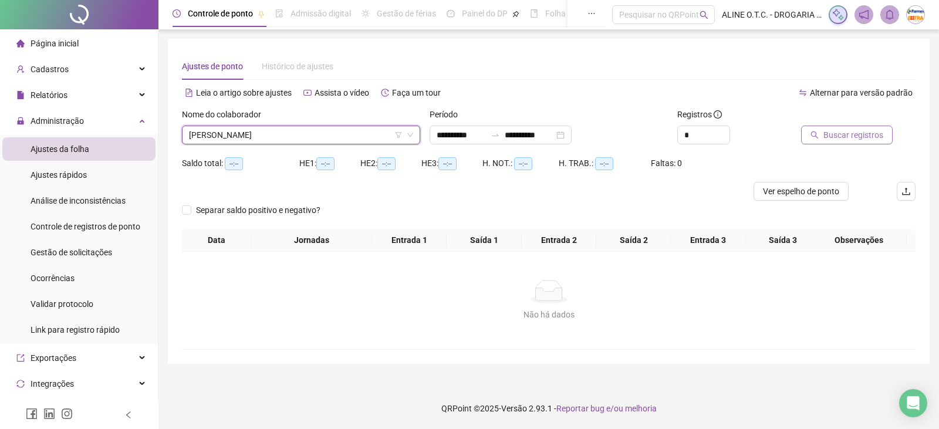
click at [845, 141] on button "Buscar registros" at bounding box center [847, 135] width 92 height 19
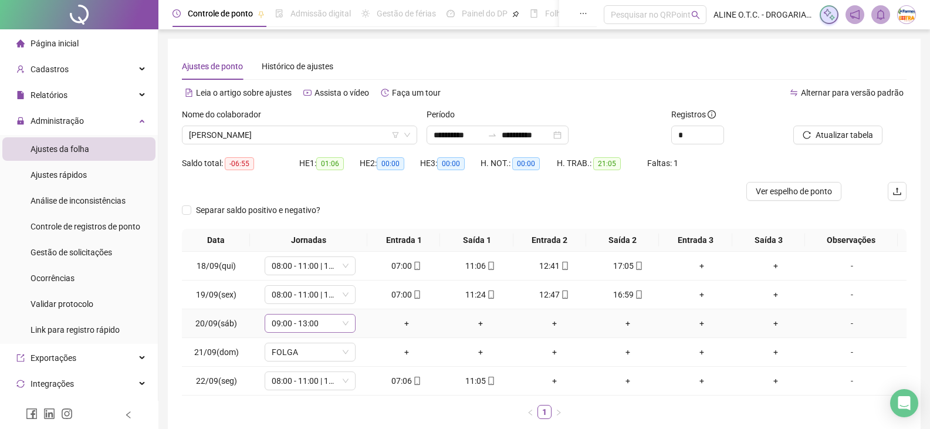
click at [324, 321] on span "09:00 - 13:00" at bounding box center [310, 323] width 77 height 18
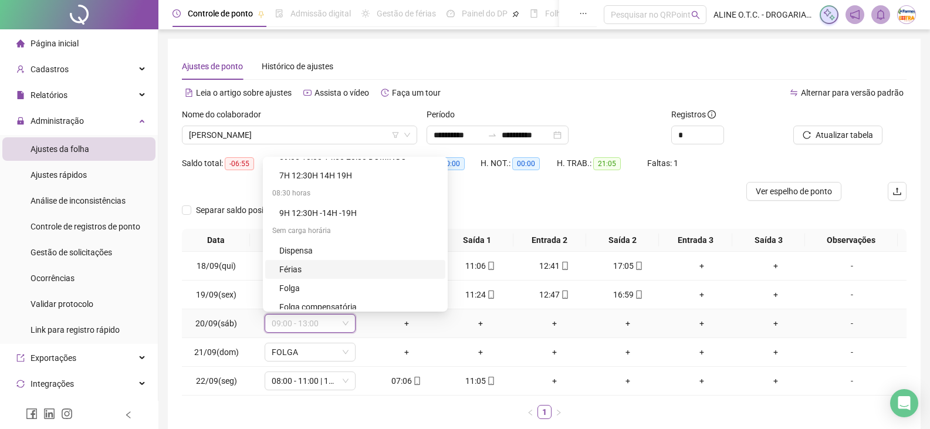
scroll to position [2229, 0]
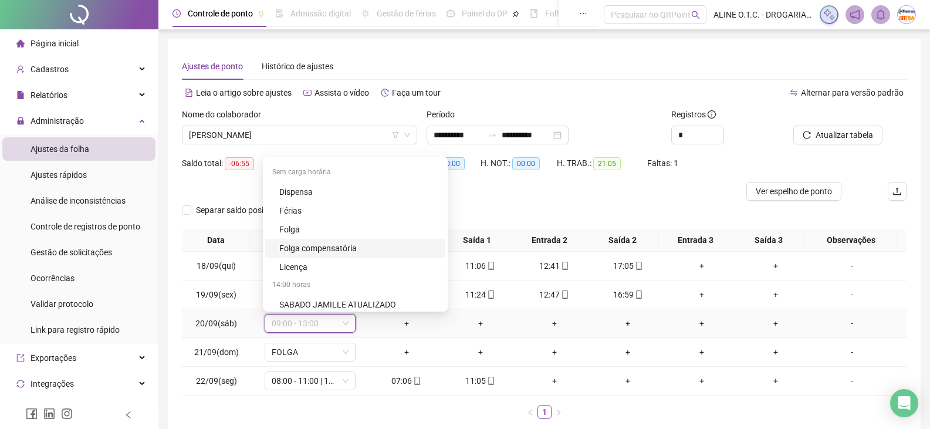
click at [340, 248] on div "Folga compensatória" at bounding box center [358, 248] width 159 height 13
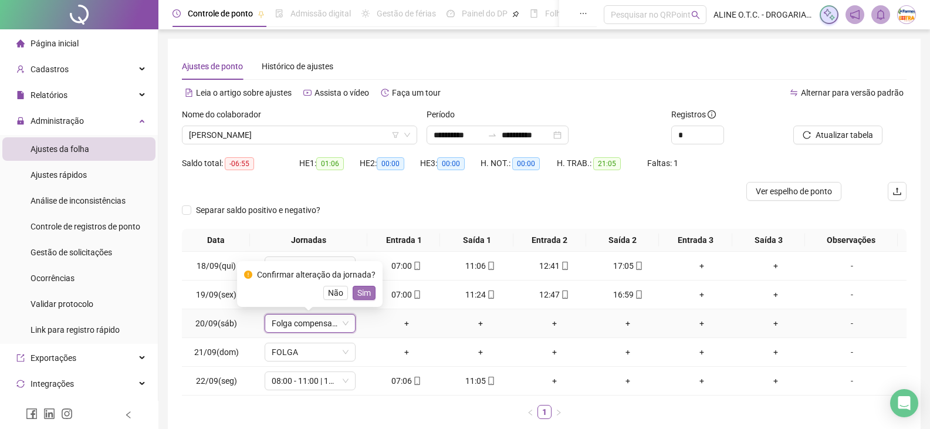
click at [362, 294] on span "Sim" at bounding box center [363, 292] width 13 height 13
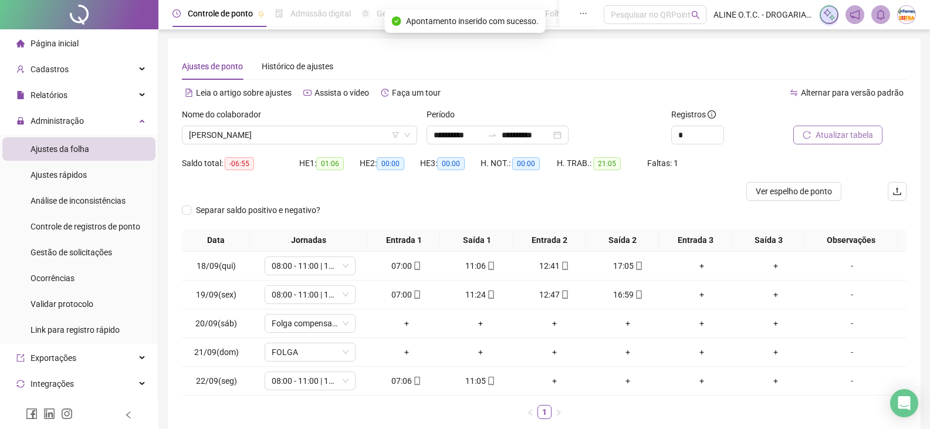
click at [838, 138] on span "Atualizar tabela" at bounding box center [843, 134] width 57 height 13
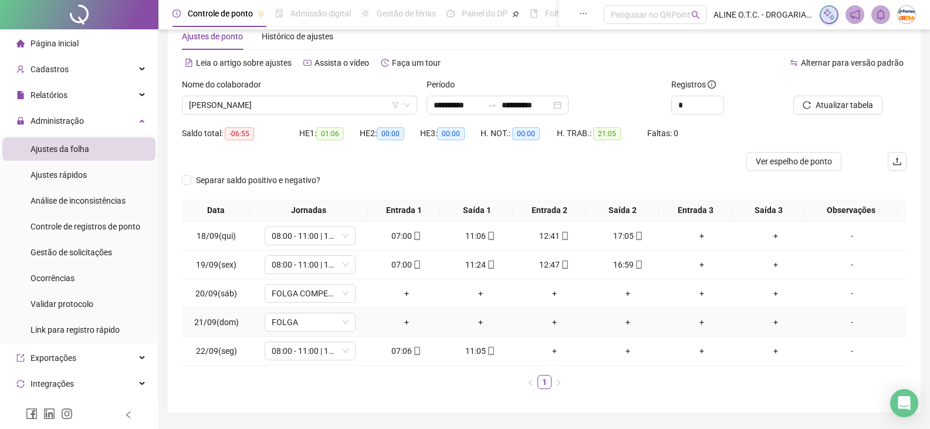
scroll to position [64, 0]
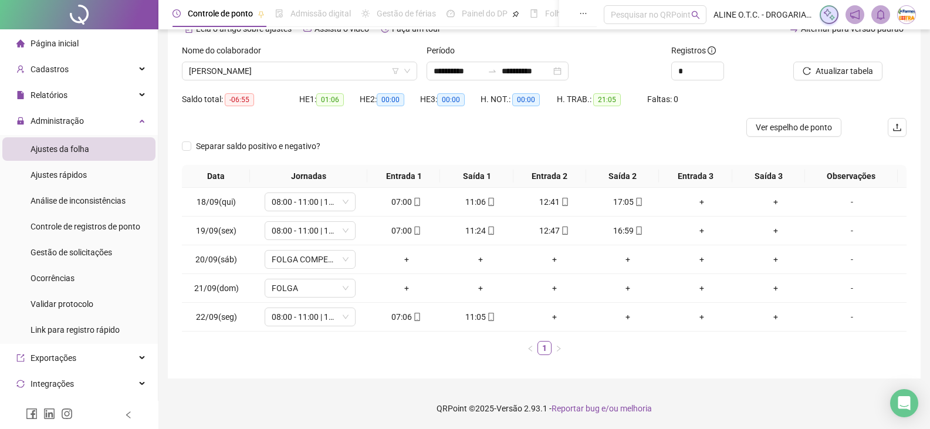
click at [72, 43] on span "Página inicial" at bounding box center [55, 43] width 48 height 9
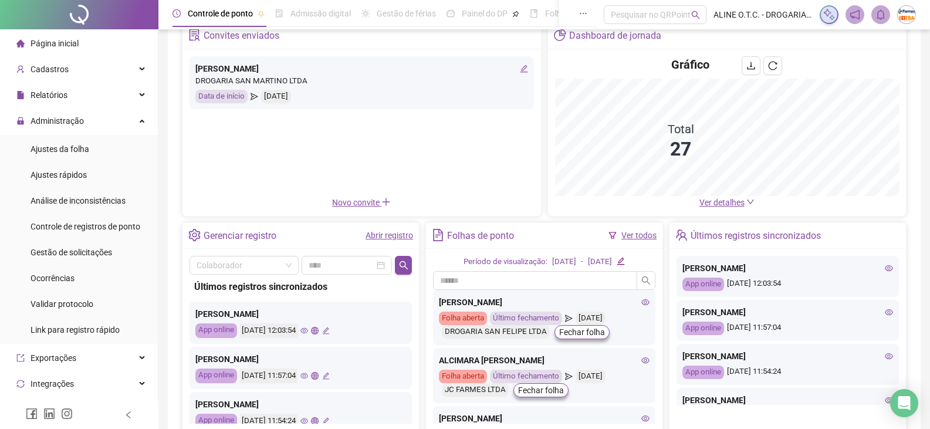
click at [733, 201] on span "Ver detalhes" at bounding box center [721, 202] width 45 height 9
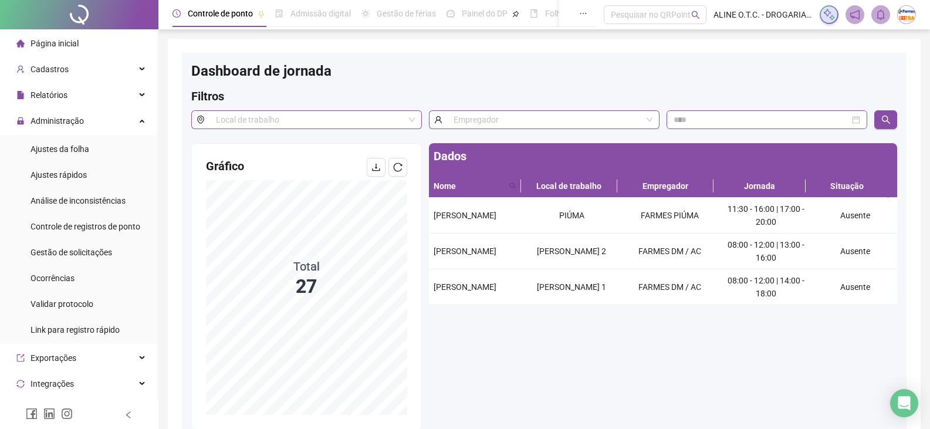
click at [65, 42] on span "Página inicial" at bounding box center [55, 43] width 48 height 9
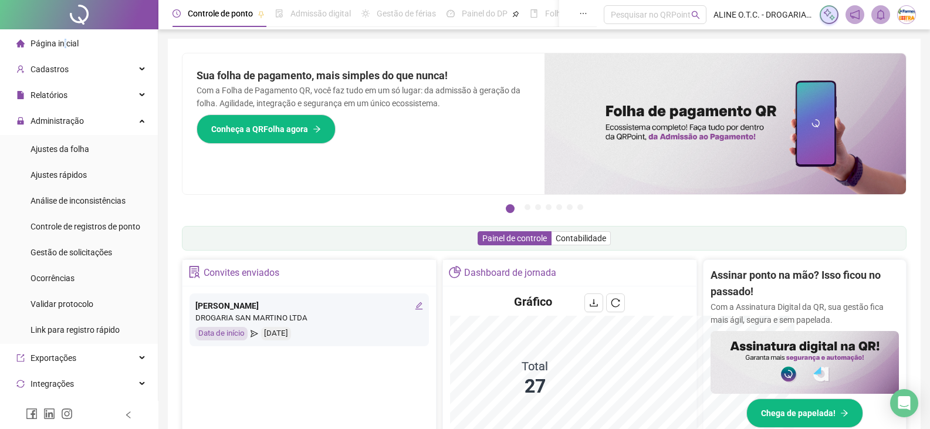
scroll to position [352, 0]
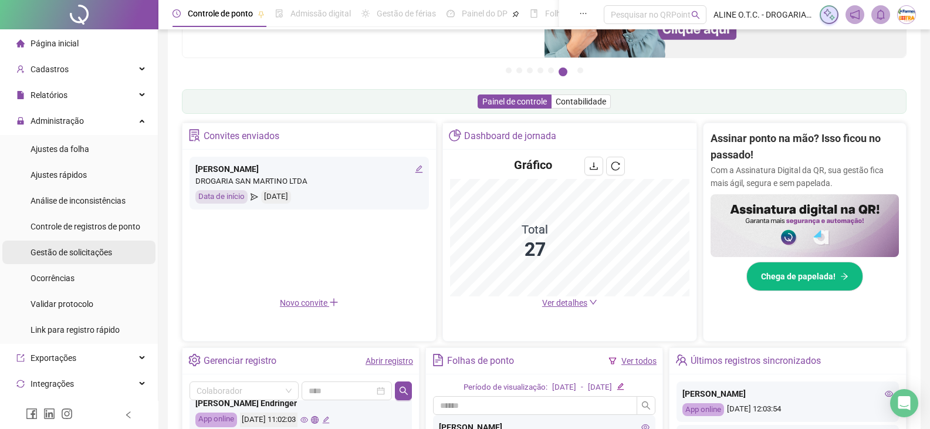
click at [85, 248] on span "Gestão de solicitações" at bounding box center [72, 252] width 82 height 9
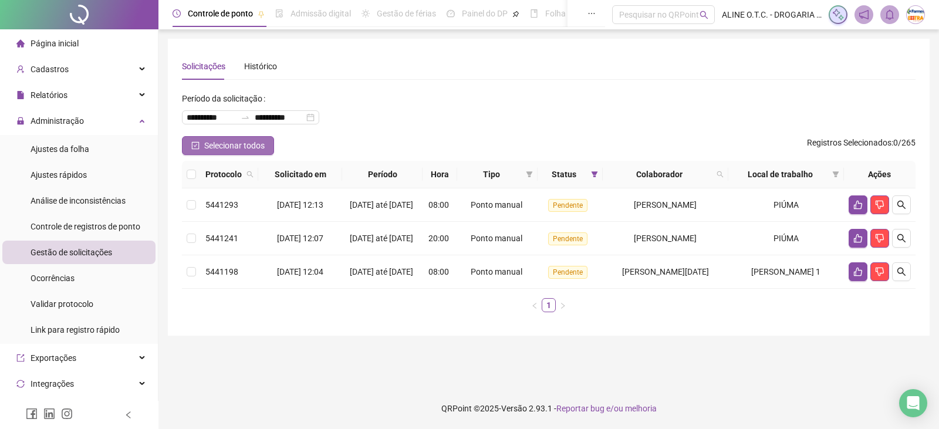
click at [205, 146] on span "Selecionar todos" at bounding box center [234, 145] width 60 height 13
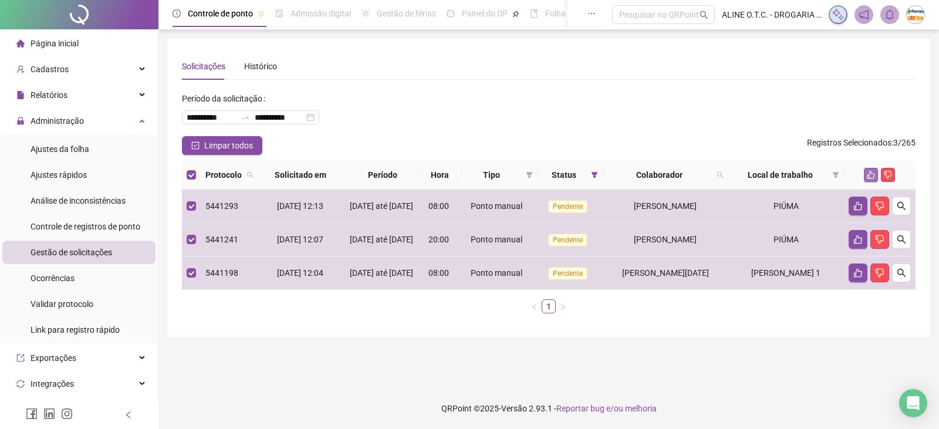
click at [871, 174] on icon "like" at bounding box center [870, 175] width 8 height 8
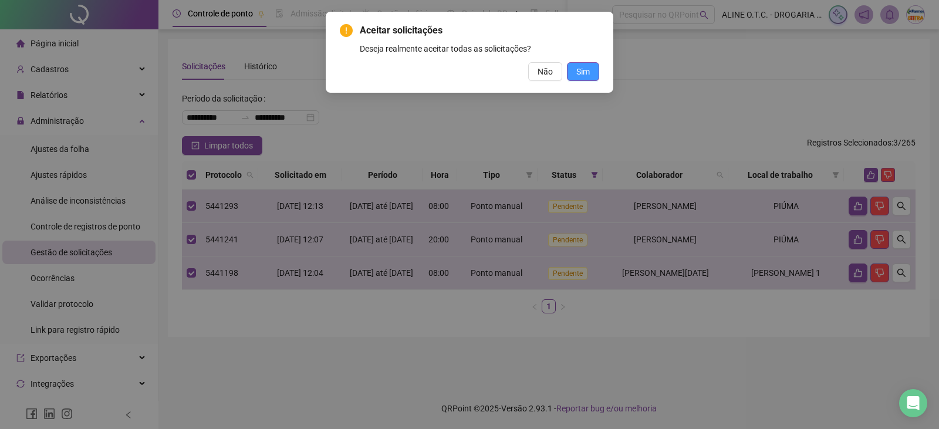
click at [597, 72] on button "Sim" at bounding box center [583, 71] width 32 height 19
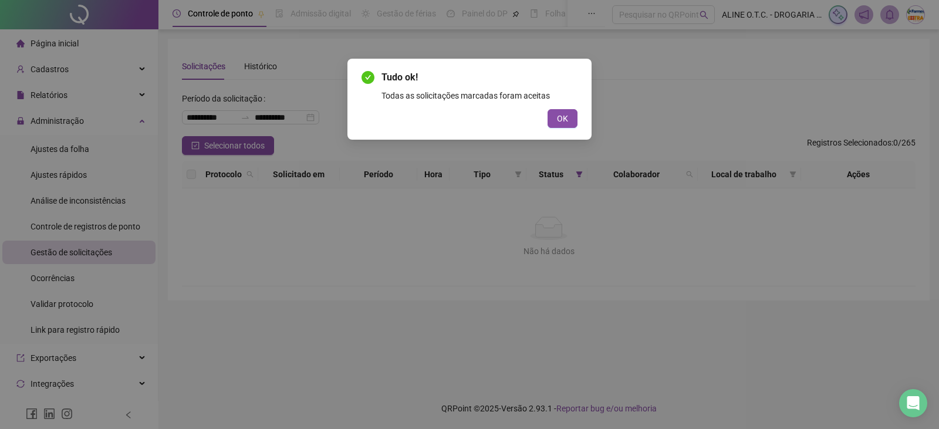
click at [562, 126] on button "OK" at bounding box center [562, 118] width 30 height 19
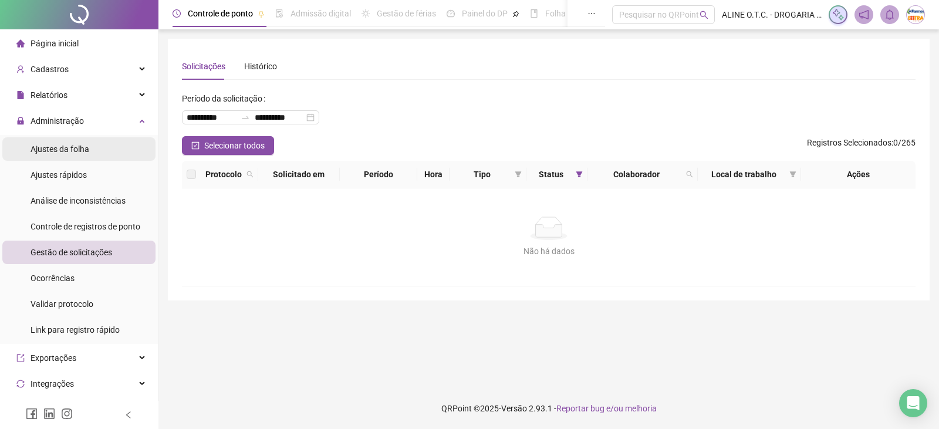
click at [100, 146] on li "Ajustes da folha" at bounding box center [78, 148] width 153 height 23
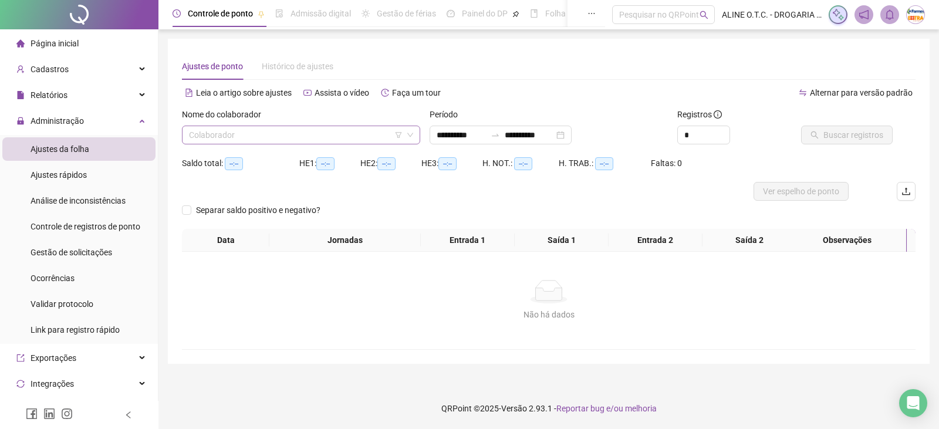
click at [361, 133] on input "search" at bounding box center [296, 135] width 214 height 18
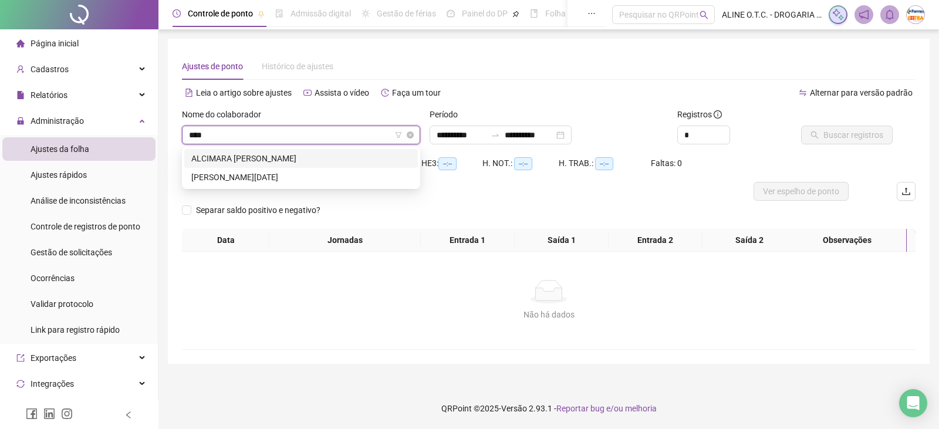
type input "****"
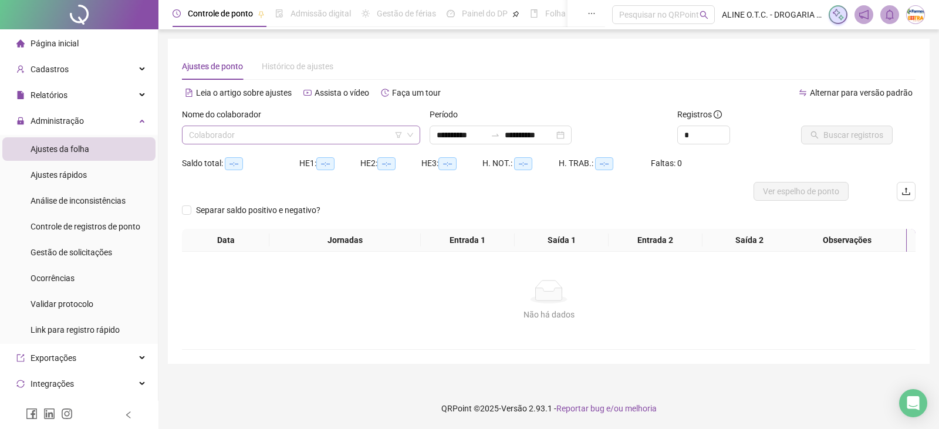
click at [229, 140] on input "search" at bounding box center [296, 135] width 214 height 18
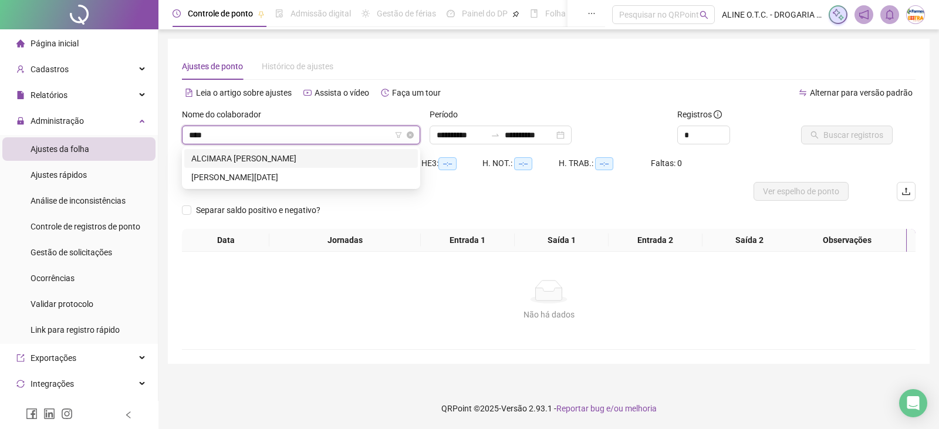
type input "****"
click at [229, 178] on div "[PERSON_NAME][DATE]" at bounding box center [300, 177] width 219 height 13
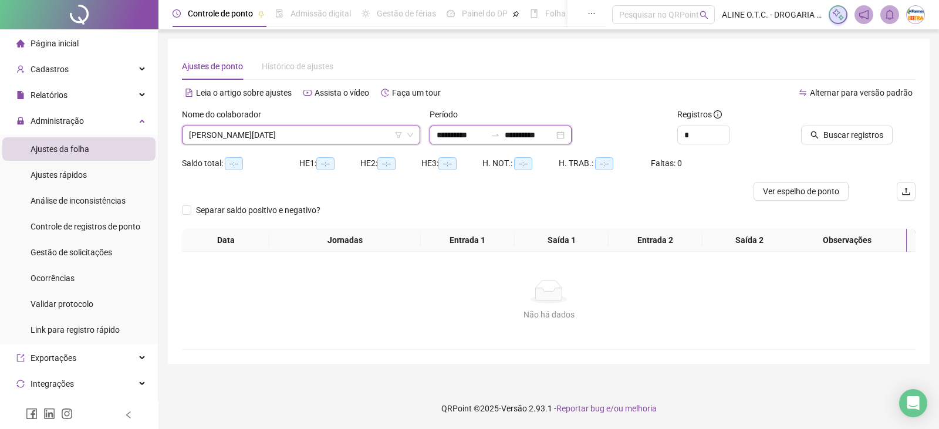
click at [452, 135] on input "**********" at bounding box center [460, 134] width 49 height 13
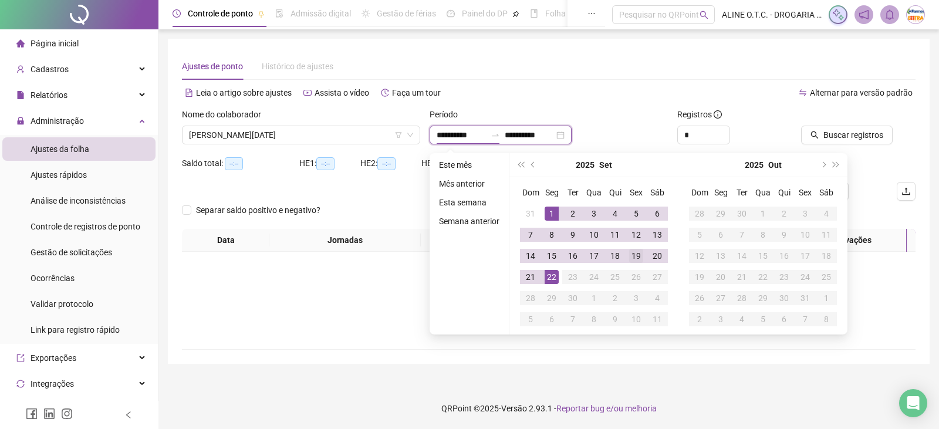
type input "**********"
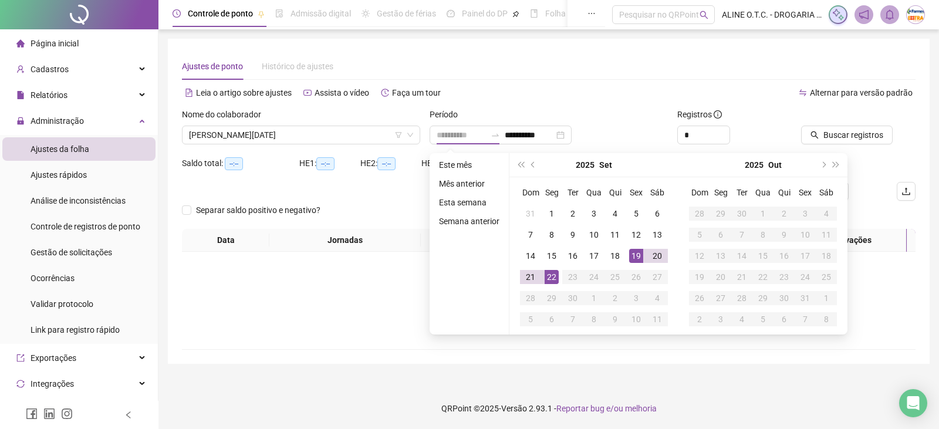
click at [639, 256] on div "19" at bounding box center [636, 256] width 14 height 14
type input "**********"
click at [611, 253] on div "18" at bounding box center [615, 256] width 14 height 14
type input "**********"
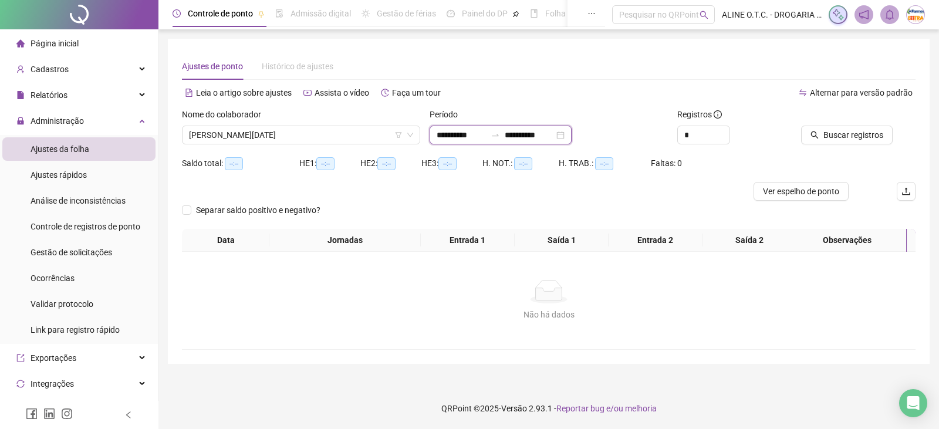
click at [538, 135] on input "**********" at bounding box center [528, 134] width 49 height 13
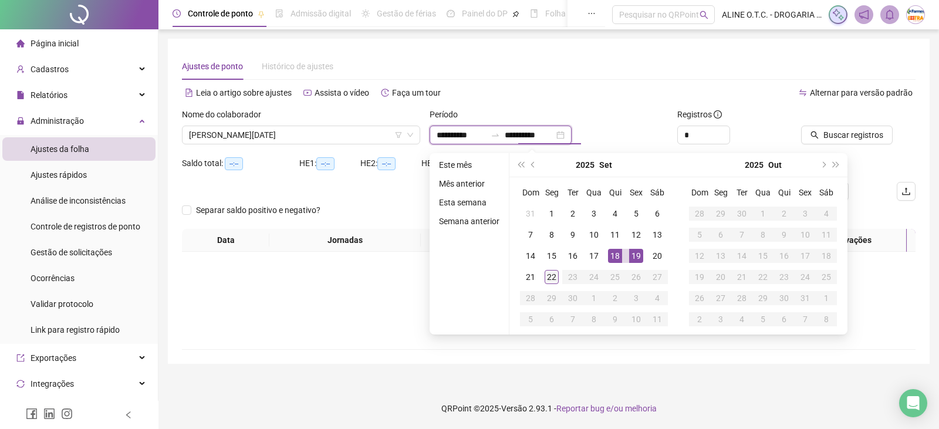
type input "**********"
click at [550, 282] on div "22" at bounding box center [551, 277] width 14 height 14
type input "**********"
click at [612, 256] on div "18" at bounding box center [615, 256] width 14 height 14
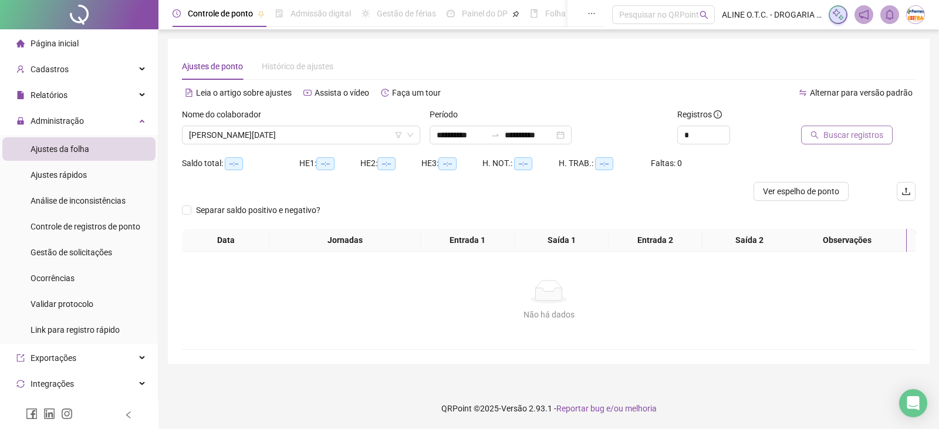
click at [841, 140] on span "Buscar registros" at bounding box center [853, 134] width 60 height 13
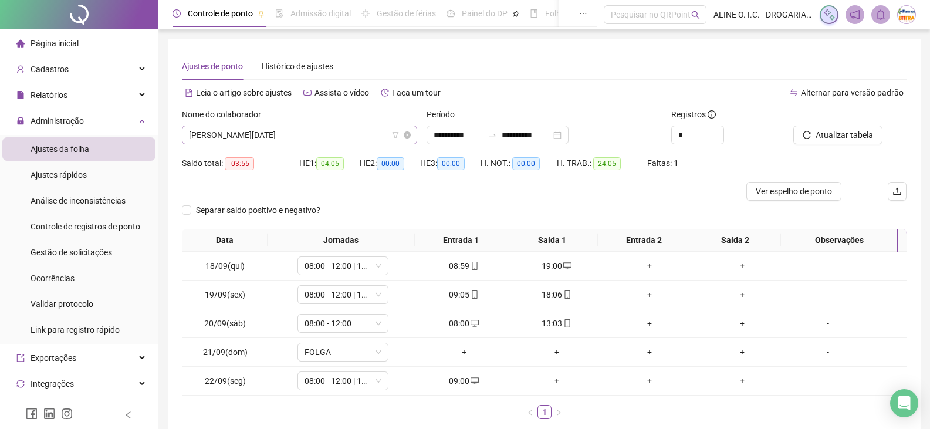
click at [337, 128] on span "[PERSON_NAME][DATE]" at bounding box center [299, 135] width 221 height 18
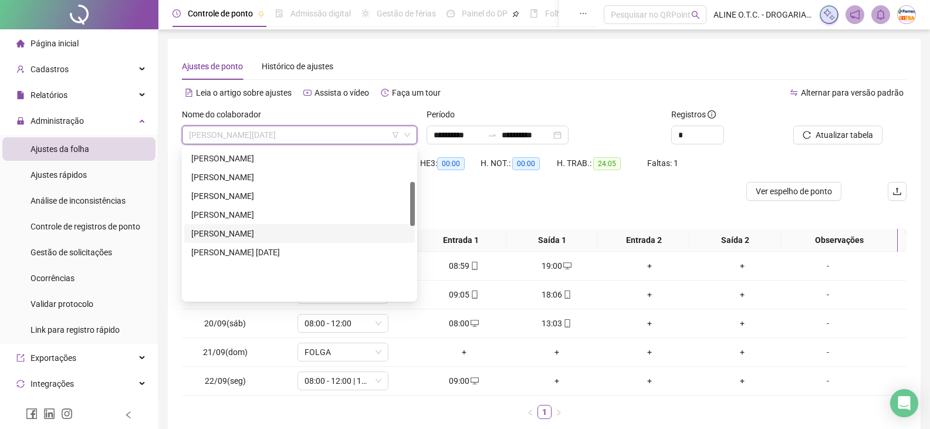
scroll to position [110, 0]
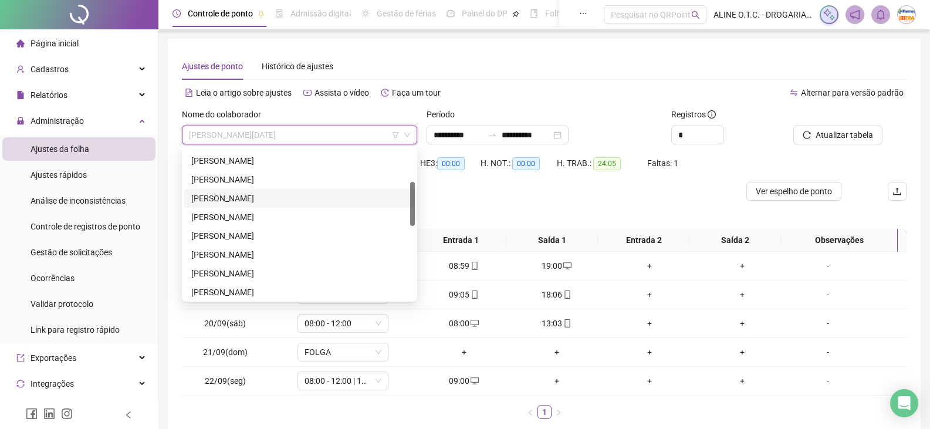
click at [268, 196] on div "[PERSON_NAME]" at bounding box center [299, 198] width 216 height 13
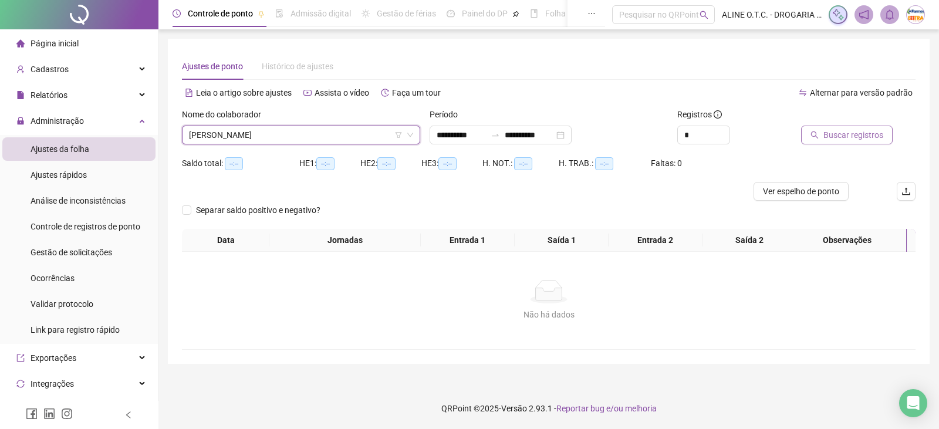
click at [834, 133] on span "Buscar registros" at bounding box center [853, 134] width 60 height 13
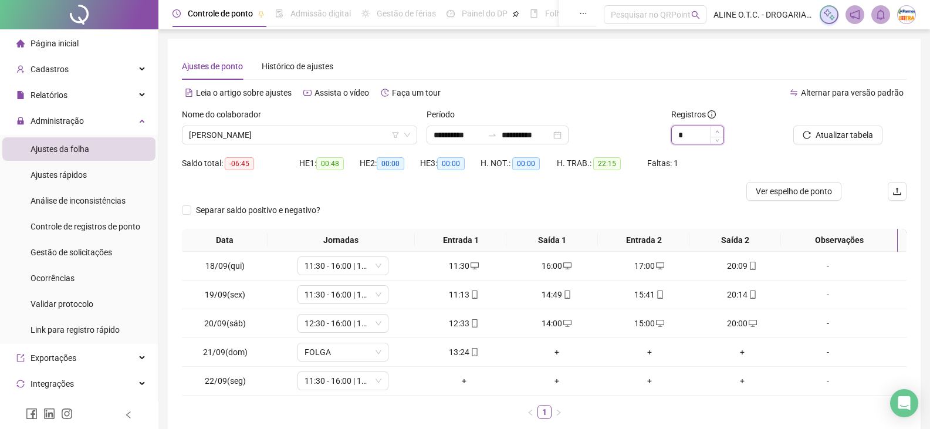
click at [719, 130] on span "Increase Value" at bounding box center [716, 131] width 13 height 11
type input "*"
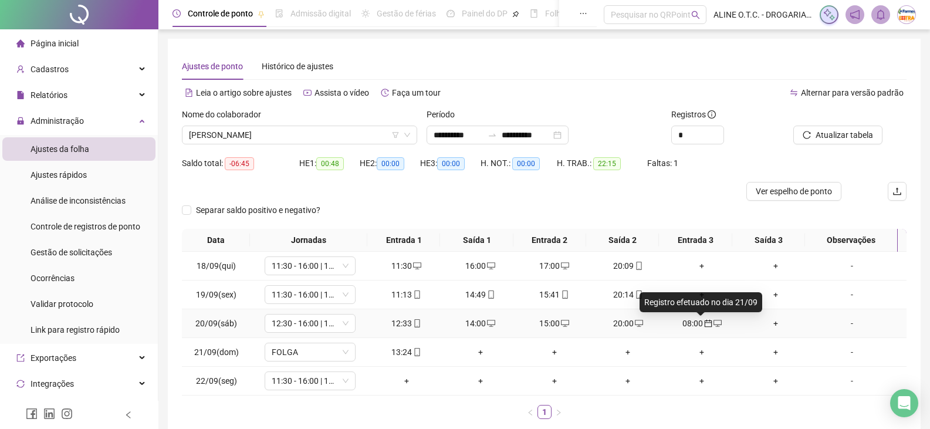
click at [704, 323] on icon "calendar" at bounding box center [708, 323] width 8 height 8
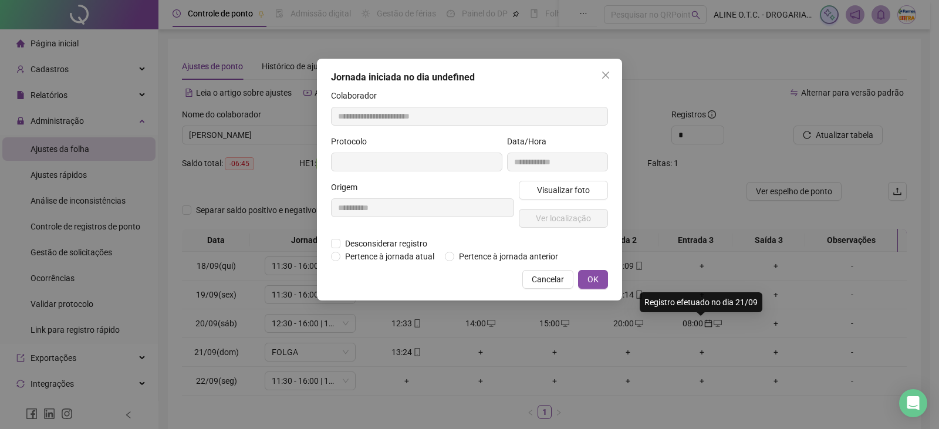
type input "**********"
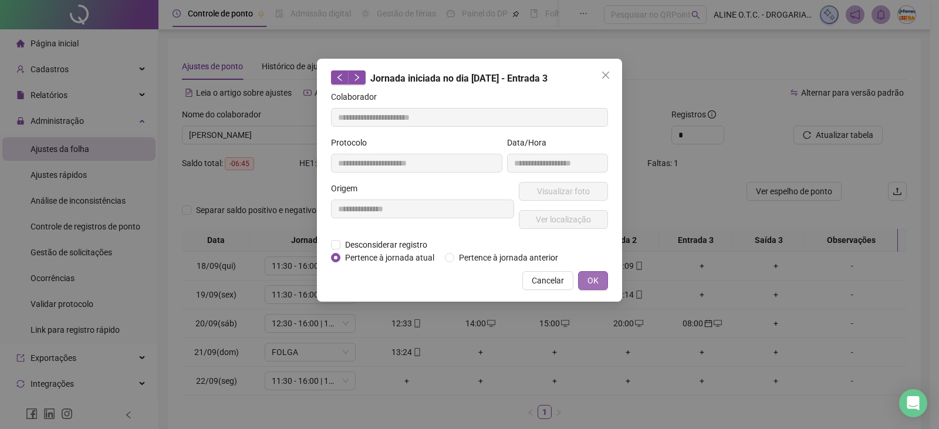
click at [596, 276] on span "OK" at bounding box center [592, 280] width 11 height 13
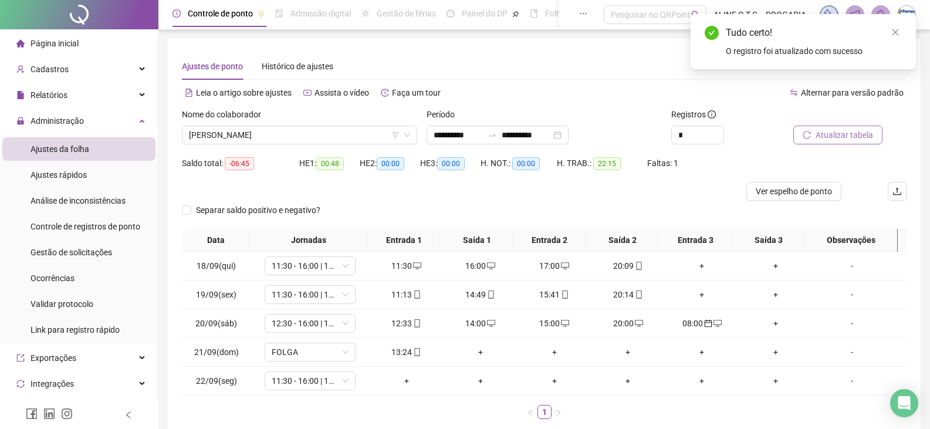
click at [816, 131] on span "Atualizar tabela" at bounding box center [843, 134] width 57 height 13
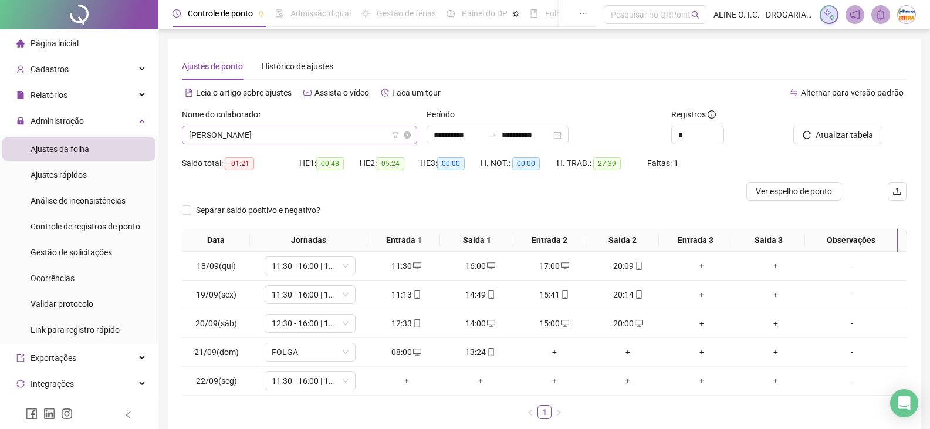
click at [243, 135] on span "[PERSON_NAME]" at bounding box center [299, 135] width 221 height 18
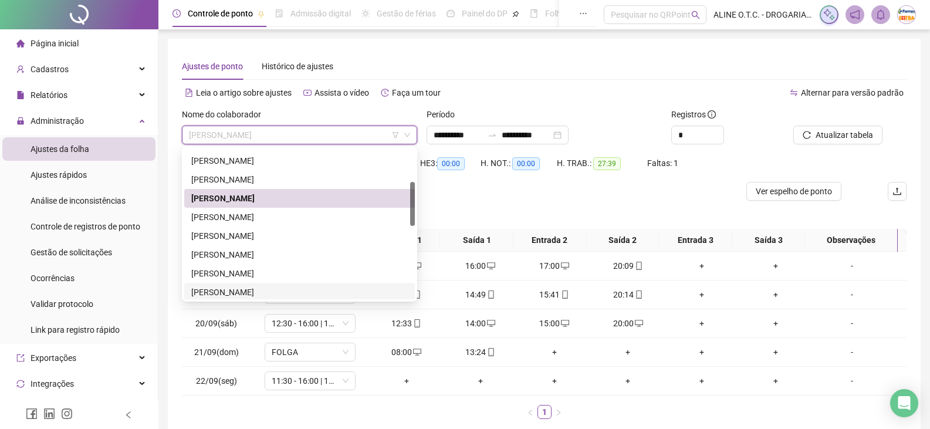
click at [356, 409] on ul "1" at bounding box center [544, 412] width 724 height 14
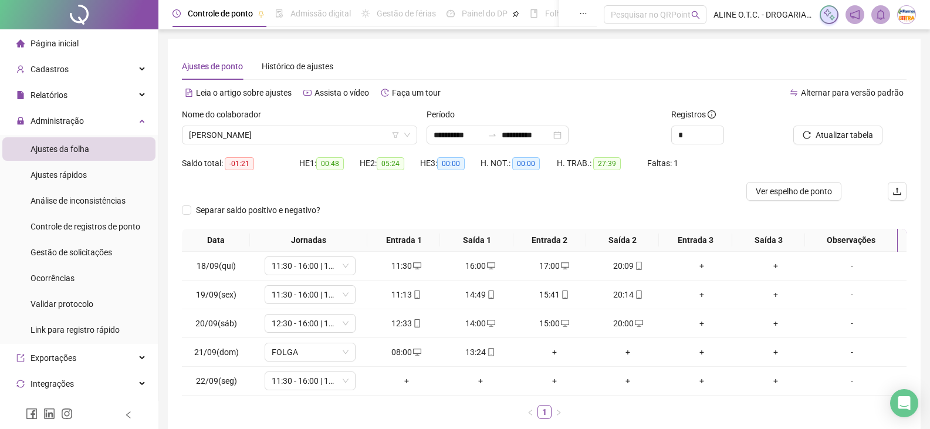
drag, startPoint x: 64, startPoint y: 38, endPoint x: 88, endPoint y: 47, distance: 25.6
click at [65, 39] on span "Página inicial" at bounding box center [55, 43] width 48 height 9
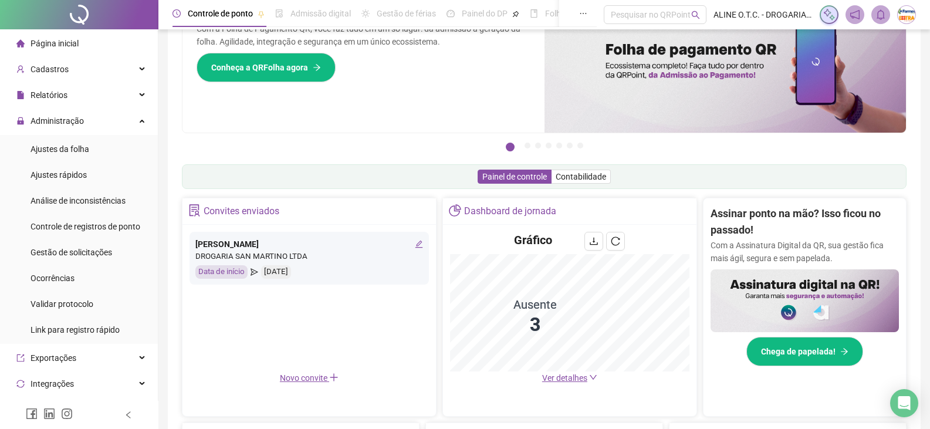
scroll to position [117, 0]
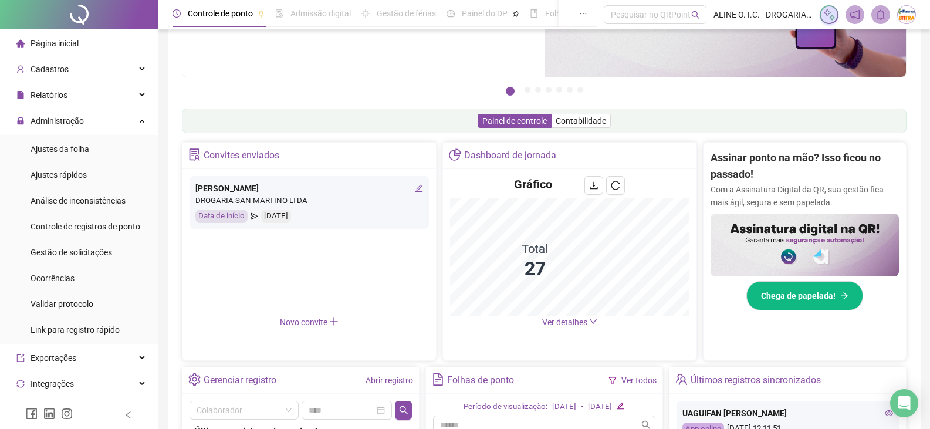
click at [585, 321] on span "Ver detalhes" at bounding box center [564, 321] width 45 height 9
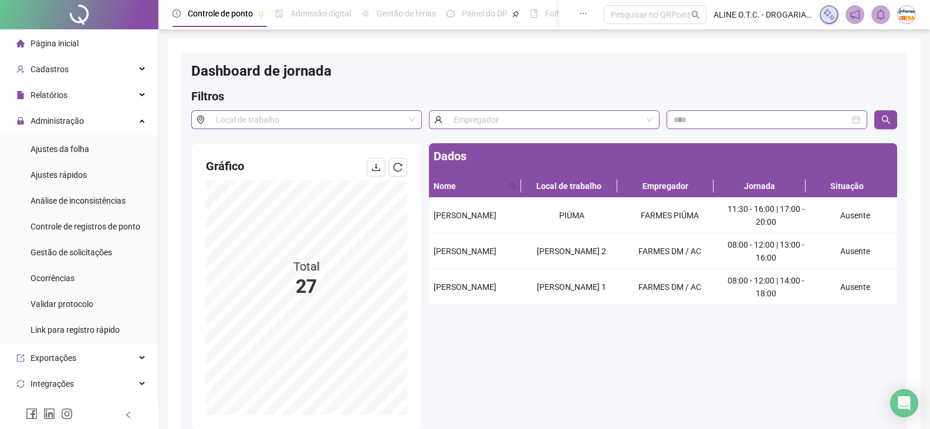
click at [52, 36] on div "Página inicial" at bounding box center [47, 43] width 62 height 23
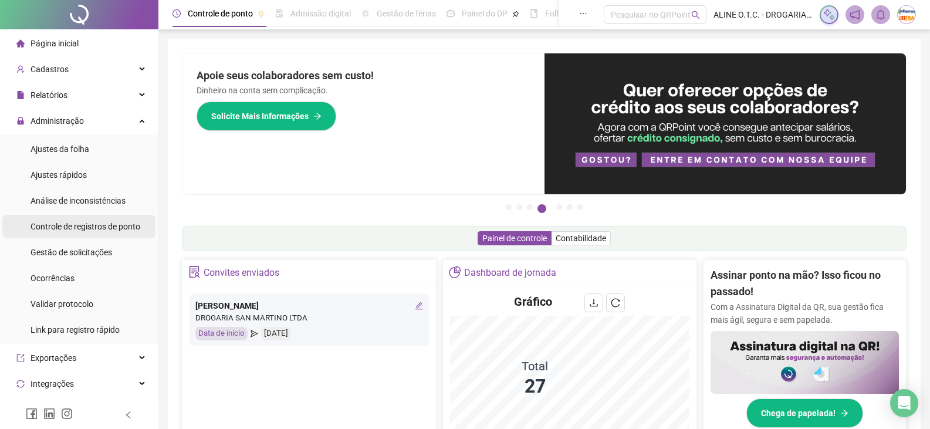
click at [94, 232] on div "Controle de registros de ponto" at bounding box center [86, 226] width 110 height 23
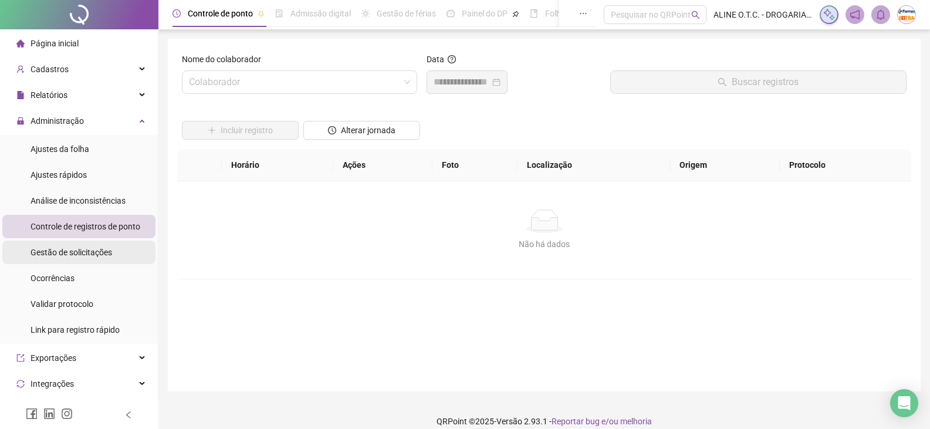
click at [49, 256] on span "Gestão de solicitações" at bounding box center [72, 252] width 82 height 9
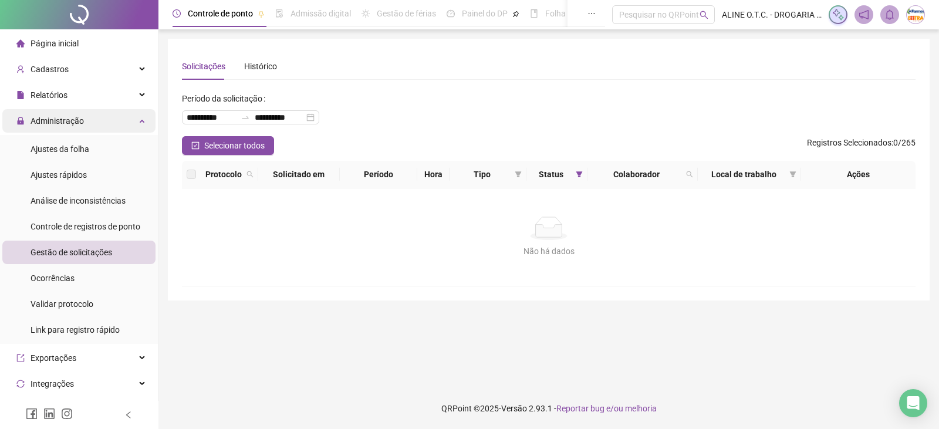
click at [59, 118] on span "Administração" at bounding box center [57, 120] width 53 height 9
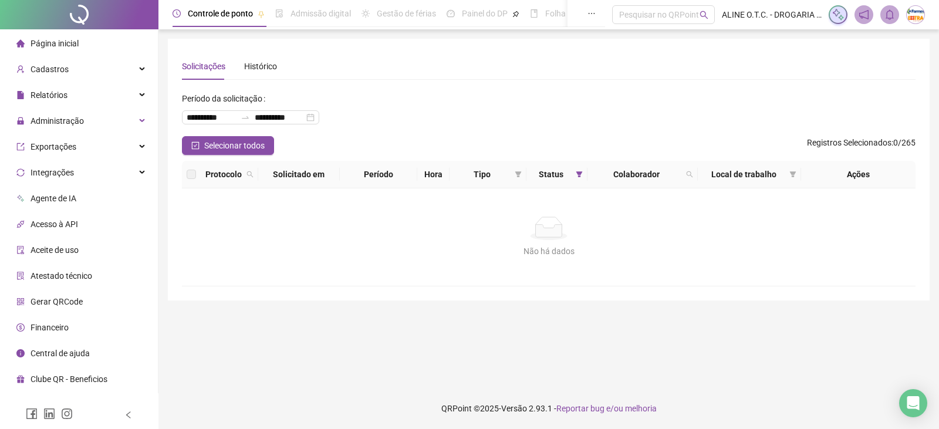
drag, startPoint x: 58, startPoint y: 42, endPoint x: 70, endPoint y: 48, distance: 13.9
click at [59, 41] on span "Página inicial" at bounding box center [55, 43] width 48 height 9
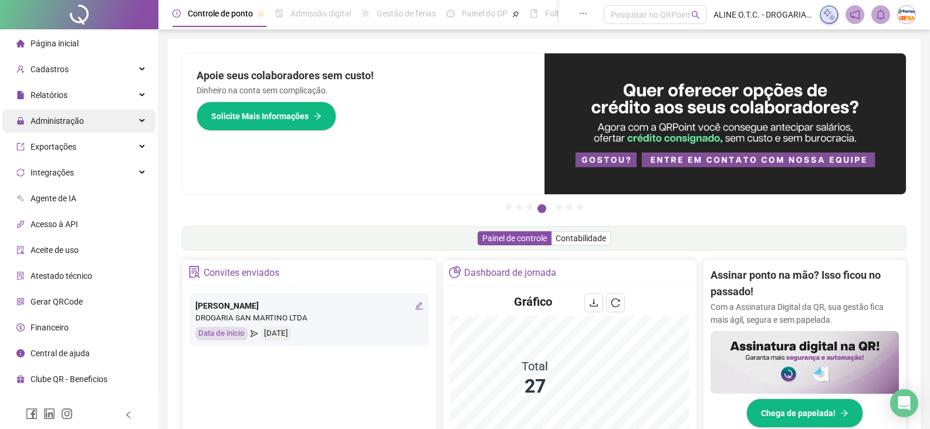
click at [87, 120] on div "Administração" at bounding box center [78, 120] width 153 height 23
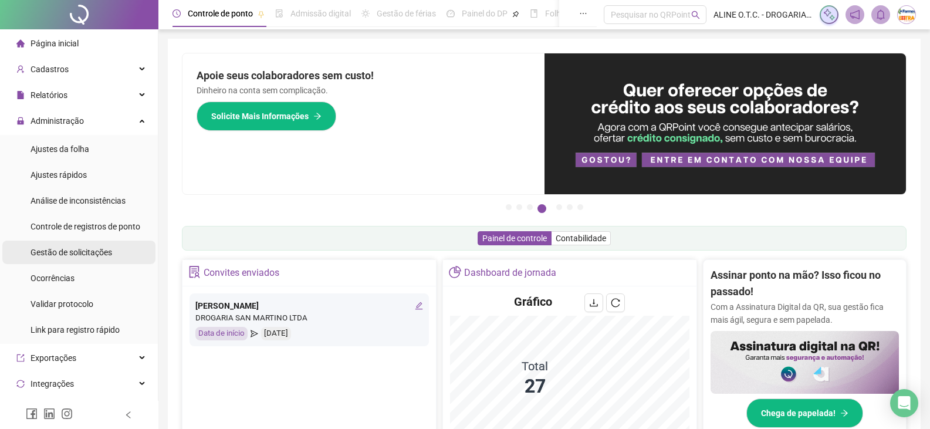
click at [88, 245] on div "Gestão de solicitações" at bounding box center [72, 251] width 82 height 23
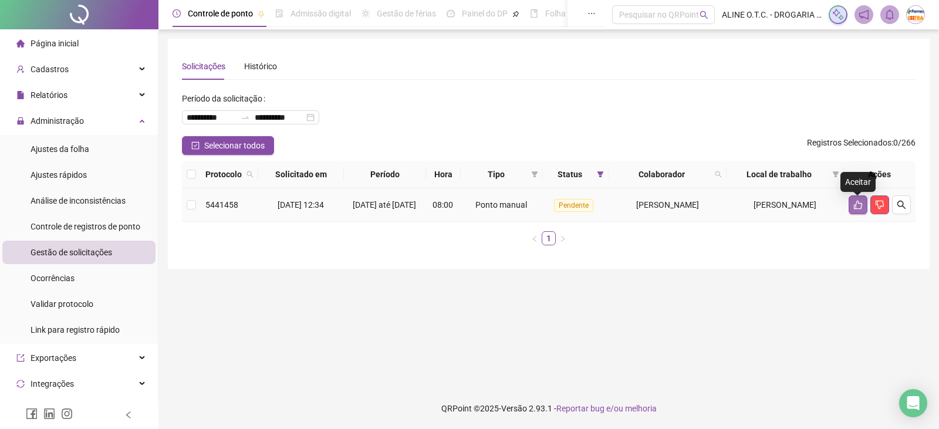
click at [859, 209] on icon "like" at bounding box center [857, 204] width 9 height 9
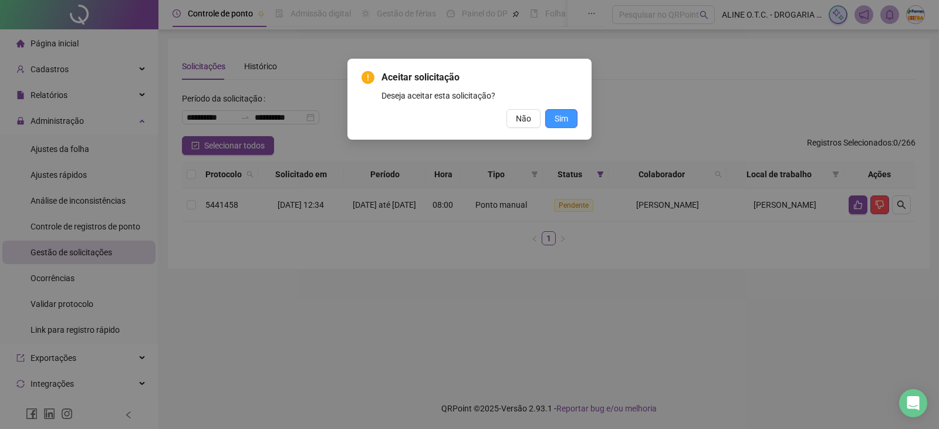
click at [561, 114] on span "Sim" at bounding box center [560, 118] width 13 height 13
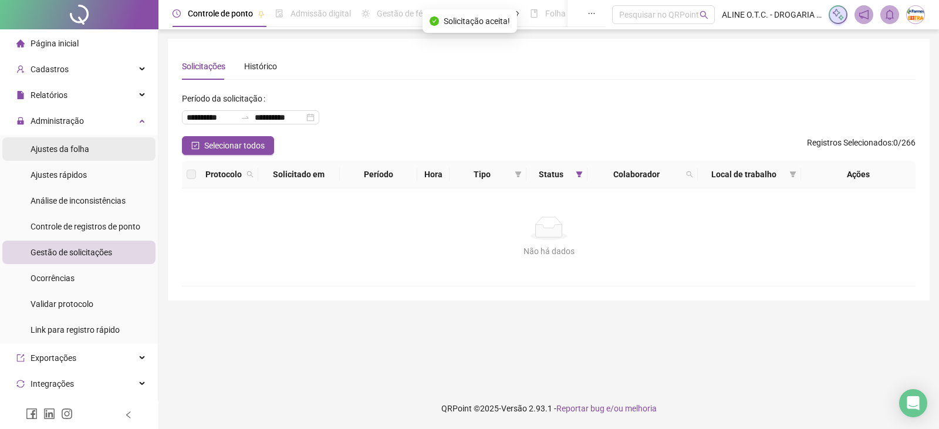
click at [111, 147] on li "Ajustes da folha" at bounding box center [78, 148] width 153 height 23
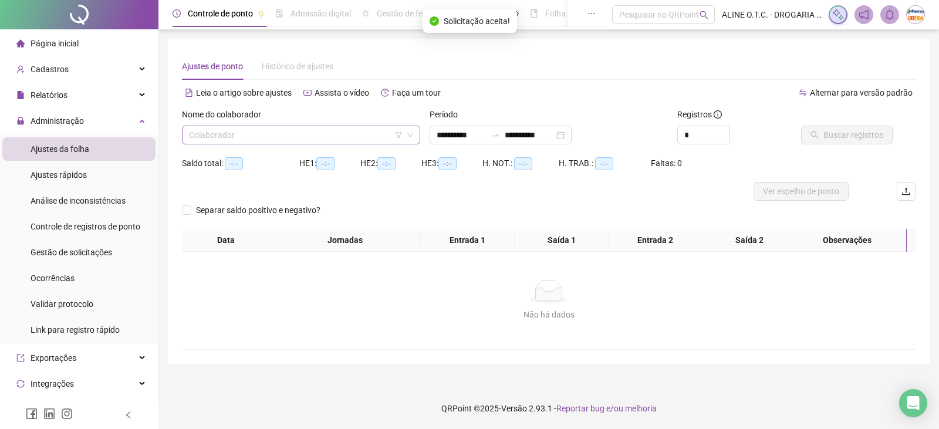
drag, startPoint x: 289, startPoint y: 130, endPoint x: 280, endPoint y: 137, distance: 10.4
click at [288, 130] on input "search" at bounding box center [296, 135] width 214 height 18
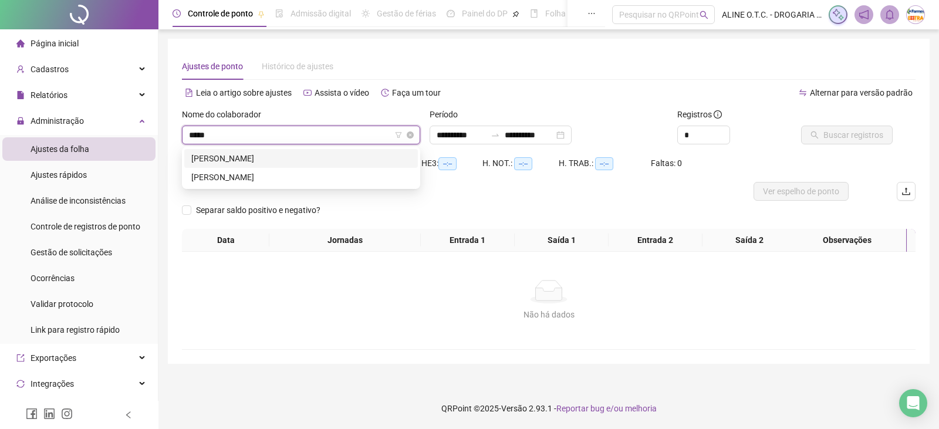
type input "*****"
click at [311, 158] on div "[PERSON_NAME]" at bounding box center [300, 158] width 219 height 13
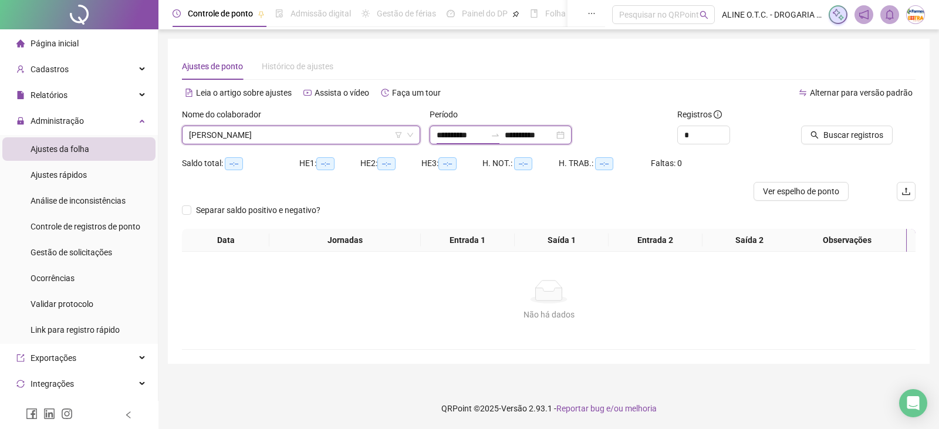
click at [474, 134] on input "**********" at bounding box center [460, 134] width 49 height 13
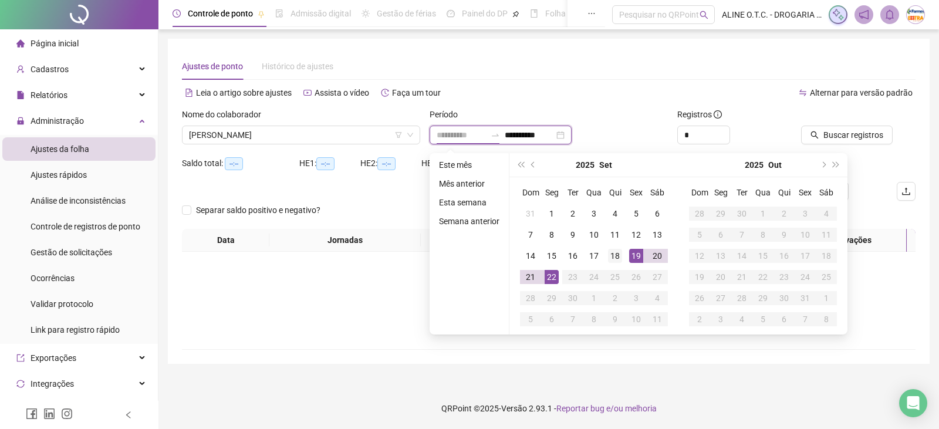
type input "**********"
click at [619, 258] on div "18" at bounding box center [615, 256] width 14 height 14
type input "**********"
click at [550, 276] on div "22" at bounding box center [551, 277] width 14 height 14
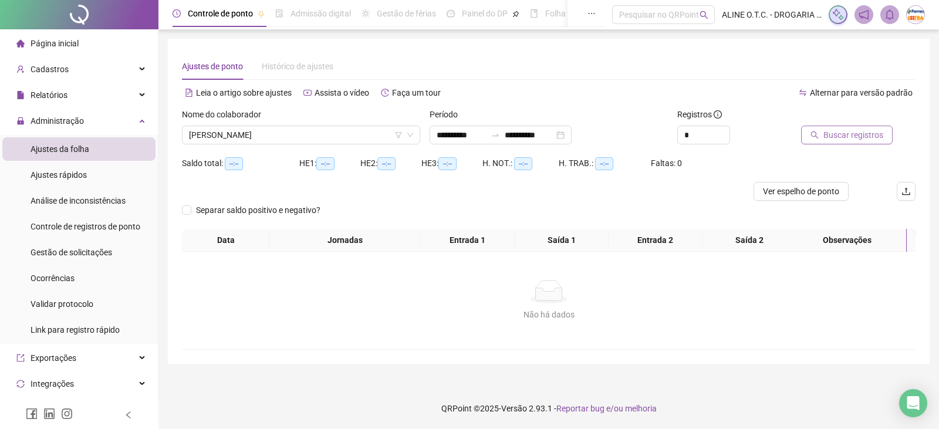
click at [828, 135] on span "Buscar registros" at bounding box center [853, 134] width 60 height 13
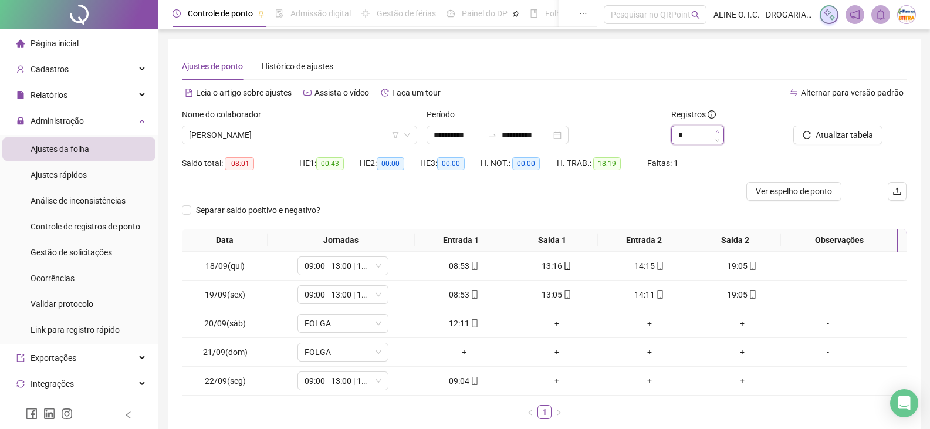
click at [716, 130] on icon "up" at bounding box center [717, 132] width 4 height 4
type input "*"
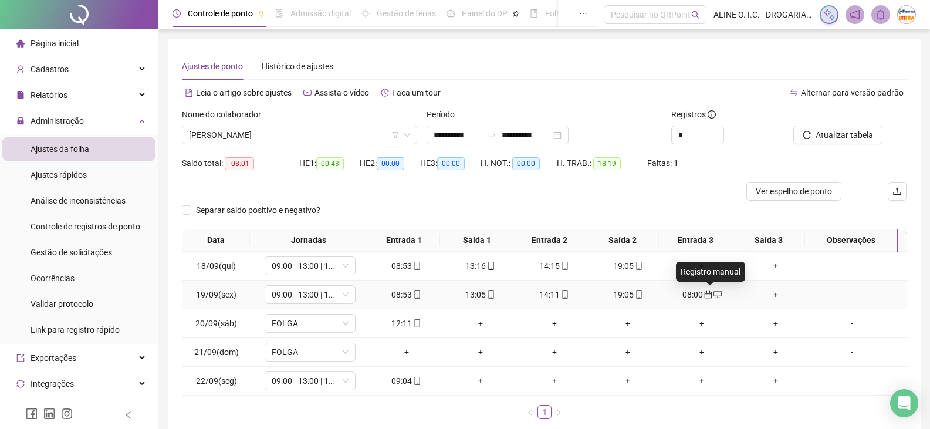
click at [712, 294] on span "desktop" at bounding box center [716, 294] width 9 height 8
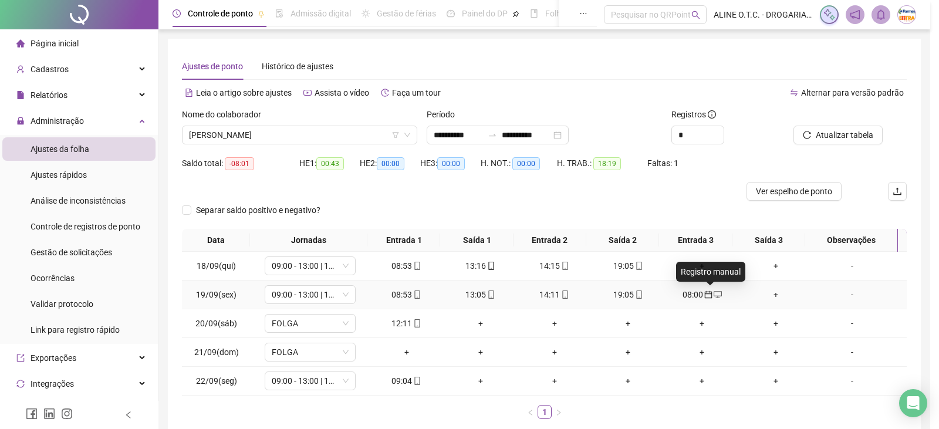
type input "**********"
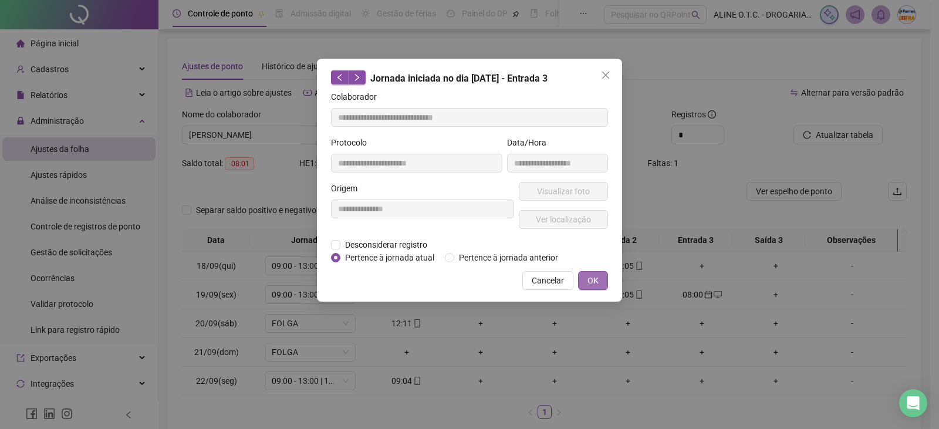
click at [601, 284] on button "OK" at bounding box center [593, 280] width 30 height 19
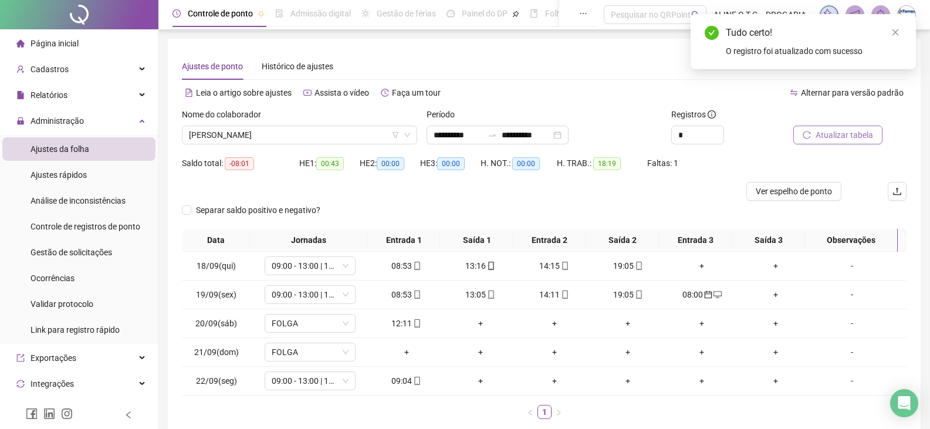
click at [844, 135] on span "Atualizar tabela" at bounding box center [843, 134] width 57 height 13
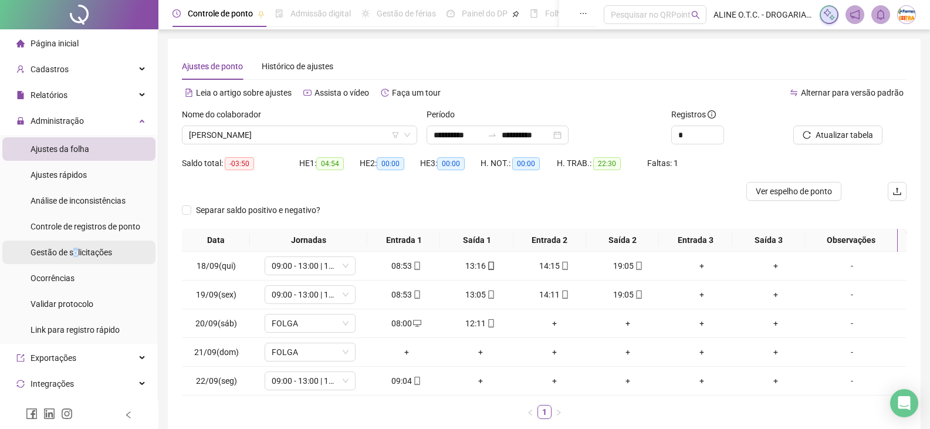
click at [78, 248] on span "Gestão de solicitações" at bounding box center [72, 252] width 82 height 9
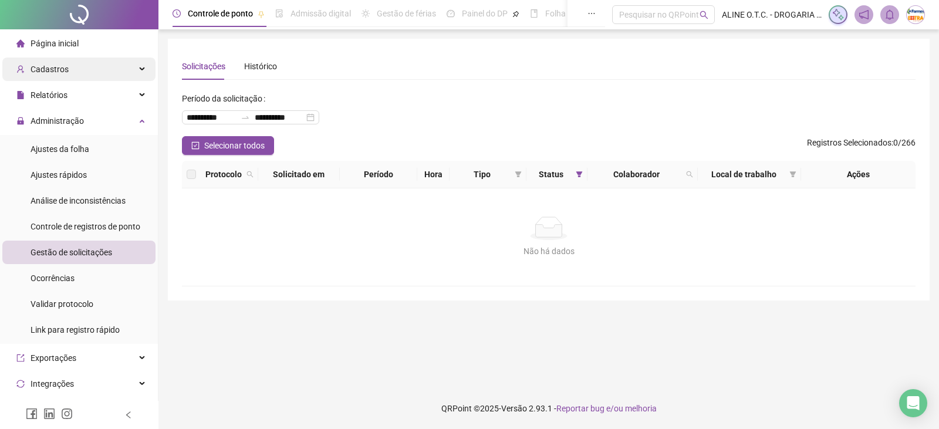
click at [31, 42] on div "Página inicial" at bounding box center [47, 43] width 62 height 23
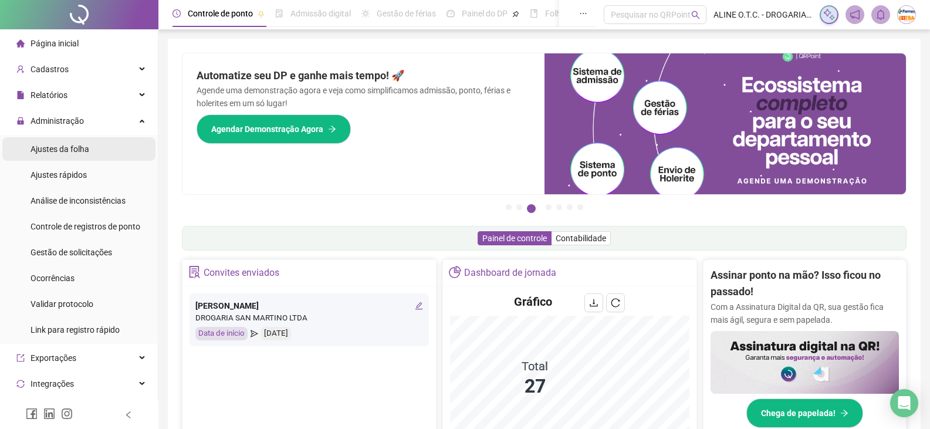
click at [90, 147] on li "Ajustes da folha" at bounding box center [78, 148] width 153 height 23
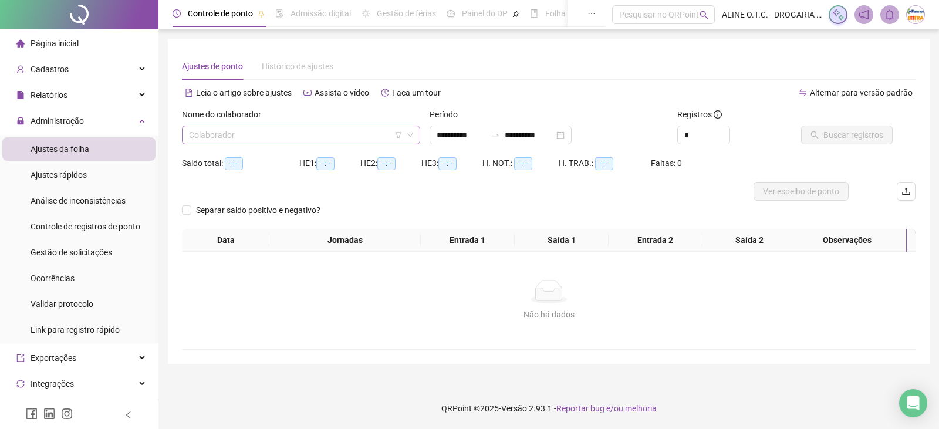
click at [296, 130] on input "search" at bounding box center [296, 135] width 214 height 18
type input "******"
click at [307, 157] on div "[PERSON_NAME]" at bounding box center [300, 158] width 219 height 13
click at [458, 137] on input "**********" at bounding box center [460, 134] width 49 height 13
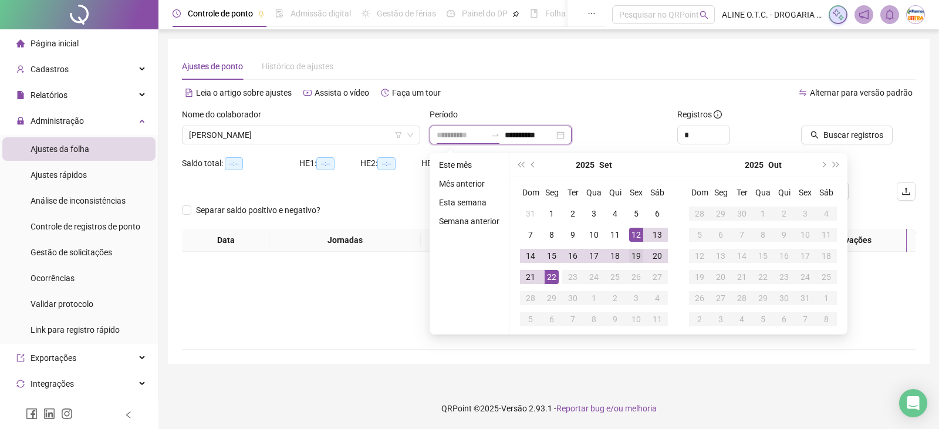
type input "**********"
click at [637, 259] on div "19" at bounding box center [636, 256] width 14 height 14
type input "**********"
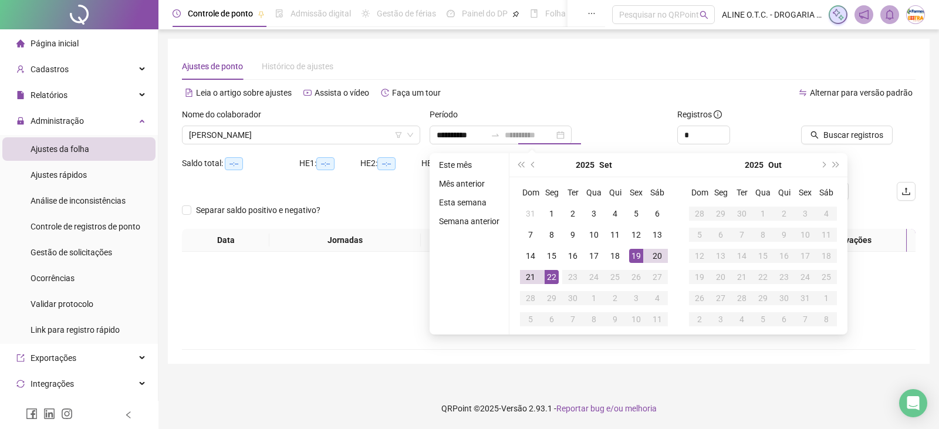
click at [555, 282] on div "22" at bounding box center [551, 277] width 14 height 14
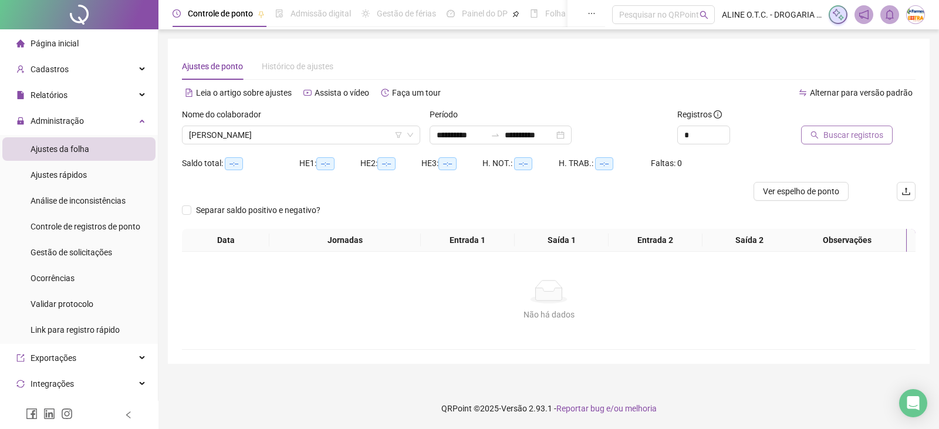
click at [849, 131] on span "Buscar registros" at bounding box center [853, 134] width 60 height 13
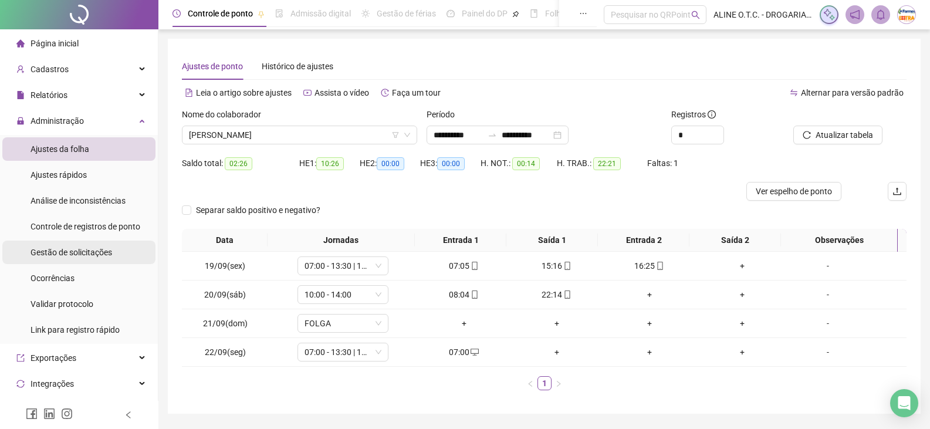
click at [79, 249] on span "Gestão de solicitações" at bounding box center [72, 252] width 82 height 9
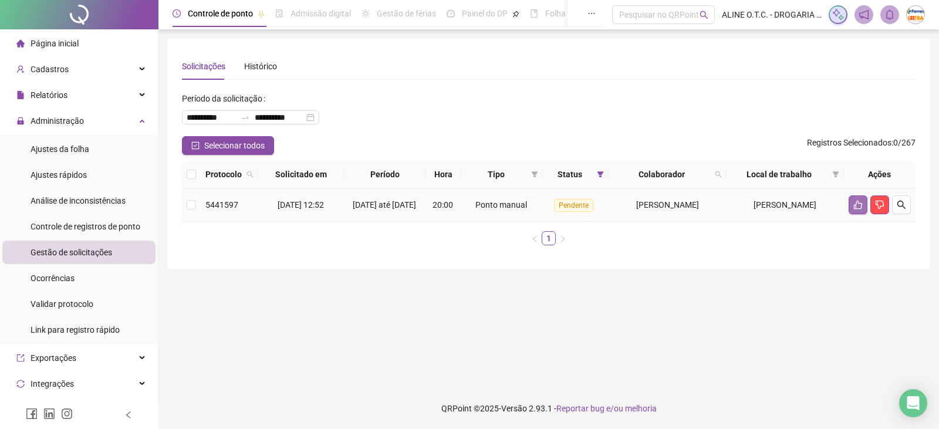
click at [853, 209] on icon "like" at bounding box center [857, 204] width 9 height 9
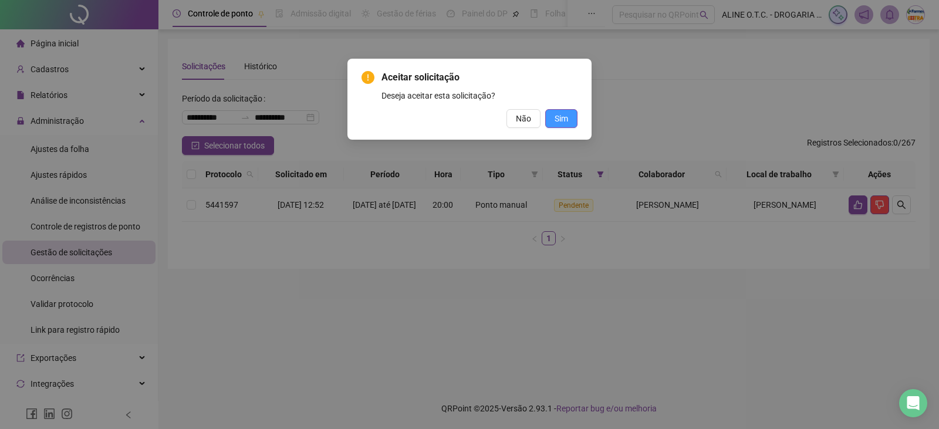
click at [564, 112] on button "Sim" at bounding box center [561, 118] width 32 height 19
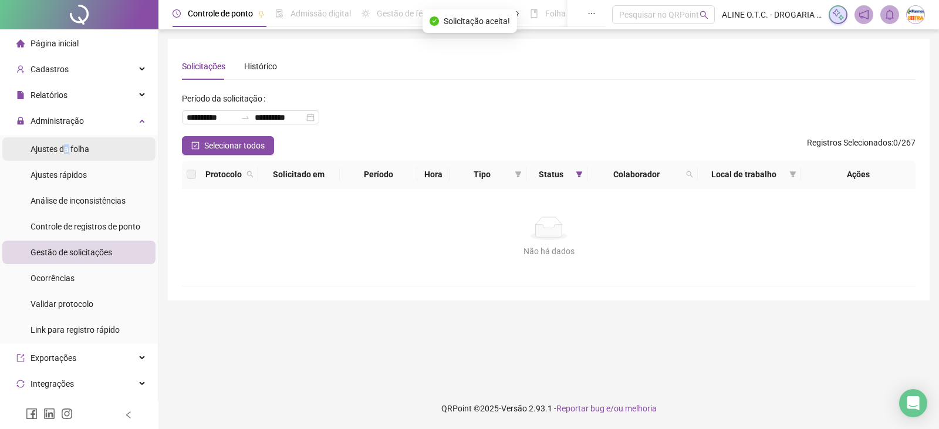
drag, startPoint x: 67, startPoint y: 153, endPoint x: 123, endPoint y: 174, distance: 59.8
click at [67, 153] on span "Ajustes da folha" at bounding box center [60, 148] width 59 height 9
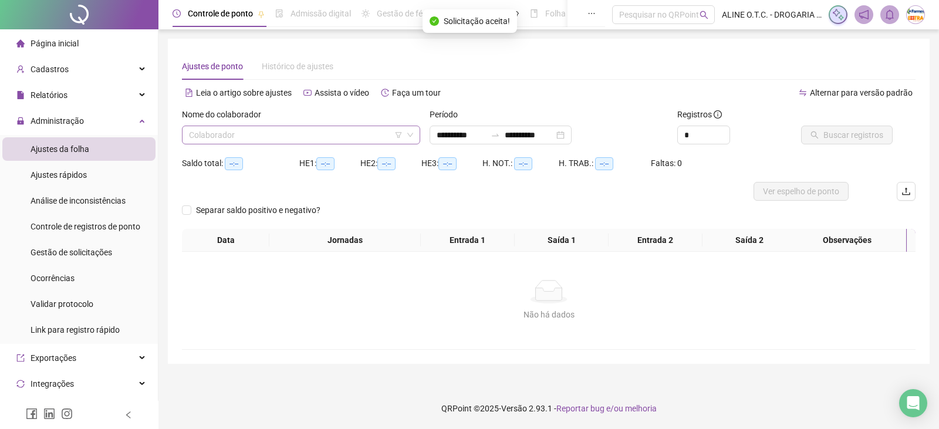
click at [262, 139] on input "search" at bounding box center [296, 135] width 214 height 18
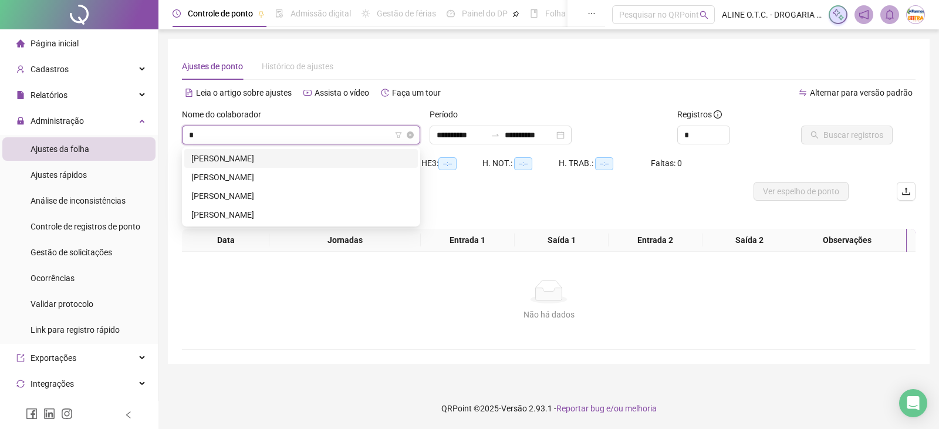
type input "**"
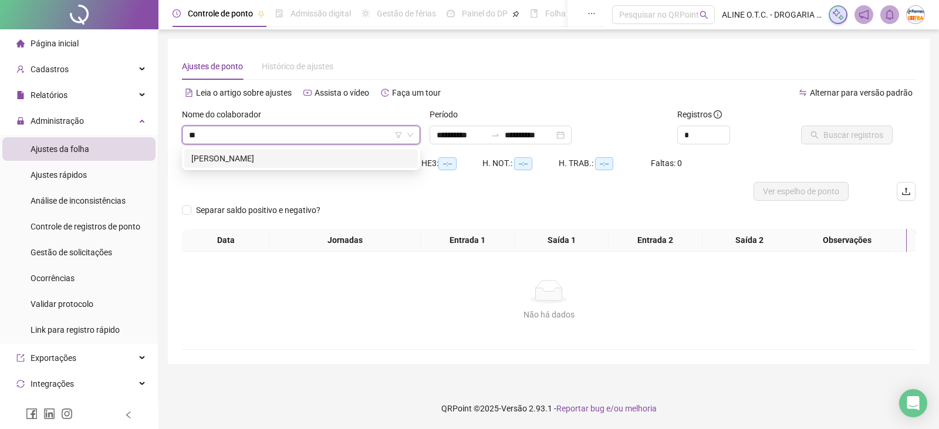
click at [261, 163] on div "[PERSON_NAME]" at bounding box center [300, 158] width 219 height 13
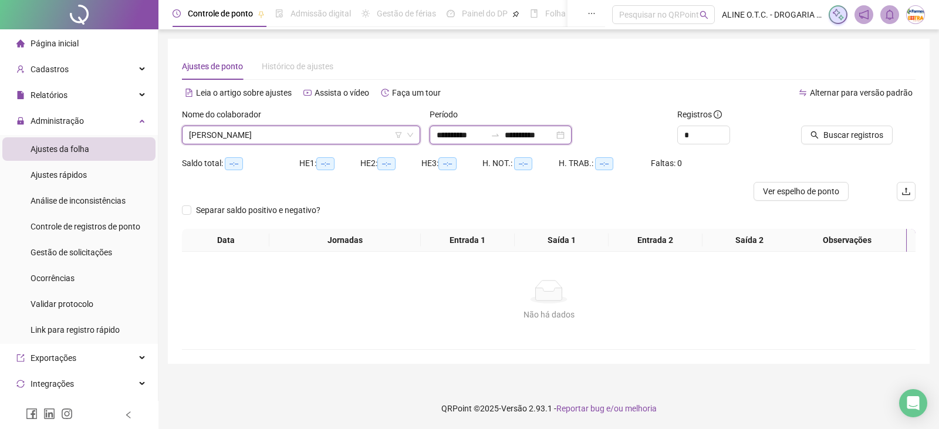
click at [449, 135] on input "**********" at bounding box center [460, 134] width 49 height 13
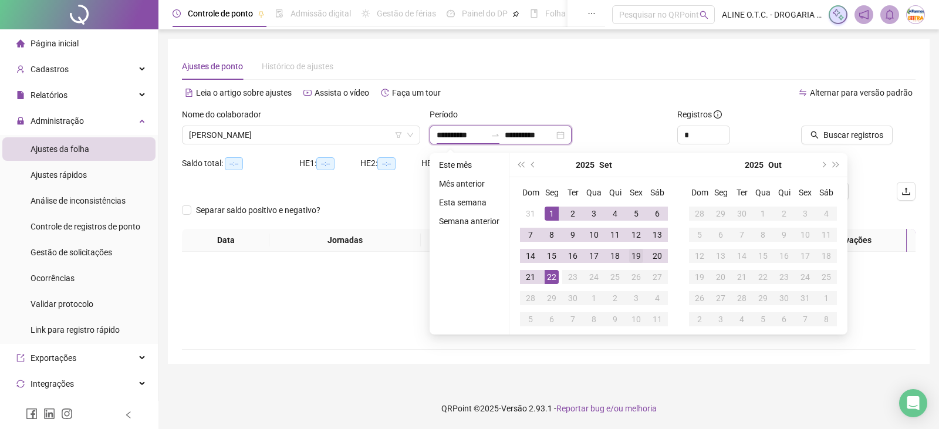
type input "**********"
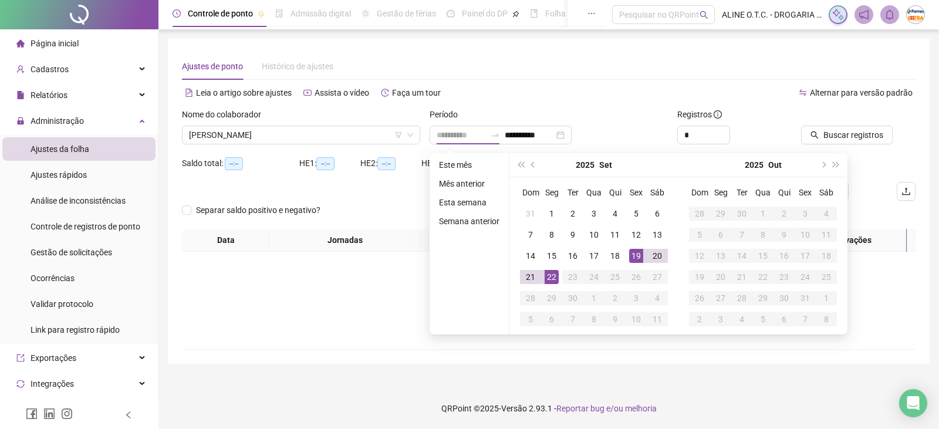
drag, startPoint x: 637, startPoint y: 260, endPoint x: 628, endPoint y: 261, distance: 9.5
click at [637, 260] on div "19" at bounding box center [636, 256] width 14 height 14
type input "**********"
click at [551, 279] on div "22" at bounding box center [551, 277] width 14 height 14
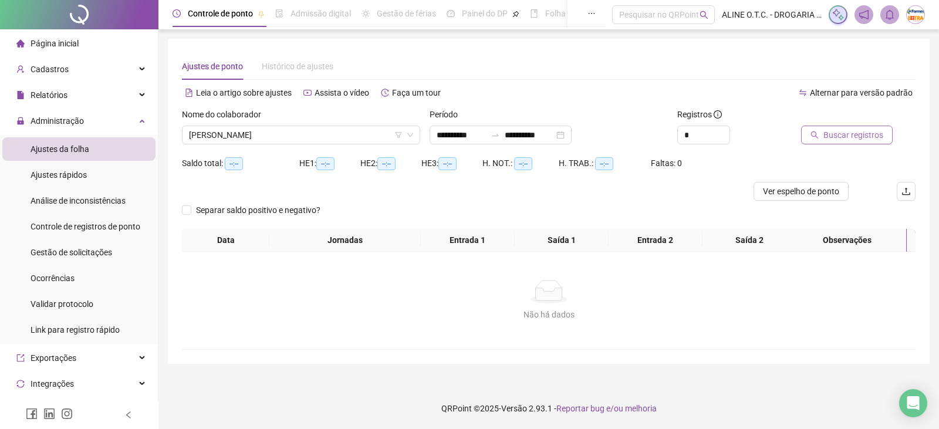
click at [823, 138] on button "Buscar registros" at bounding box center [847, 135] width 92 height 19
